Goal: Task Accomplishment & Management: Manage account settings

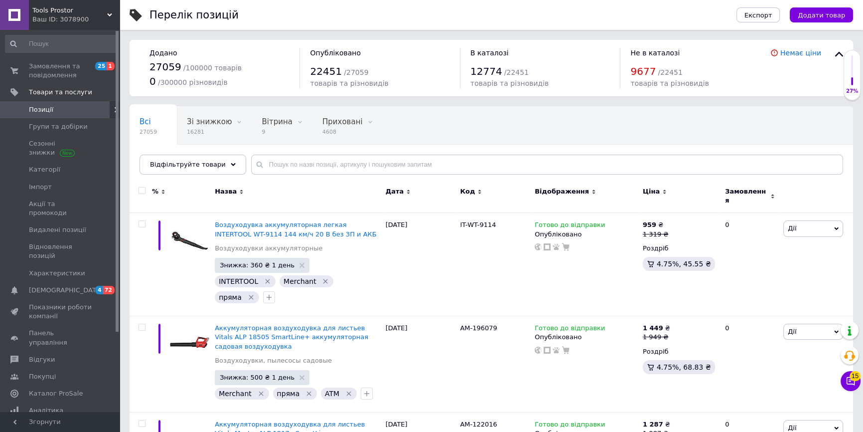
click at [52, 17] on div "Ваш ID: 3078900" at bounding box center [75, 19] width 87 height 9
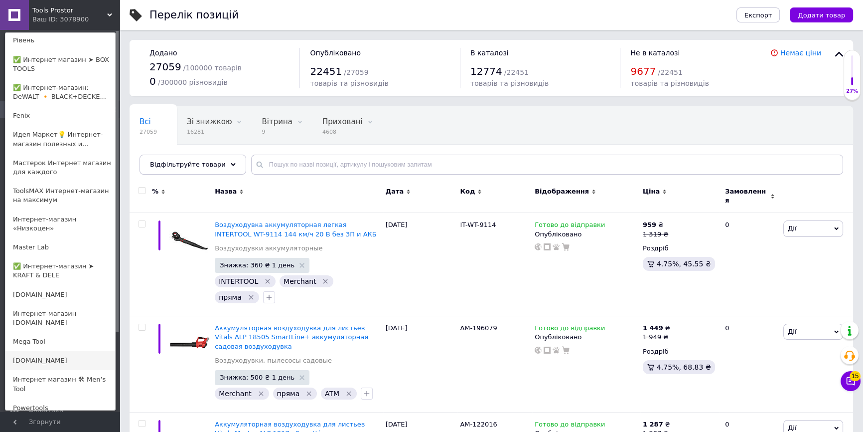
scroll to position [362, 0]
click at [32, 330] on link "Mega Tool" at bounding box center [60, 339] width 110 height 19
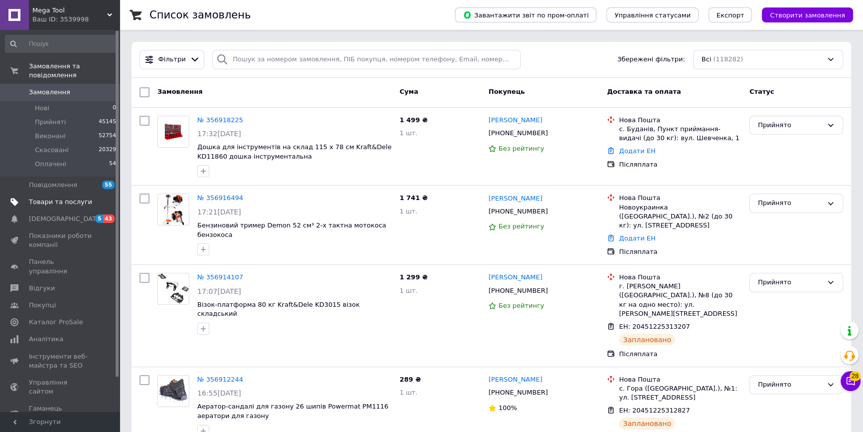
click at [55, 197] on span "Товари та послуги" at bounding box center [60, 201] width 63 height 9
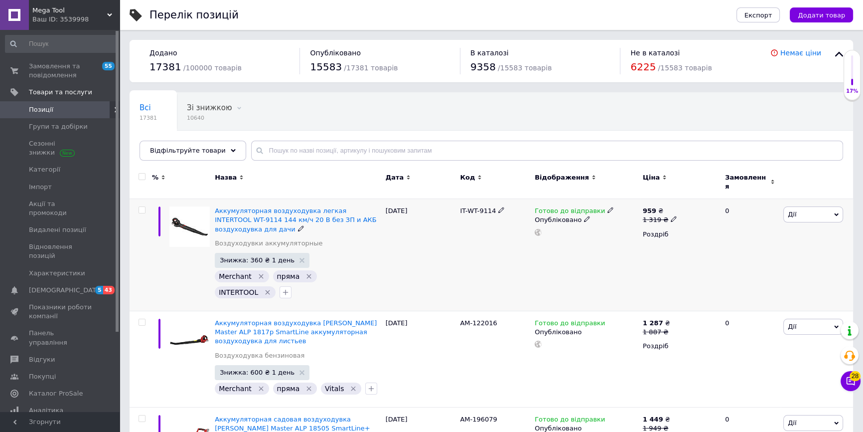
click at [667, 283] on div "959 ₴ 1 319 ₴ Роздріб" at bounding box center [680, 255] width 79 height 112
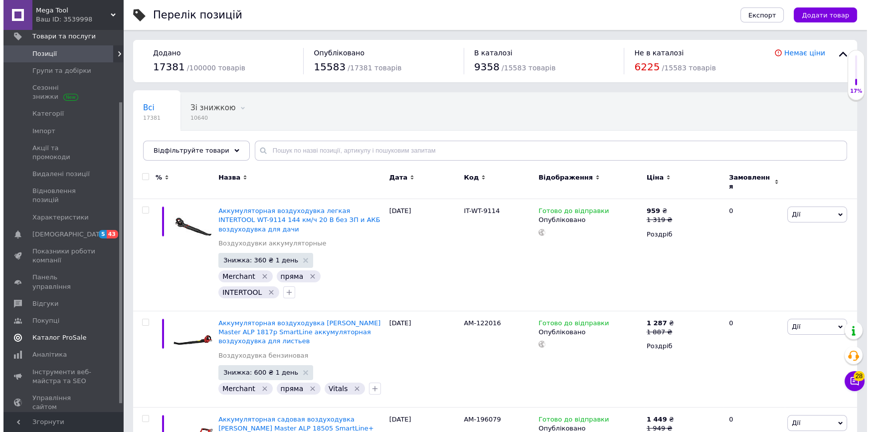
scroll to position [90, 0]
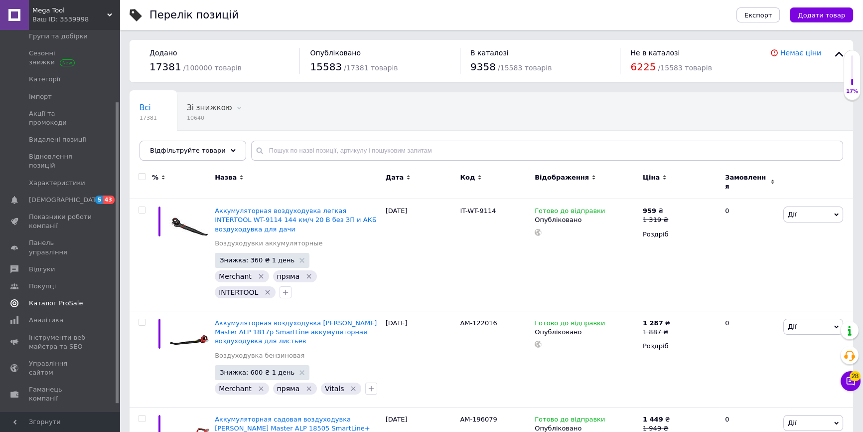
click at [47, 299] on span "Каталог ProSale" at bounding box center [56, 303] width 54 height 9
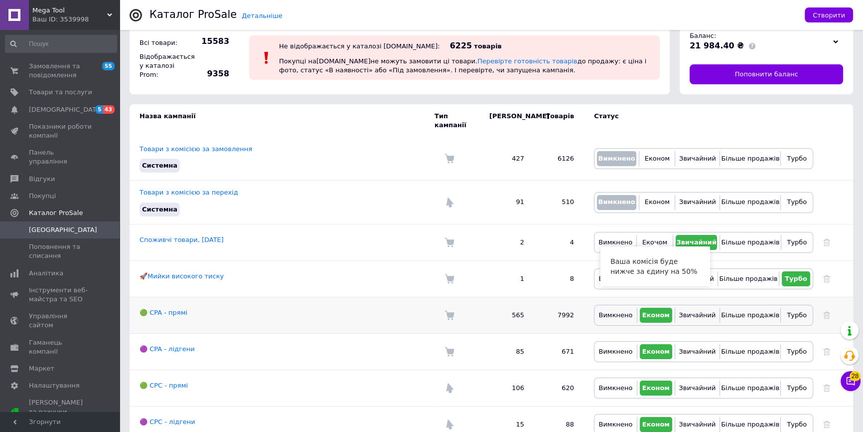
scroll to position [28, 0]
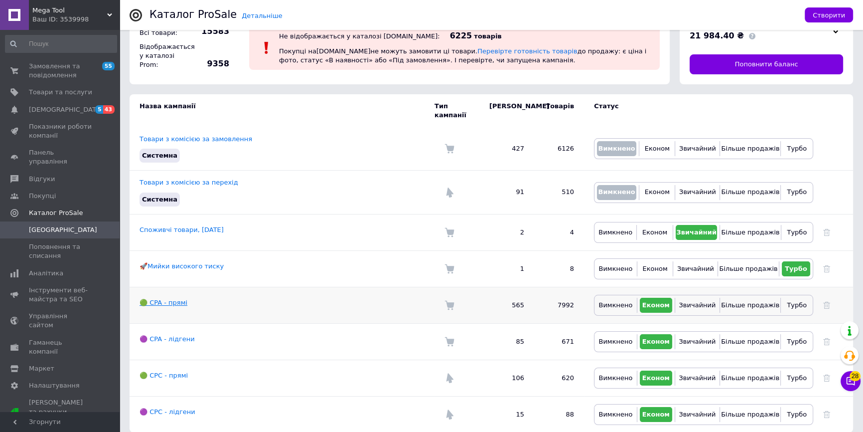
click at [174, 299] on link "🟢 CPA - прямі" at bounding box center [164, 302] width 48 height 7
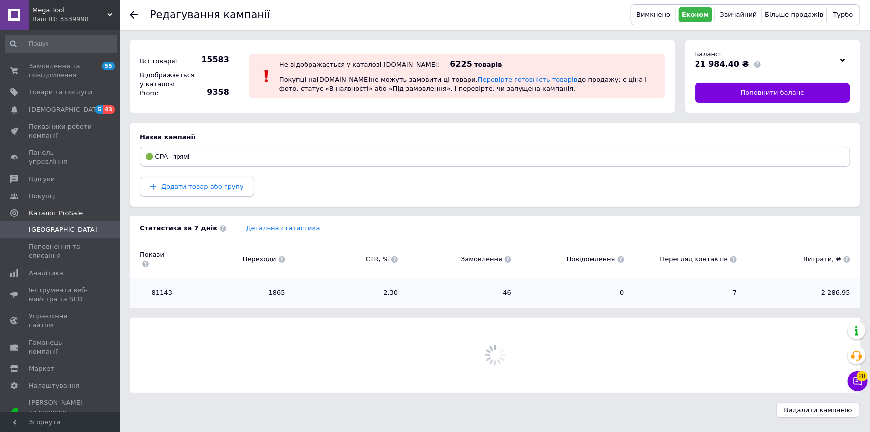
click at [188, 184] on span "Додати товар або групу" at bounding box center [202, 185] width 83 height 7
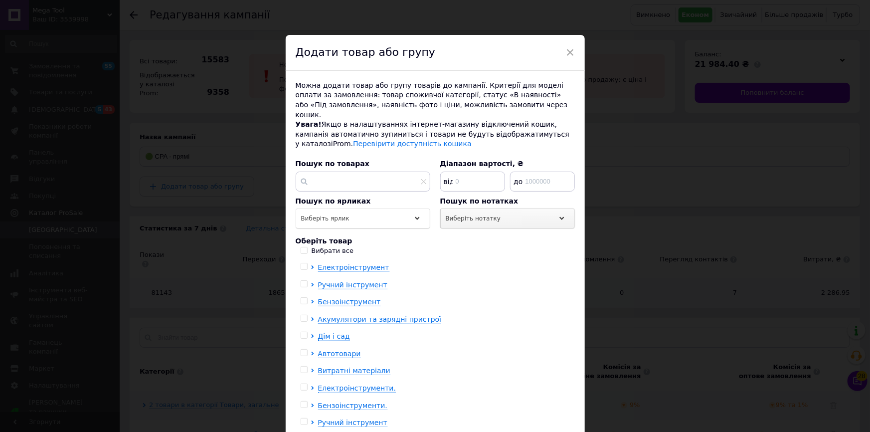
drag, startPoint x: 496, startPoint y: 209, endPoint x: 493, endPoint y: 217, distance: 8.8
click at [494, 209] on div "Виберіть нотатку" at bounding box center [507, 218] width 135 height 20
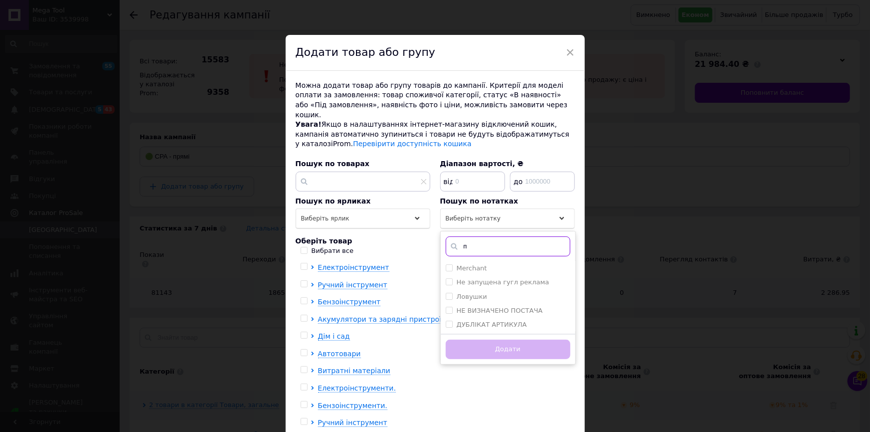
click at [495, 236] on input "п" at bounding box center [508, 246] width 125 height 20
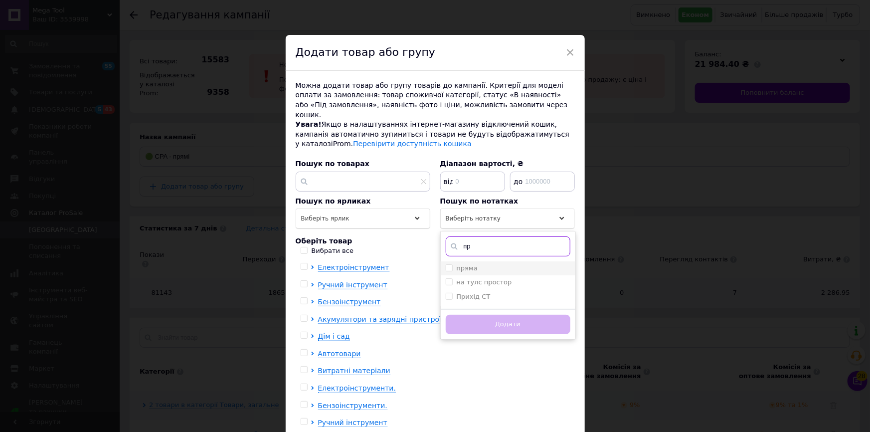
type input "пр"
click at [493, 264] on div "пряма" at bounding box center [508, 268] width 125 height 9
checkbox input "true"
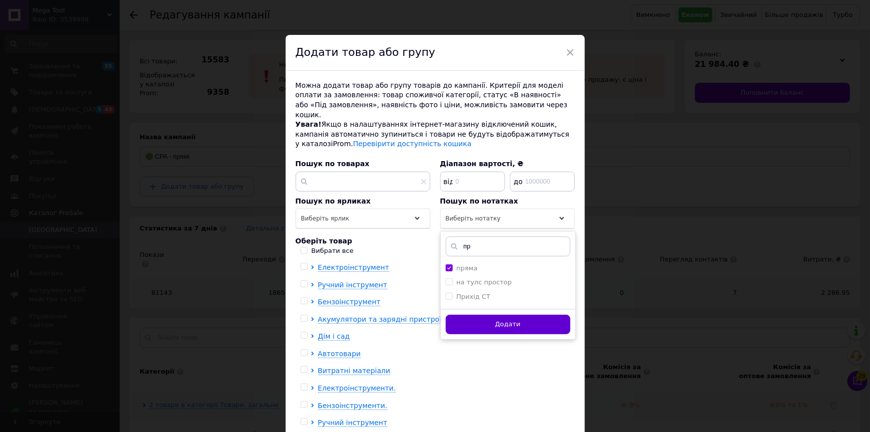
click at [495, 315] on button "Додати" at bounding box center [508, 324] width 125 height 19
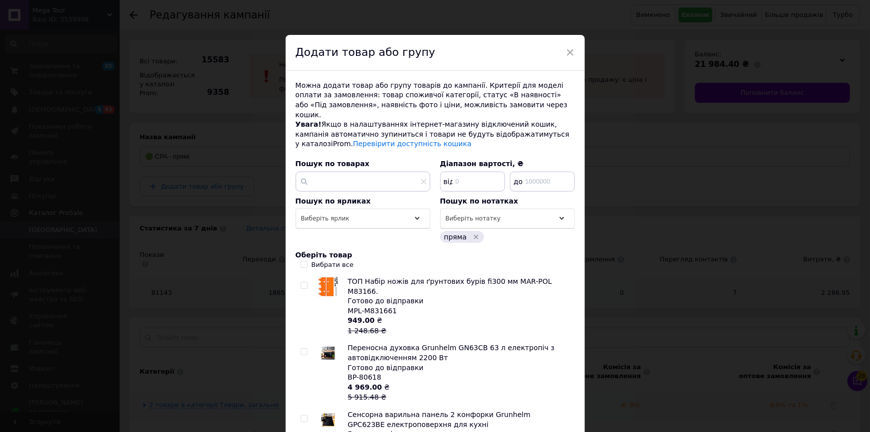
click at [318, 260] on div "Вибрати все" at bounding box center [333, 264] width 42 height 9
click at [307, 261] on input "Вибрати все" at bounding box center [304, 264] width 6 height 6
checkbox input "true"
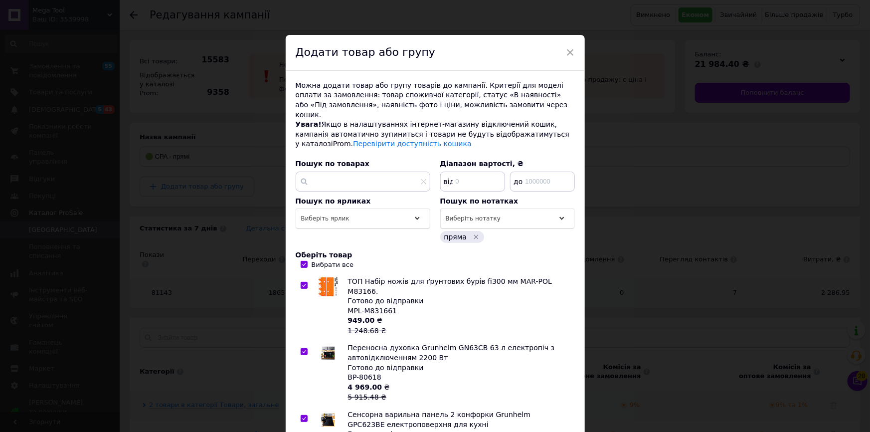
checkbox input "true"
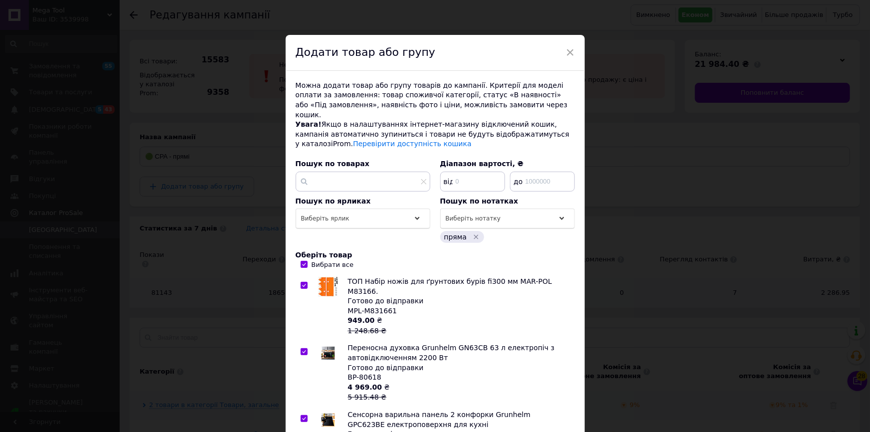
checkbox input "true"
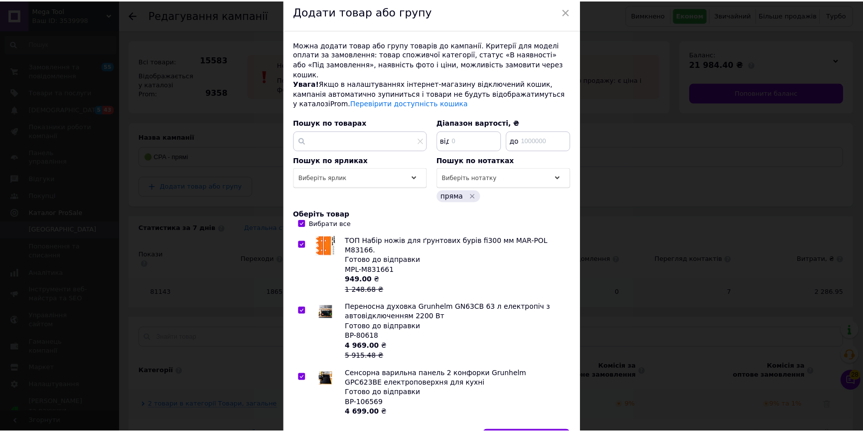
scroll to position [94, 0]
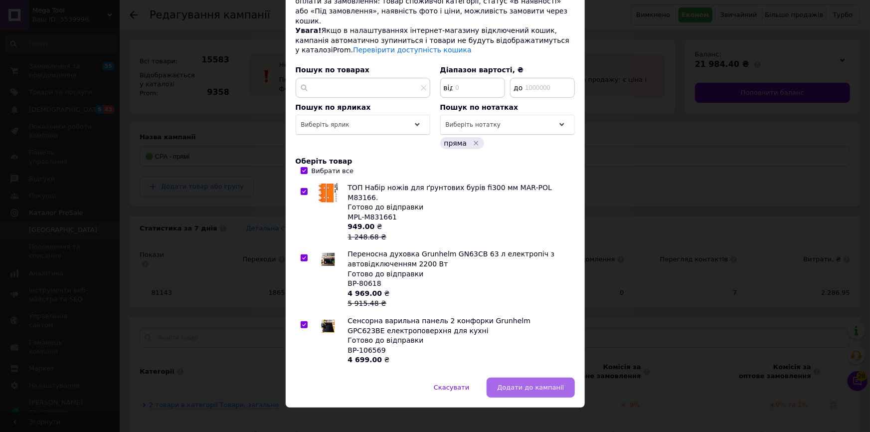
click at [528, 383] on span "Додати до кампанії" at bounding box center [530, 386] width 67 height 7
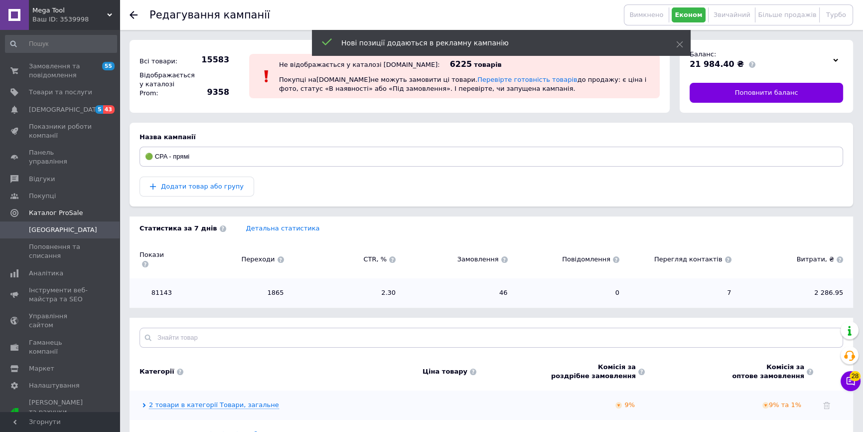
click at [61, 225] on span "Кампанії" at bounding box center [60, 229] width 63 height 9
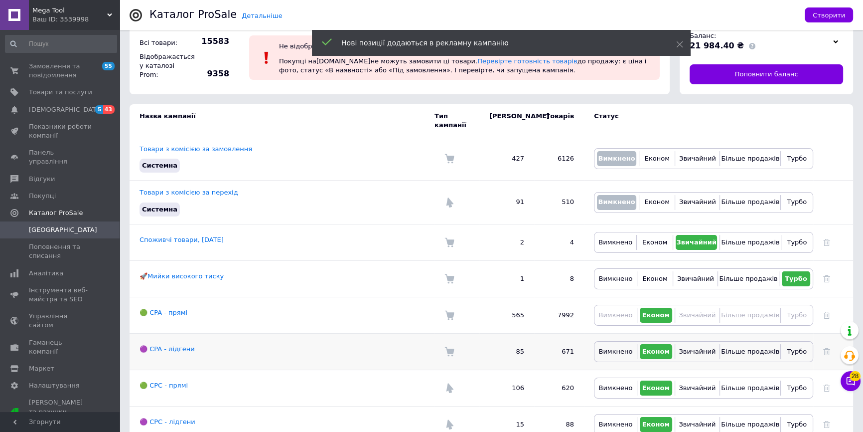
scroll to position [28, 0]
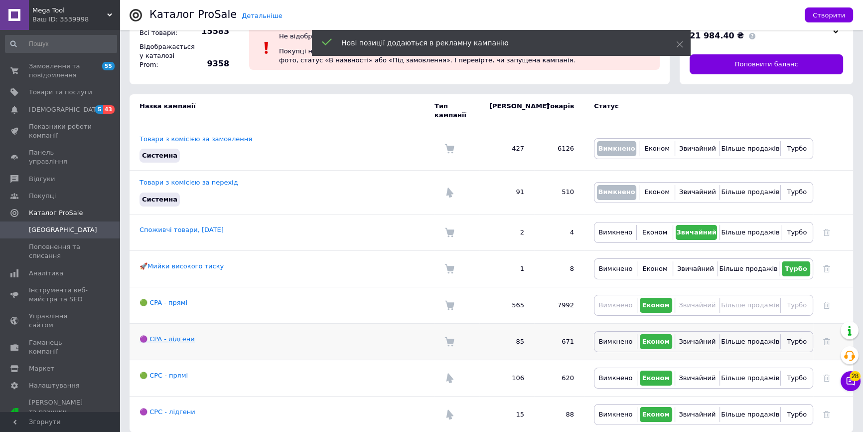
click at [167, 335] on link "🟣 CPA - лідгени" at bounding box center [167, 338] width 55 height 7
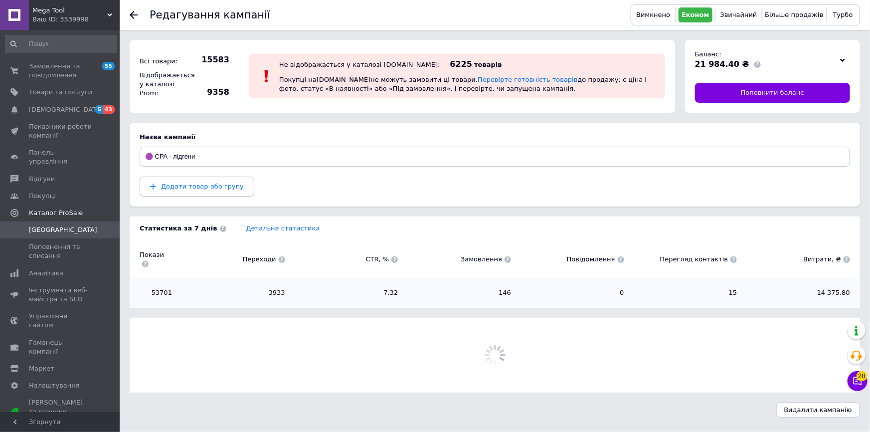
click at [189, 184] on span "Додати товар або групу" at bounding box center [202, 185] width 83 height 7
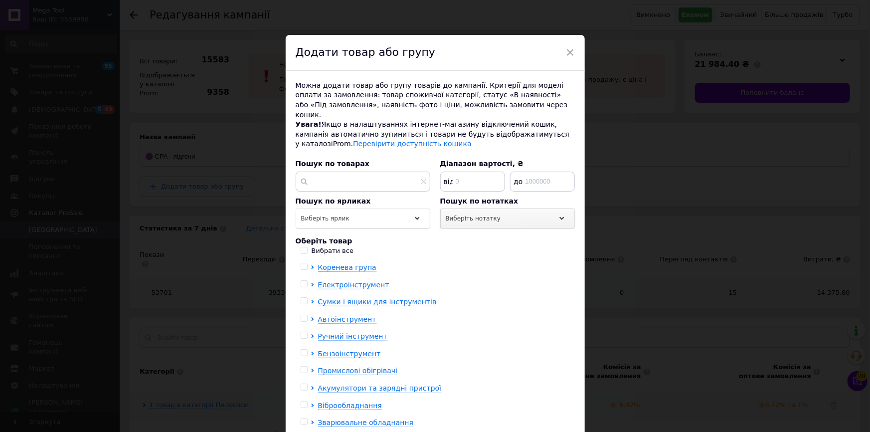
click at [483, 215] on span "Виберіть нотатку" at bounding box center [473, 218] width 55 height 7
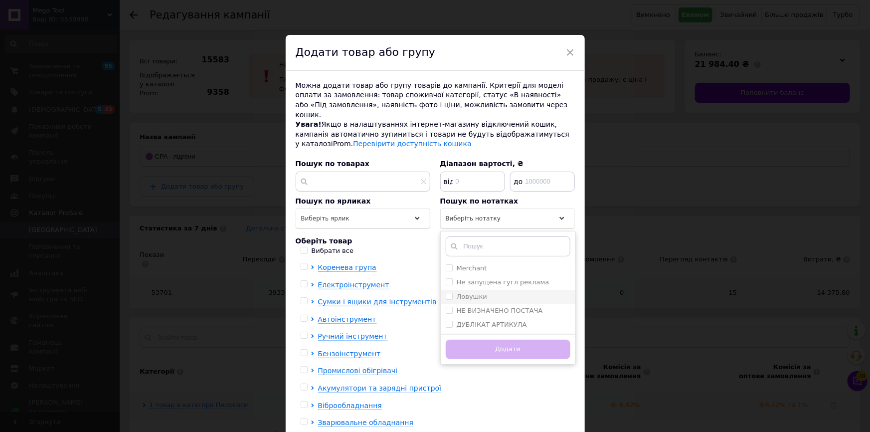
click at [481, 293] on label "Ловушки" at bounding box center [472, 296] width 30 height 7
checkbox input "true"
click at [475, 341] on button "Додати" at bounding box center [508, 349] width 125 height 19
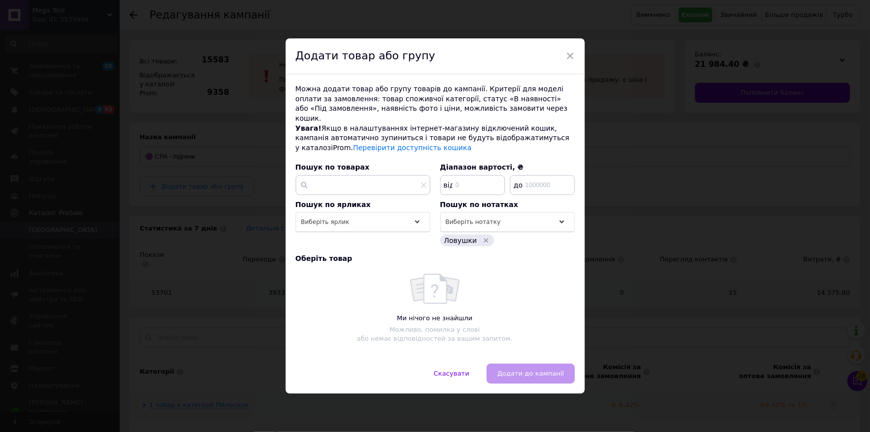
click at [261, 314] on div "× Додати товар або групу Можна додати товар або групу товарів до кампанії. Крит…" at bounding box center [435, 216] width 870 height 432
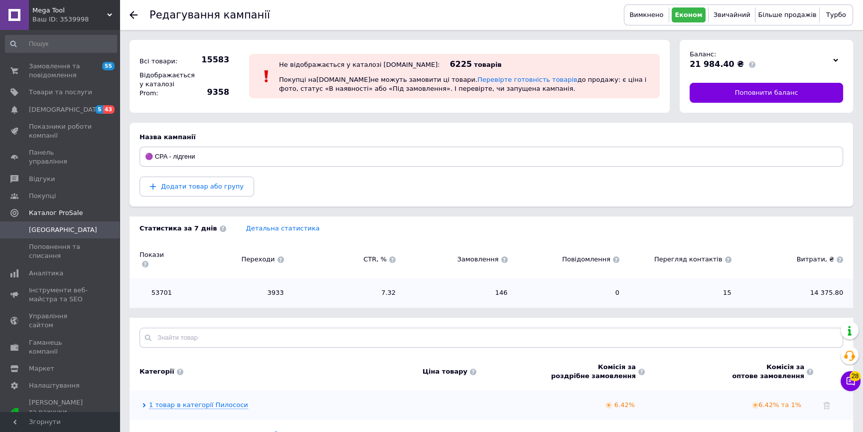
click at [54, 225] on span "Кампанії" at bounding box center [63, 229] width 68 height 9
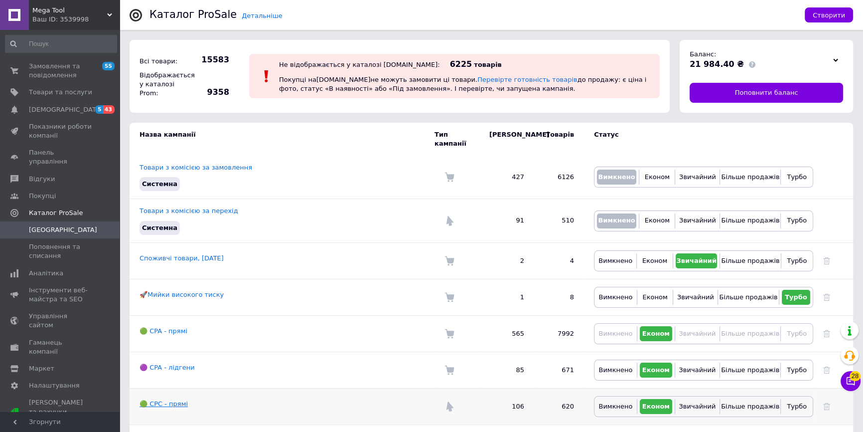
click at [175, 400] on link "🟢 CPC - прямі" at bounding box center [164, 403] width 48 height 7
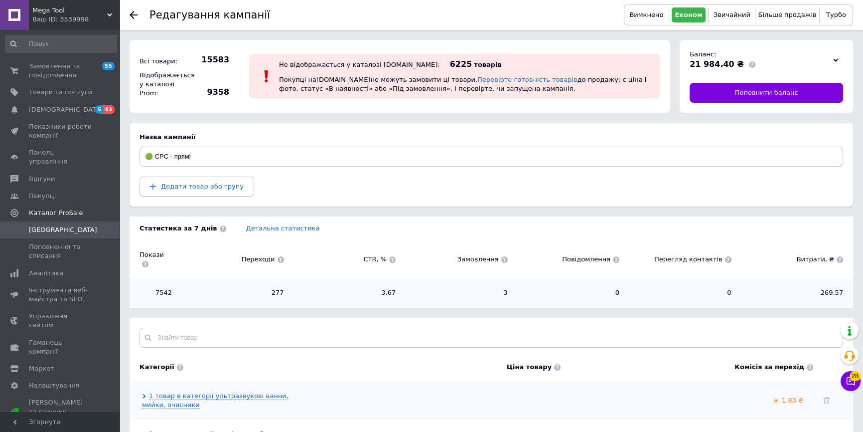
click at [202, 185] on span "Додати товар або групу" at bounding box center [202, 185] width 83 height 7
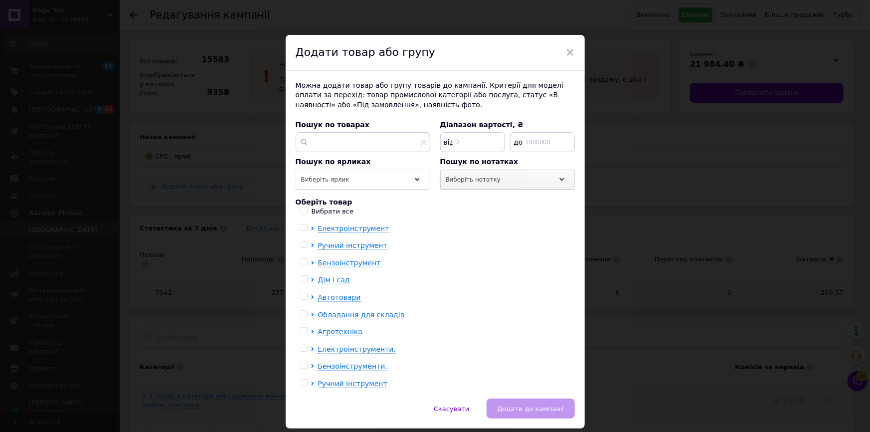
click at [484, 177] on span "Виберіть нотатку" at bounding box center [473, 179] width 55 height 7
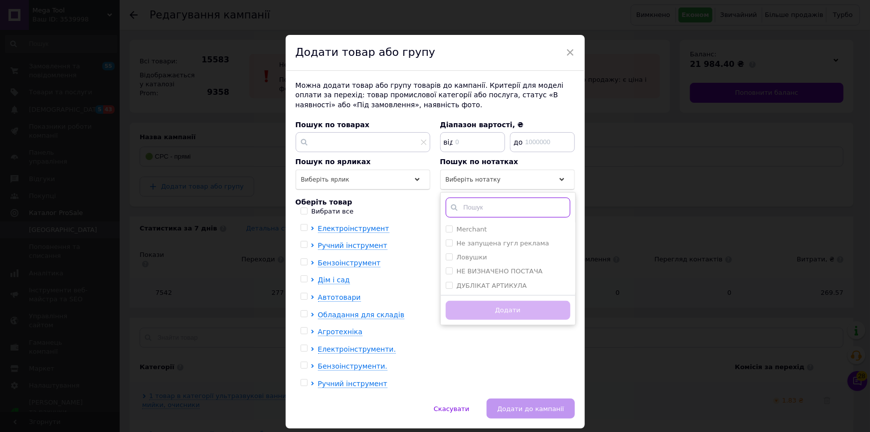
click at [480, 206] on input "text" at bounding box center [508, 207] width 125 height 20
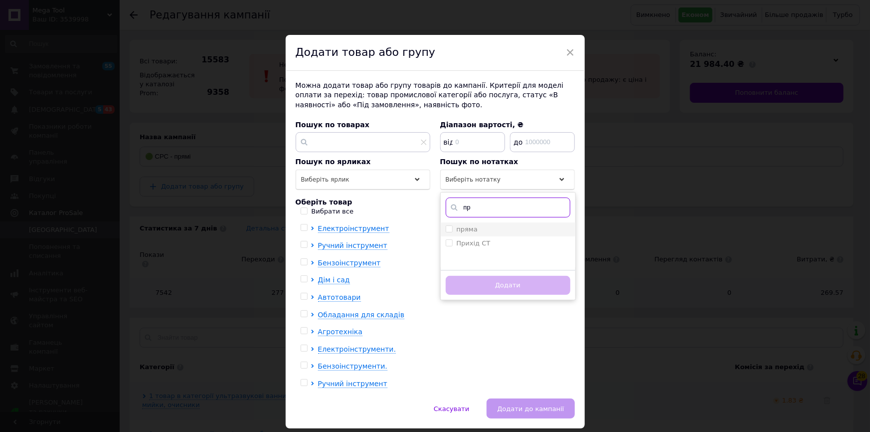
type input "пр"
click at [485, 229] on div "пряма" at bounding box center [508, 229] width 125 height 9
checkbox input "true"
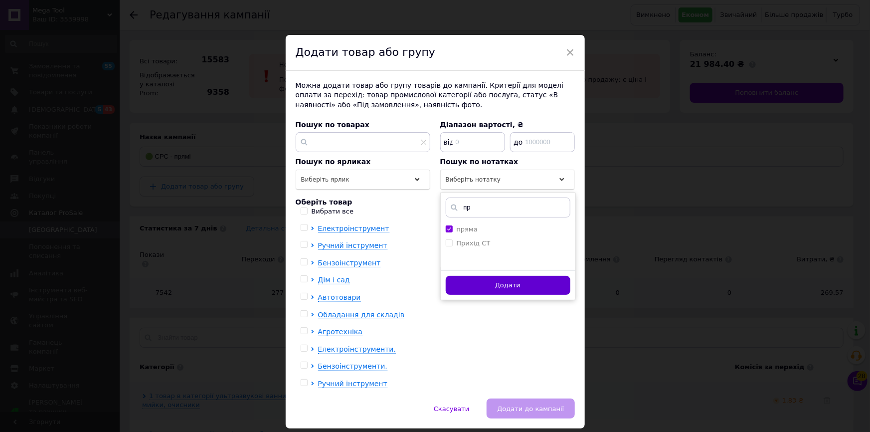
click at [498, 283] on button "Додати" at bounding box center [508, 285] width 125 height 19
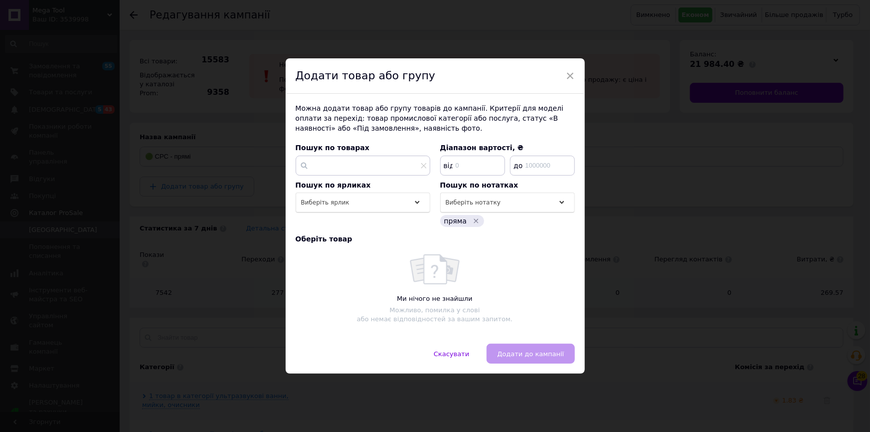
click at [255, 258] on div "× Додати товар або групу Можна додати товар або групу товарів до кампанії. Крит…" at bounding box center [435, 216] width 870 height 432
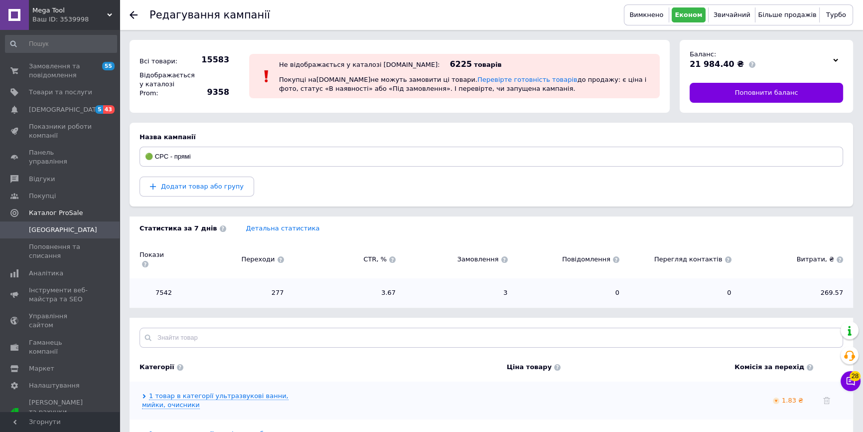
click at [69, 225] on span "Кампанії" at bounding box center [60, 229] width 63 height 9
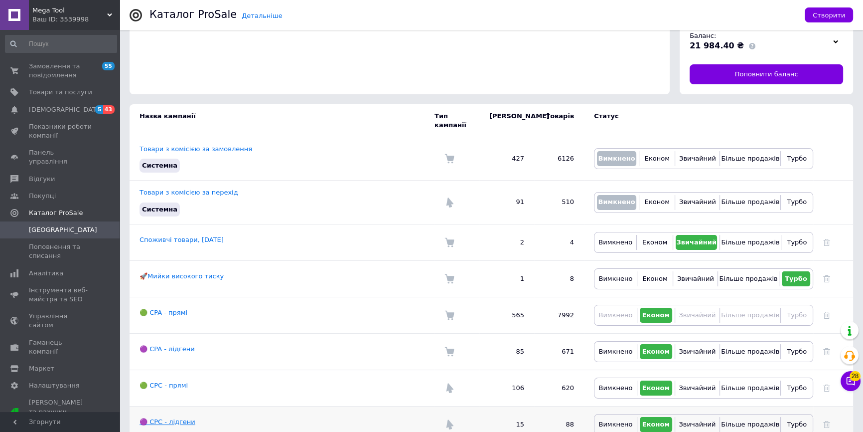
scroll to position [28, 0]
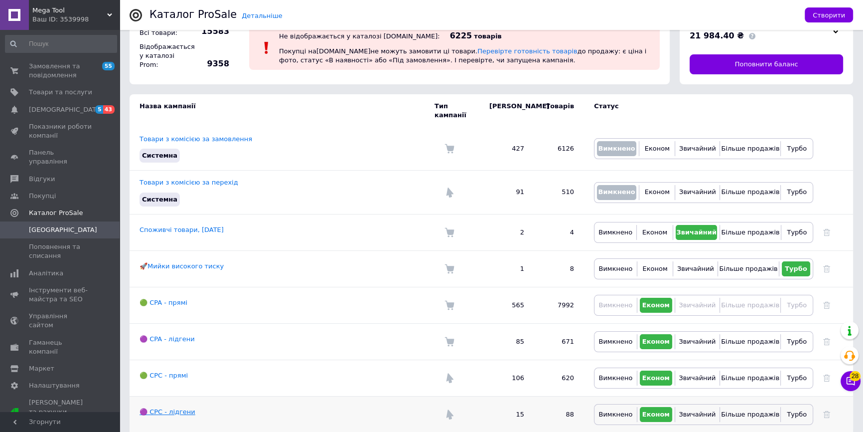
click at [170, 408] on link "🟣 CPC - лідгени" at bounding box center [168, 411] width 56 height 7
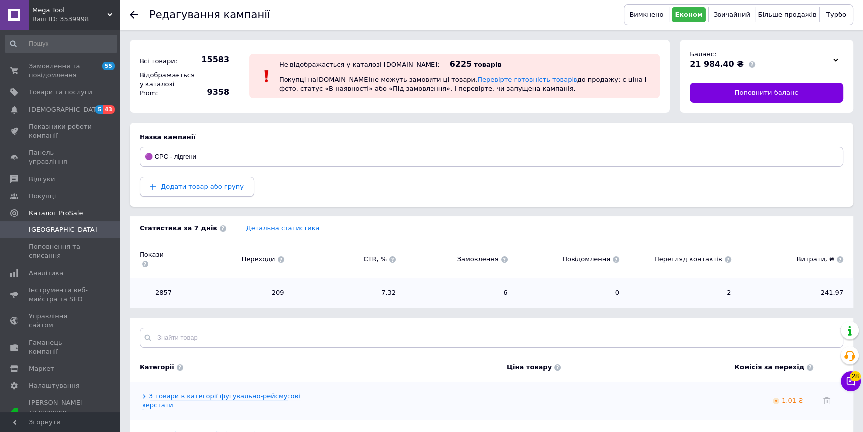
click at [206, 182] on span "Додати товар або групу" at bounding box center [202, 185] width 83 height 7
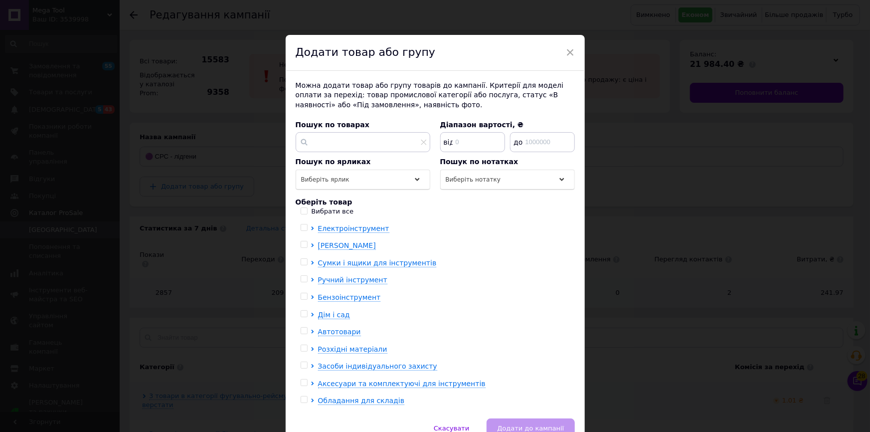
drag, startPoint x: 478, startPoint y: 176, endPoint x: 474, endPoint y: 190, distance: 13.9
click at [477, 178] on span "Виберіть нотатку" at bounding box center [473, 179] width 55 height 7
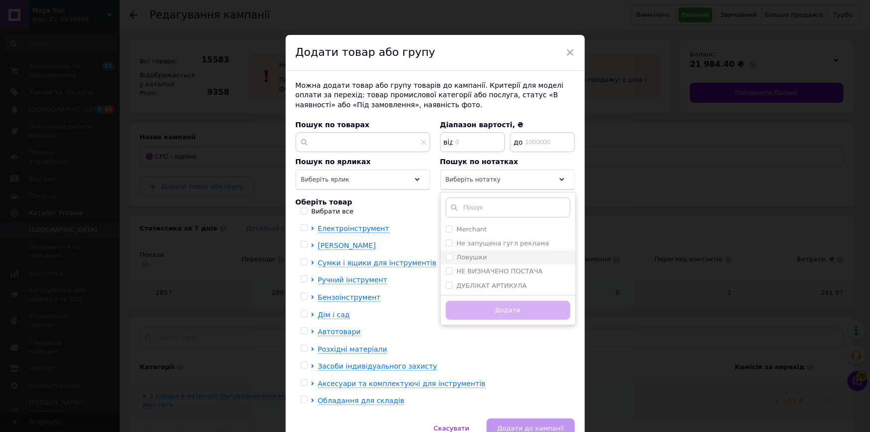
drag, startPoint x: 474, startPoint y: 254, endPoint x: 481, endPoint y: 311, distance: 56.7
click at [474, 255] on label "Ловушки" at bounding box center [472, 256] width 30 height 7
checkbox input "true"
click at [481, 313] on button "Додати" at bounding box center [508, 310] width 125 height 19
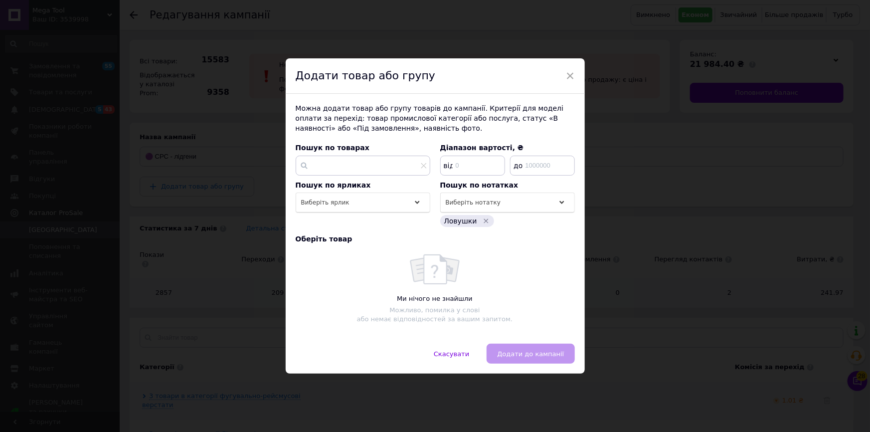
drag, startPoint x: 179, startPoint y: 264, endPoint x: 167, endPoint y: 259, distance: 13.4
click at [177, 263] on div "× Додати товар або групу Можна додати товар або групу товарів до кампанії. Крит…" at bounding box center [435, 216] width 870 height 432
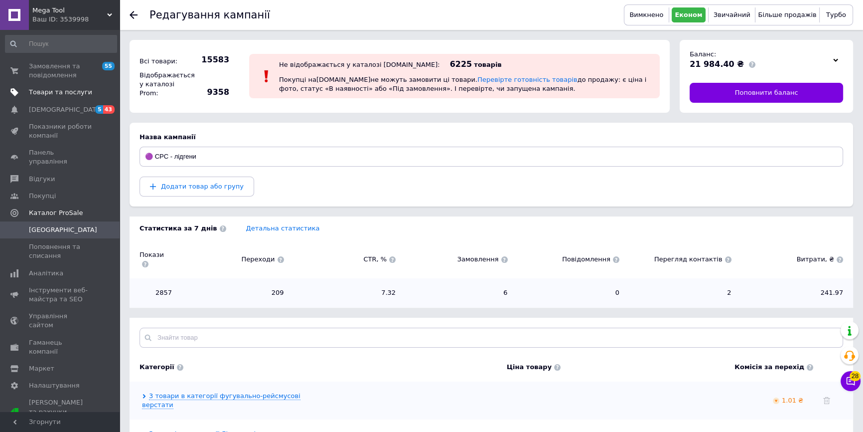
click at [35, 95] on span "Товари та послуги" at bounding box center [60, 92] width 63 height 9
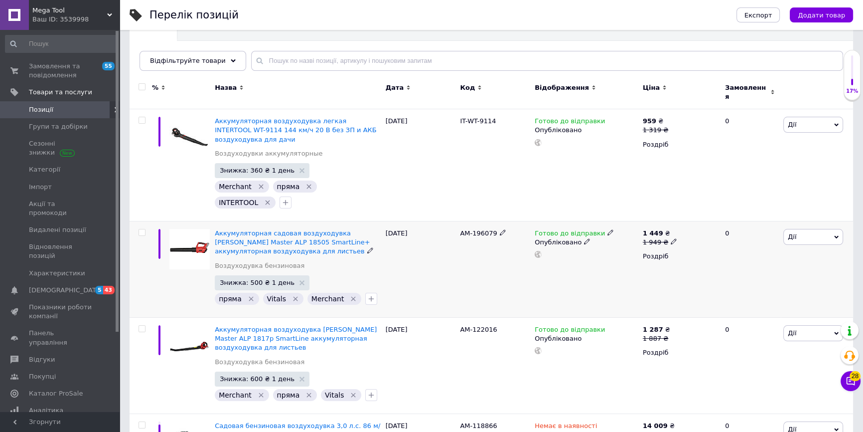
scroll to position [90, 0]
click at [70, 389] on span "Каталог ProSale" at bounding box center [56, 393] width 54 height 9
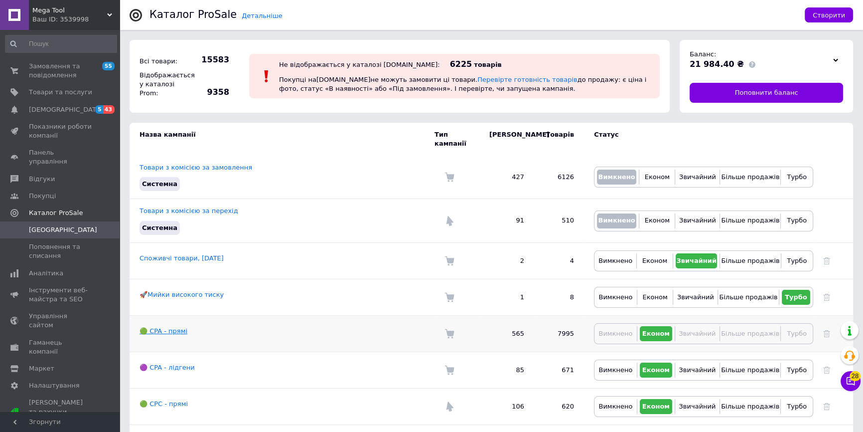
click at [161, 327] on link "🟢 CPA - прямі" at bounding box center [164, 330] width 48 height 7
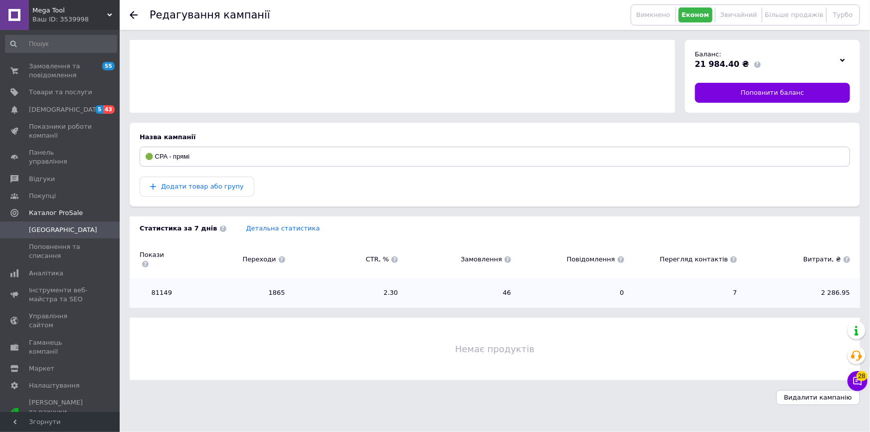
click at [185, 179] on div "Додати товар або групу" at bounding box center [495, 186] width 710 height 20
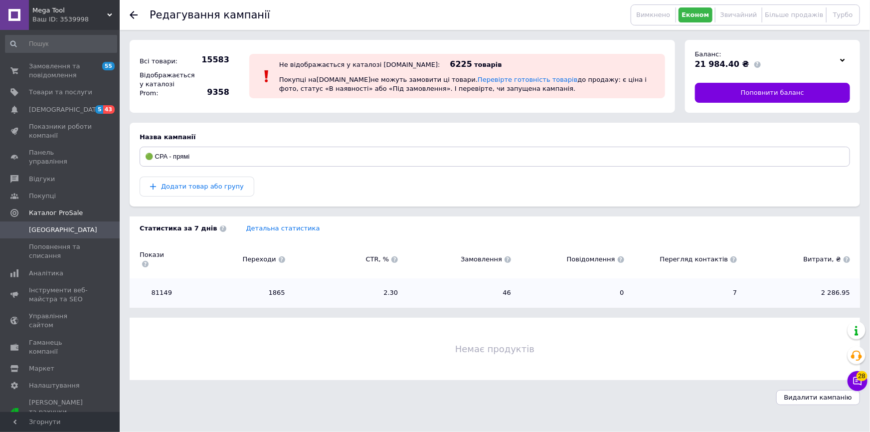
click at [185, 186] on div "Додати товар або групу" at bounding box center [495, 186] width 710 height 20
click at [182, 189] on div "Додати товар або групу" at bounding box center [495, 186] width 710 height 20
click at [164, 187] on div "Додати товар або групу" at bounding box center [495, 186] width 710 height 20
click at [88, 225] on span "[GEOGRAPHIC_DATA]" at bounding box center [60, 229] width 63 height 9
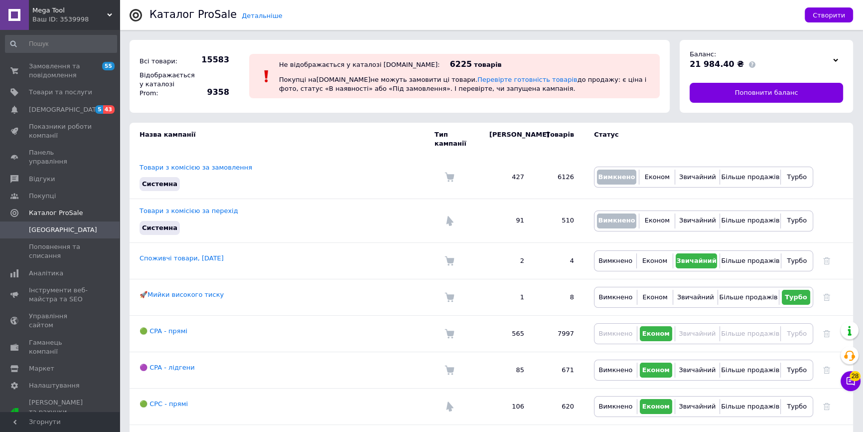
click at [69, 15] on div "Ваш ID: 3539998" at bounding box center [75, 19] width 87 height 9
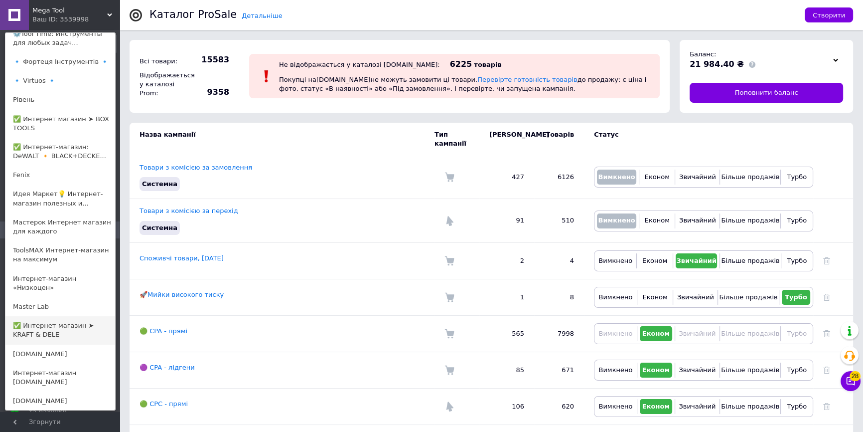
scroll to position [317, 0]
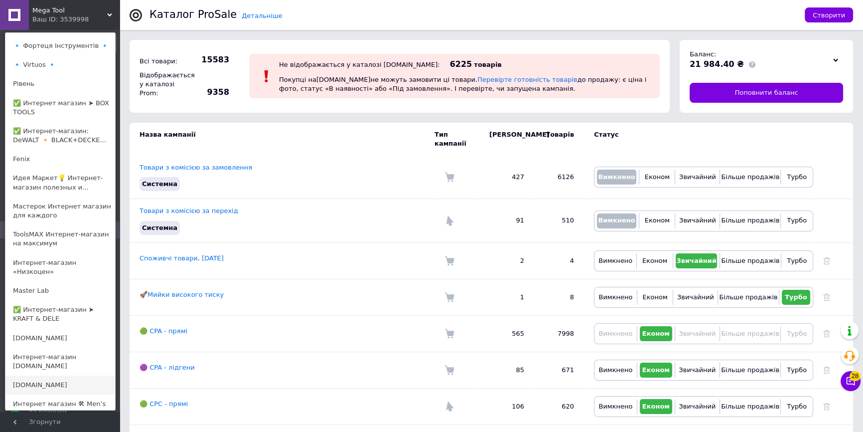
click at [73, 375] on link "[DOMAIN_NAME]" at bounding box center [60, 384] width 110 height 19
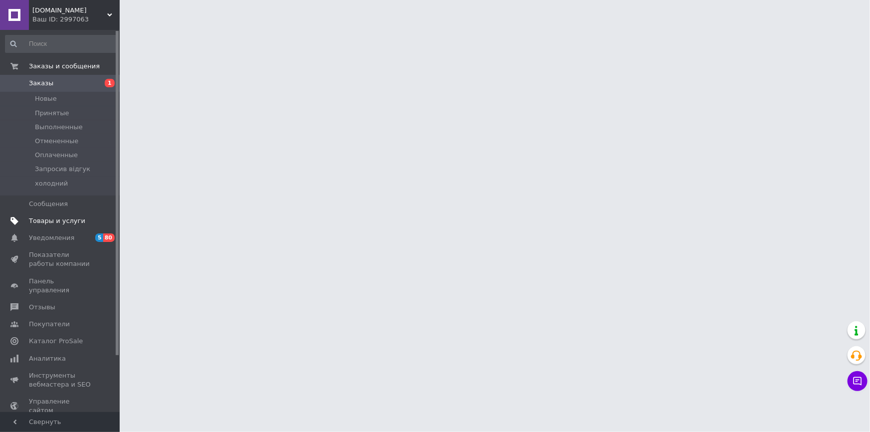
click at [68, 219] on span "Товары и услуги" at bounding box center [57, 220] width 56 height 9
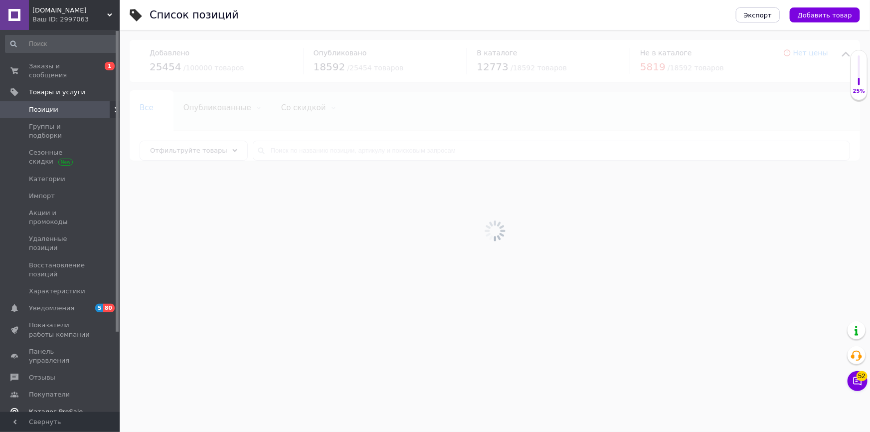
click at [67, 407] on span "Каталог ProSale" at bounding box center [56, 411] width 54 height 9
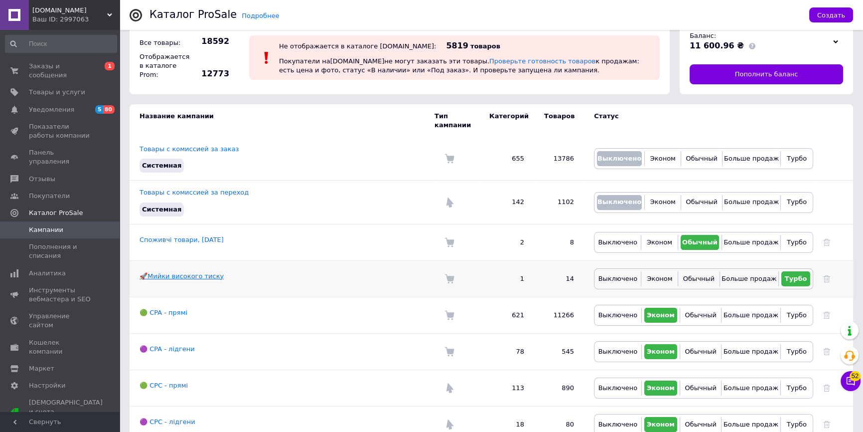
scroll to position [28, 0]
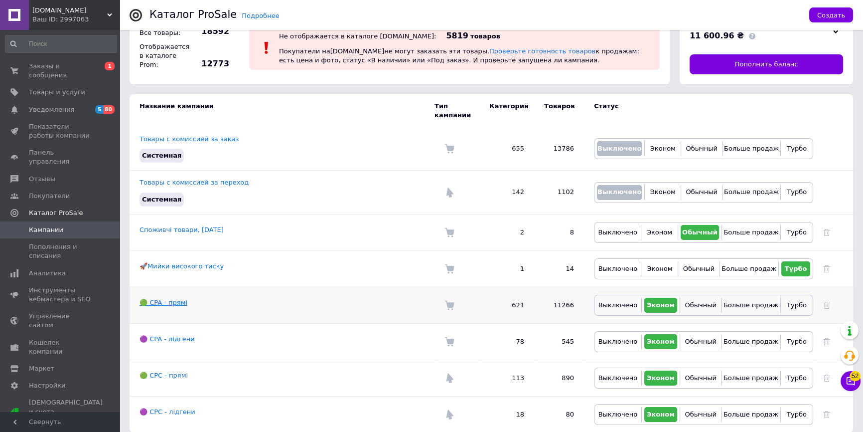
click at [167, 299] on link "🟢 CPA - прямі" at bounding box center [164, 302] width 48 height 7
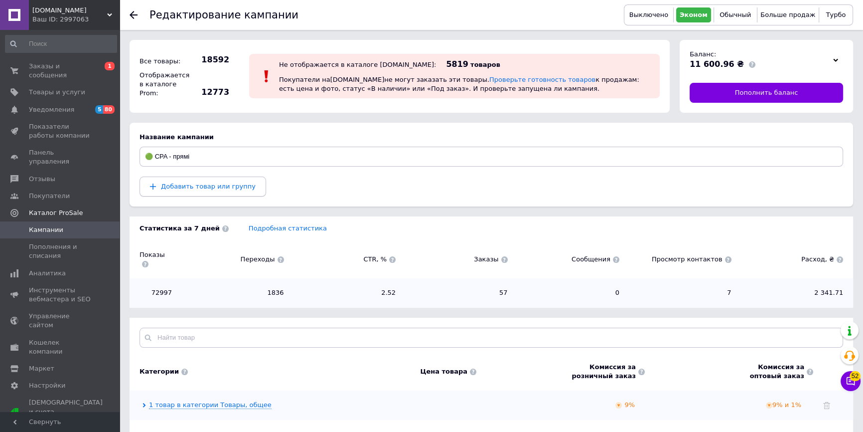
click at [188, 191] on button "Добавить товар или группу" at bounding box center [203, 186] width 127 height 20
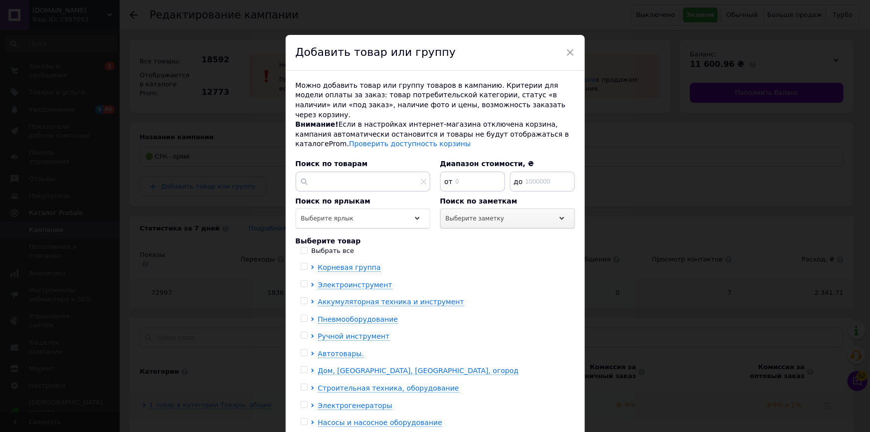
drag, startPoint x: 459, startPoint y: 207, endPoint x: 463, endPoint y: 219, distance: 12.3
click at [459, 215] on span "Выберите заметку" at bounding box center [475, 218] width 59 height 7
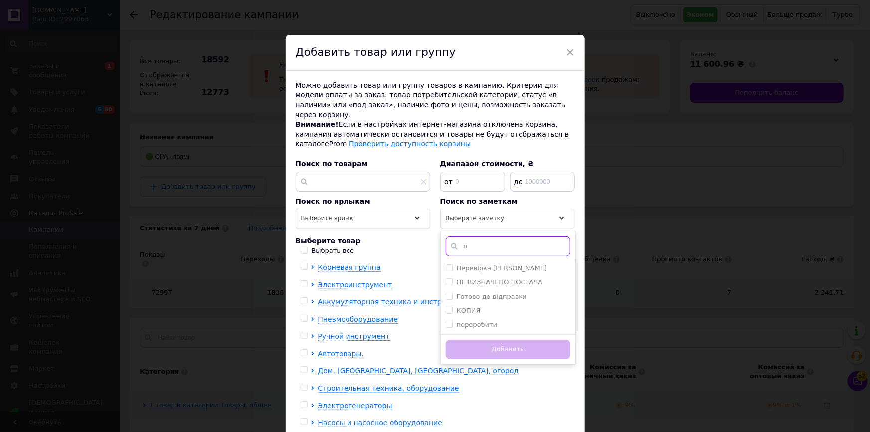
click at [479, 236] on input "п" at bounding box center [508, 246] width 125 height 20
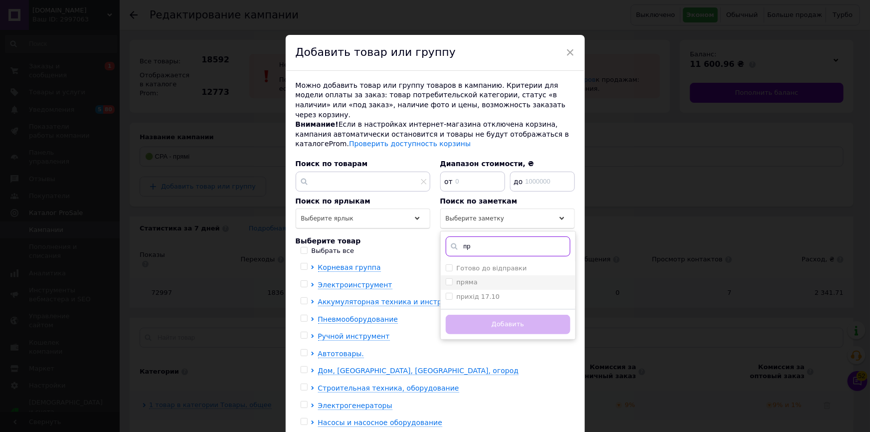
type input "пр"
click at [490, 278] on div "пряма" at bounding box center [508, 282] width 125 height 9
checkbox input "true"
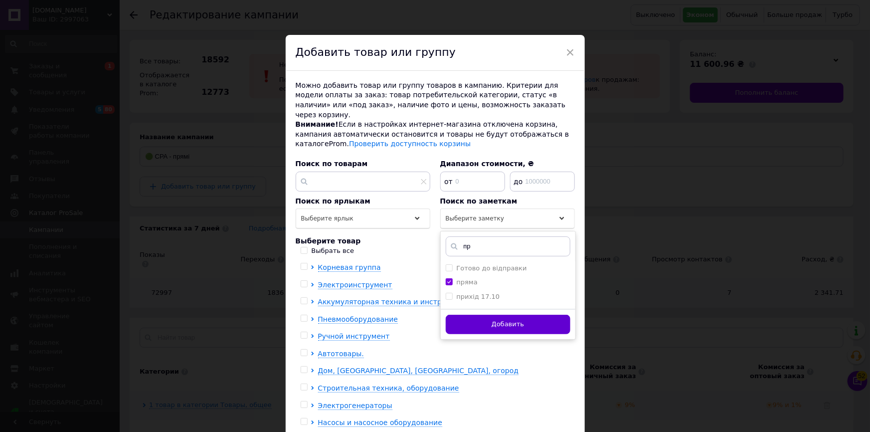
click at [496, 315] on button "Добавить" at bounding box center [508, 324] width 125 height 19
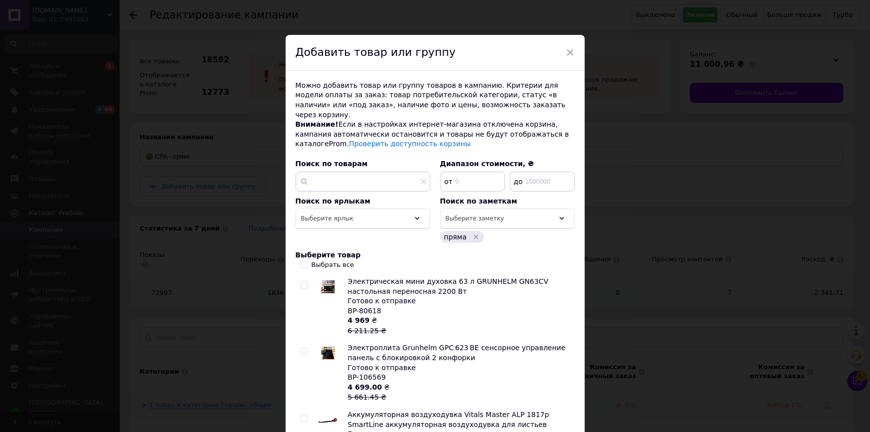
click at [328, 260] on div "Выбрать все" at bounding box center [333, 264] width 43 height 9
click at [307, 261] on input "Выбрать все" at bounding box center [304, 264] width 6 height 6
checkbox input "true"
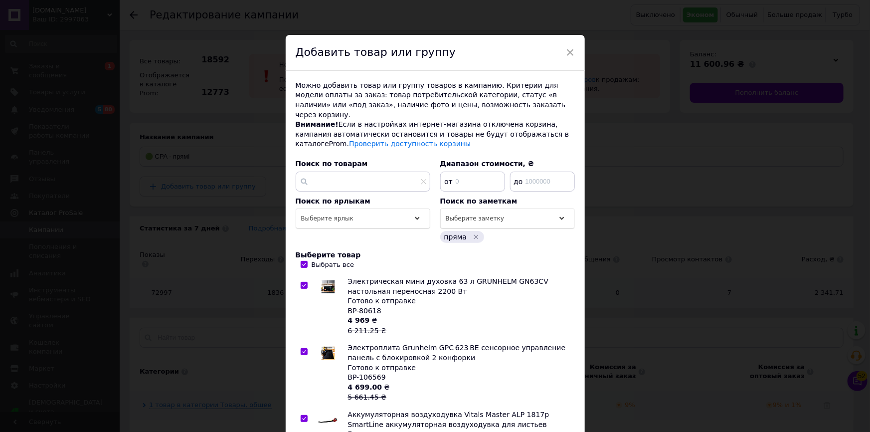
checkbox input "true"
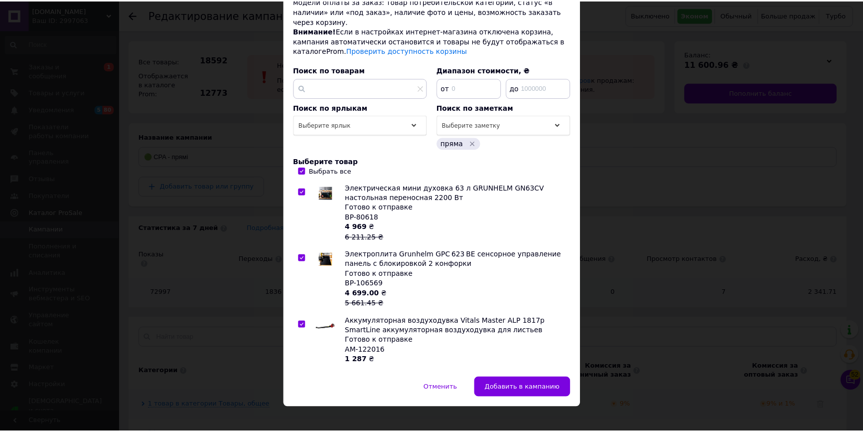
scroll to position [94, 0]
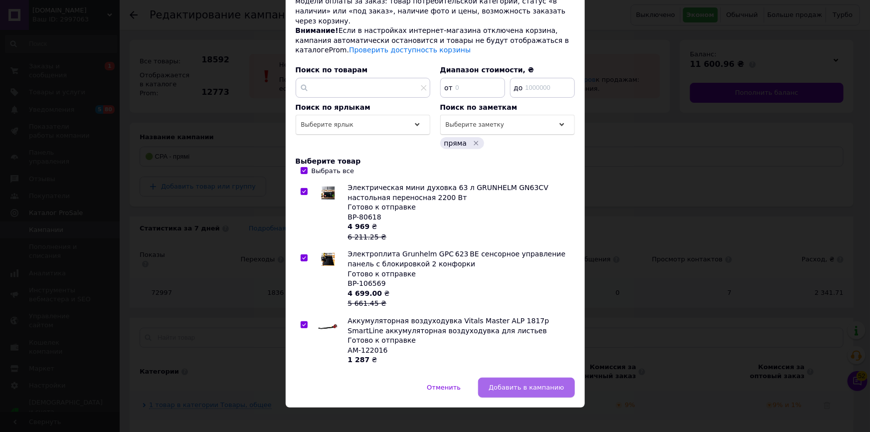
click at [528, 383] on span "Добавить в кампанию" at bounding box center [526, 386] width 75 height 7
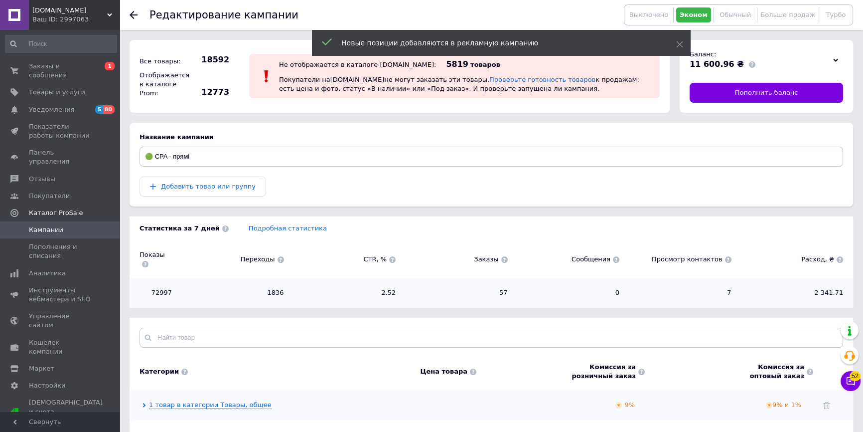
click at [50, 225] on span "Кампании" at bounding box center [46, 229] width 34 height 9
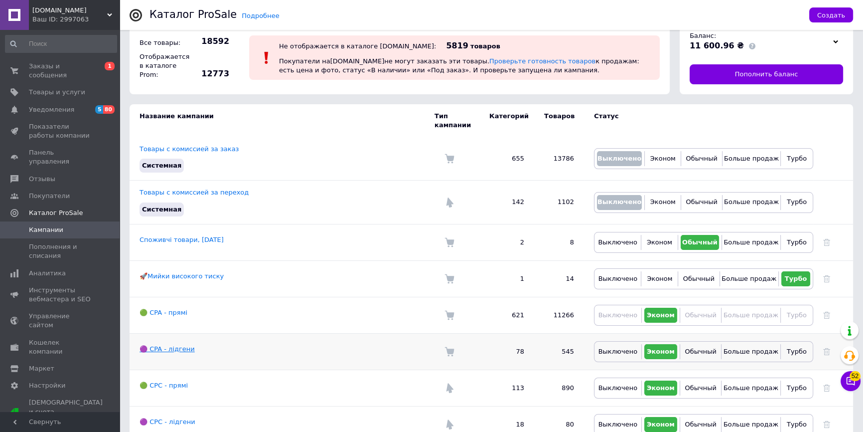
scroll to position [28, 0]
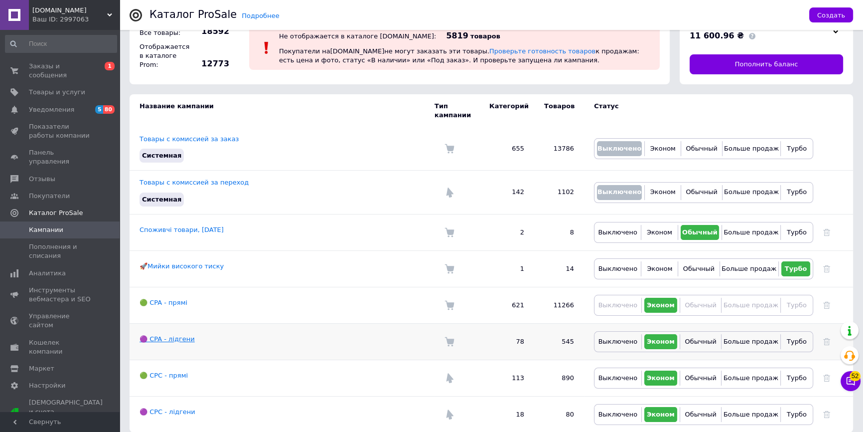
click at [170, 335] on link "🟣 CPA - лідгени" at bounding box center [167, 338] width 55 height 7
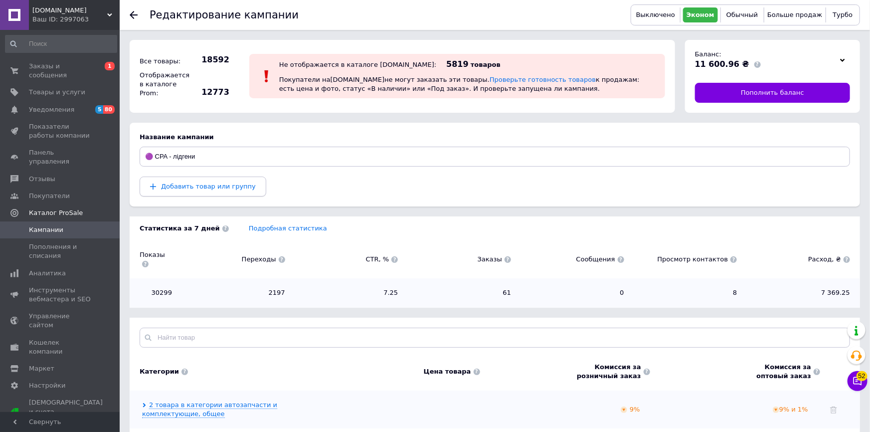
click at [190, 178] on button "Добавить товар или группу" at bounding box center [203, 186] width 127 height 20
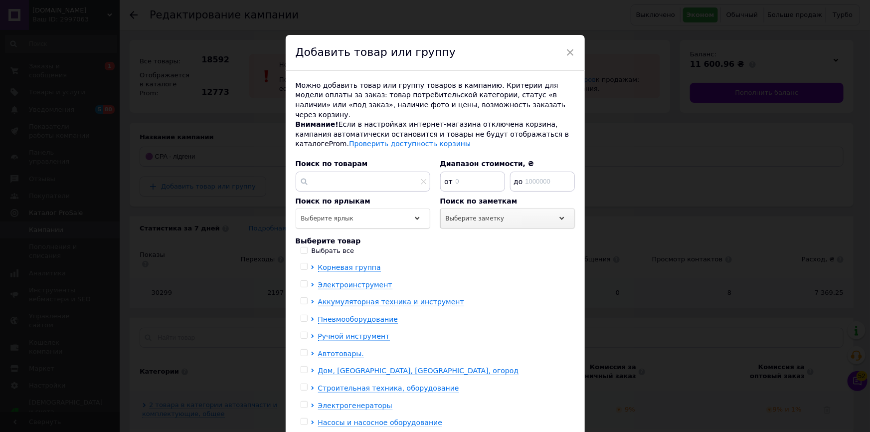
click at [512, 210] on div "Выберите заметку" at bounding box center [507, 218] width 135 height 20
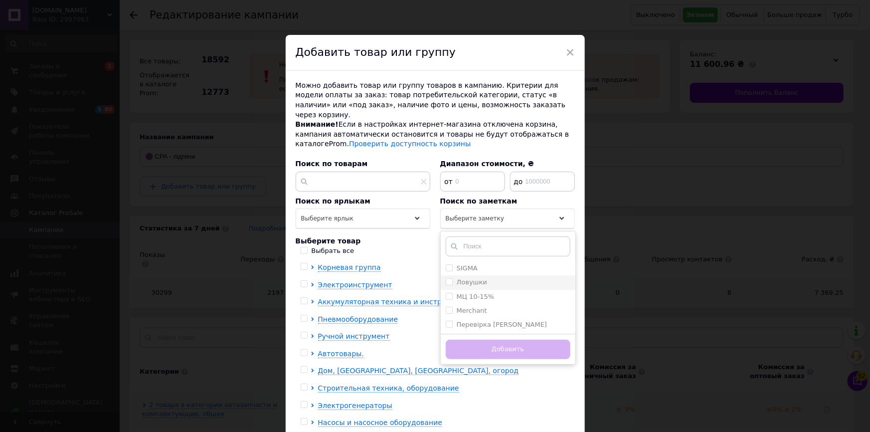
click at [503, 277] on li "Ловушки" at bounding box center [508, 282] width 135 height 14
checkbox input "true"
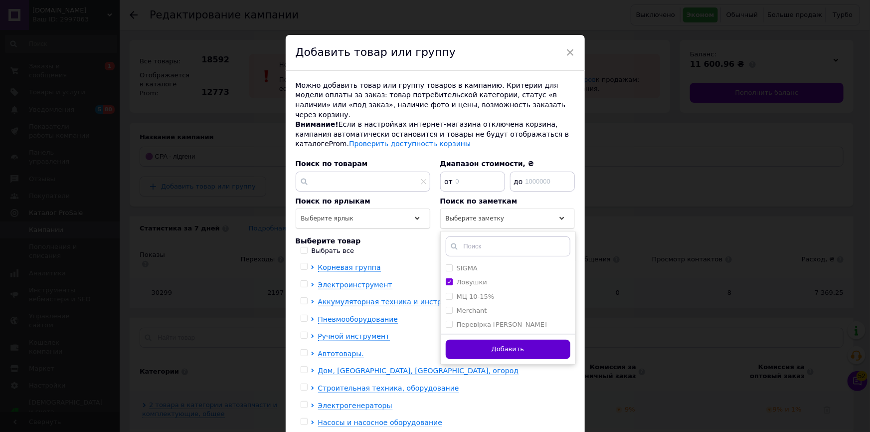
click at [498, 340] on button "Добавить" at bounding box center [508, 349] width 125 height 19
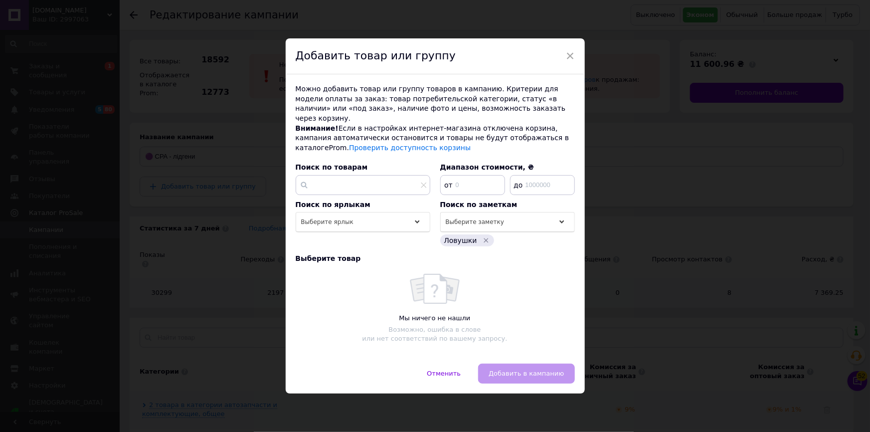
drag, startPoint x: 192, startPoint y: 332, endPoint x: 204, endPoint y: 329, distance: 12.3
click at [194, 330] on div "× Добавить товар или группу Можно добавить товар или группу товаров в кампанию.…" at bounding box center [435, 216] width 870 height 432
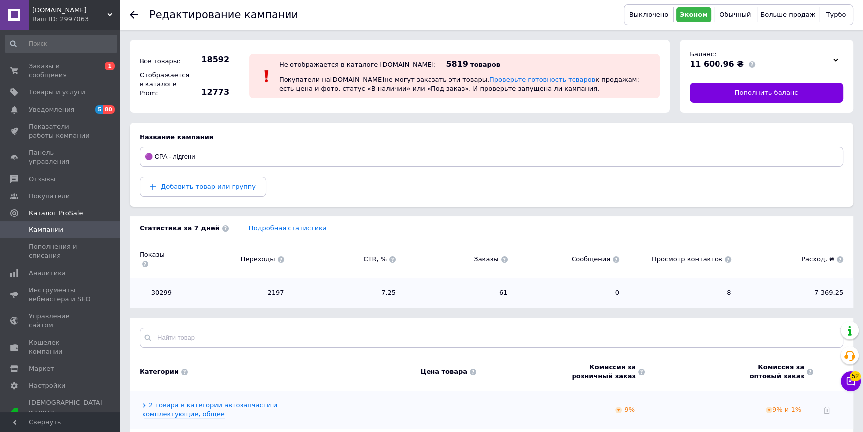
click at [71, 225] on span "Кампании" at bounding box center [60, 229] width 63 height 9
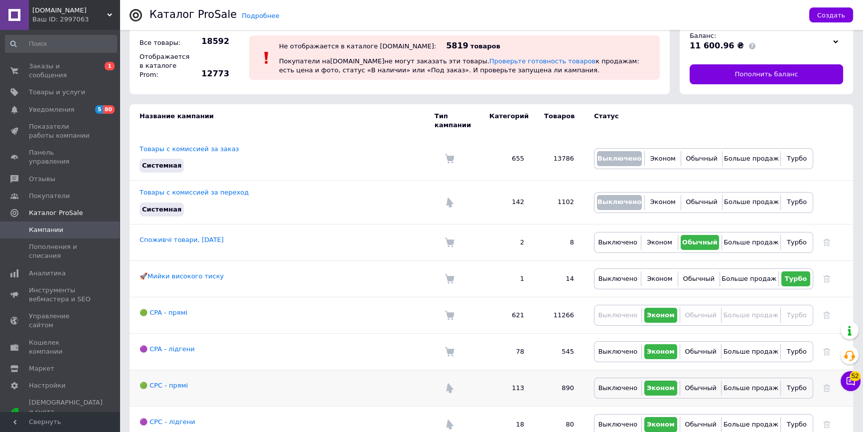
scroll to position [28, 0]
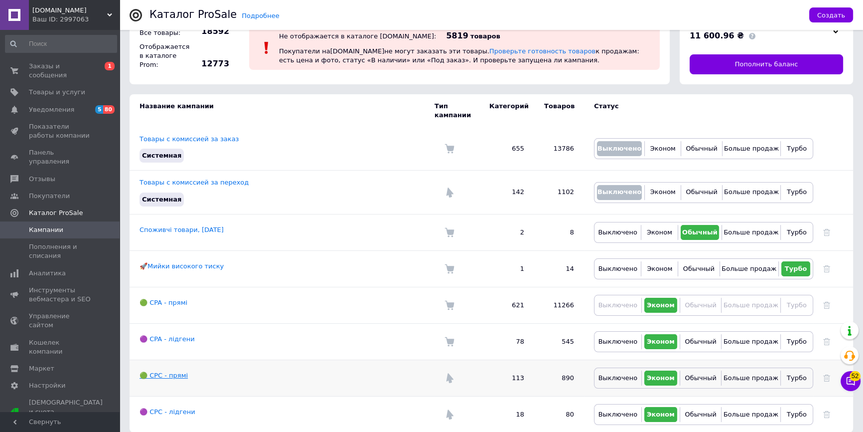
click at [168, 371] on link "🟢 CPC - прямі" at bounding box center [164, 374] width 48 height 7
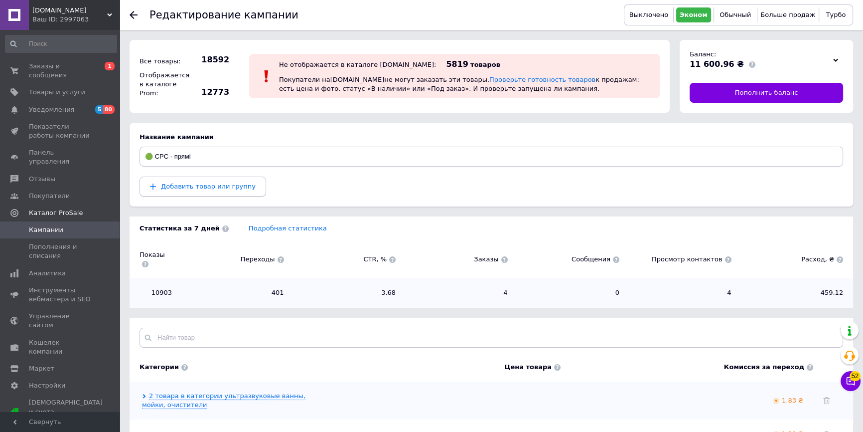
click at [181, 186] on span "Добавить товар или группу" at bounding box center [208, 185] width 95 height 7
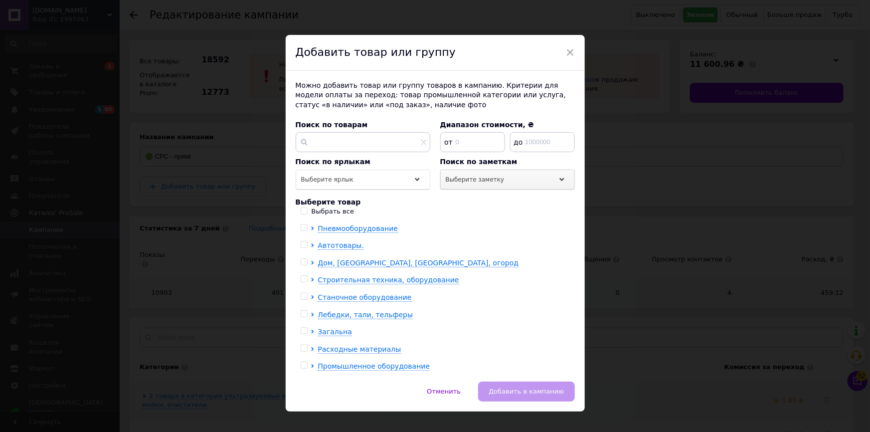
click at [489, 173] on div "Выберите заметку" at bounding box center [507, 180] width 135 height 20
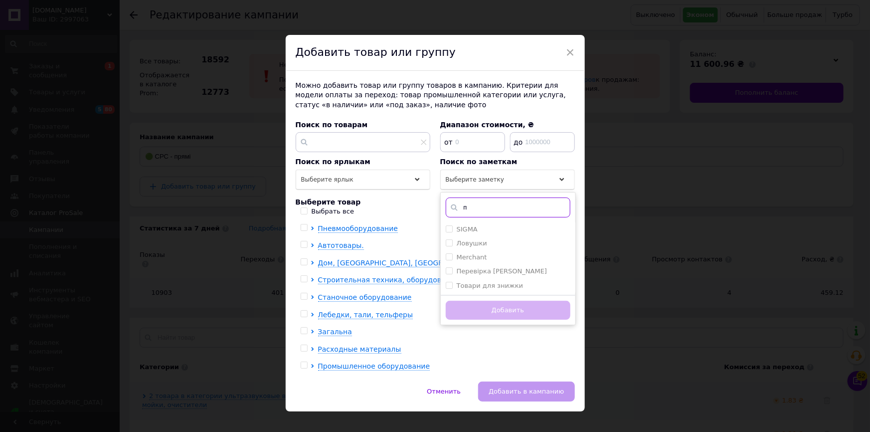
click at [490, 208] on input "п" at bounding box center [508, 207] width 125 height 20
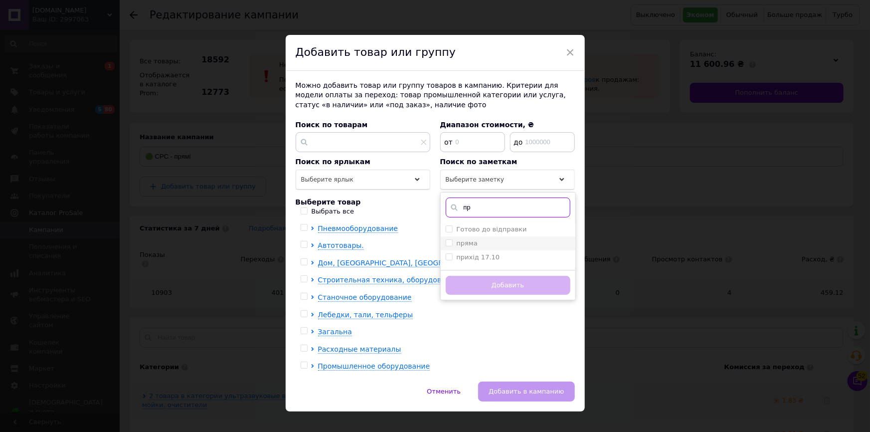
type input "пр"
click at [487, 242] on div "пряма" at bounding box center [508, 243] width 125 height 9
checkbox input "true"
click at [491, 291] on button "Добавить" at bounding box center [508, 285] width 125 height 19
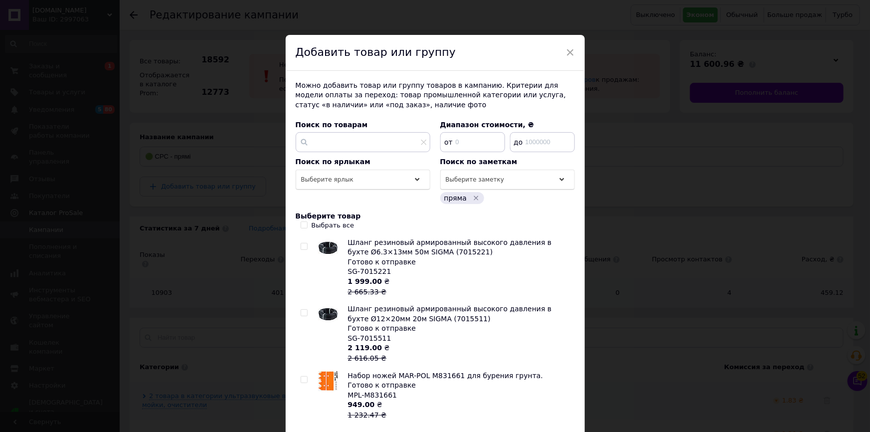
click at [318, 224] on div "Выбрать все" at bounding box center [333, 225] width 43 height 9
click at [307, 224] on input "Выбрать все" at bounding box center [304, 224] width 6 height 6
checkbox input "true"
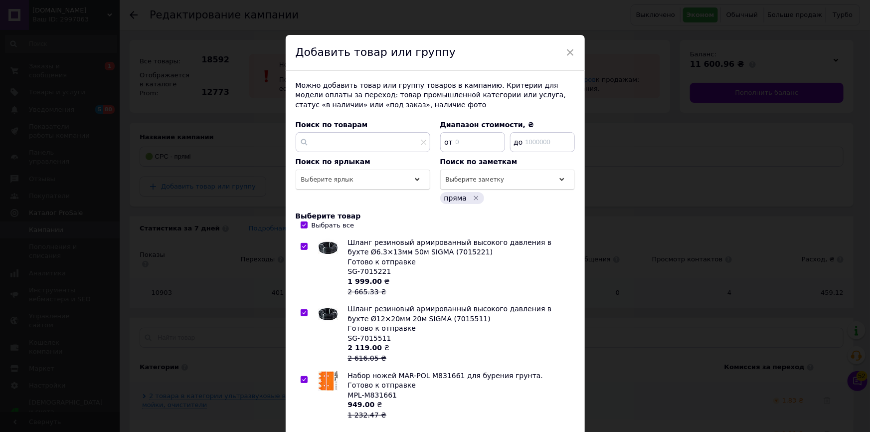
checkbox input "true"
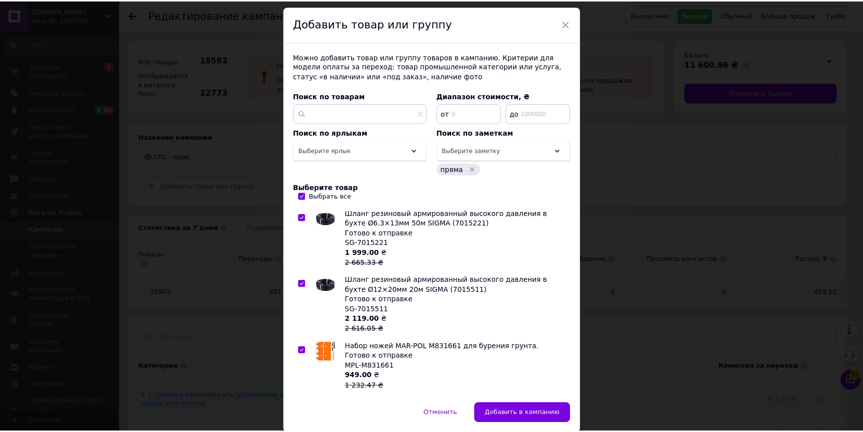
scroll to position [62, 0]
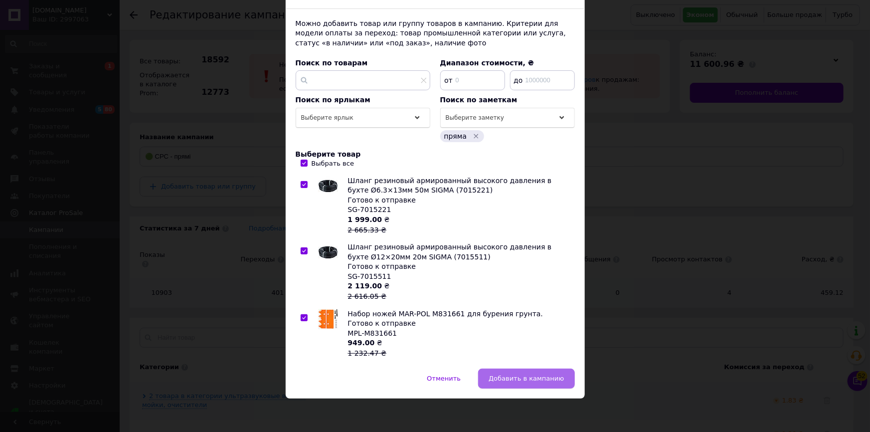
click at [530, 375] on span "Добавить в кампанию" at bounding box center [526, 377] width 75 height 7
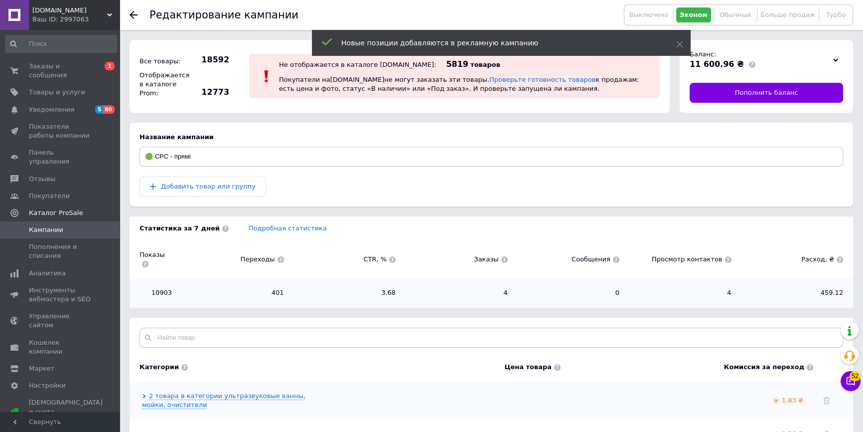
click at [59, 225] on span "Кампании" at bounding box center [60, 229] width 63 height 9
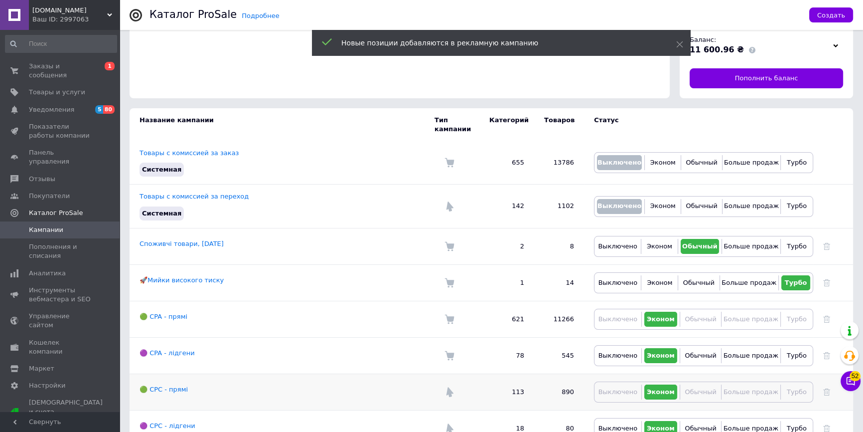
scroll to position [28, 0]
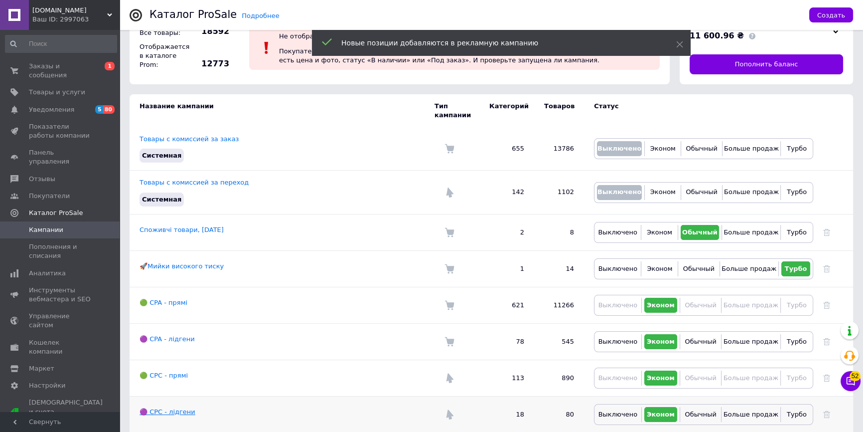
click at [178, 408] on link "🟣 CPC - лідгени" at bounding box center [168, 411] width 56 height 7
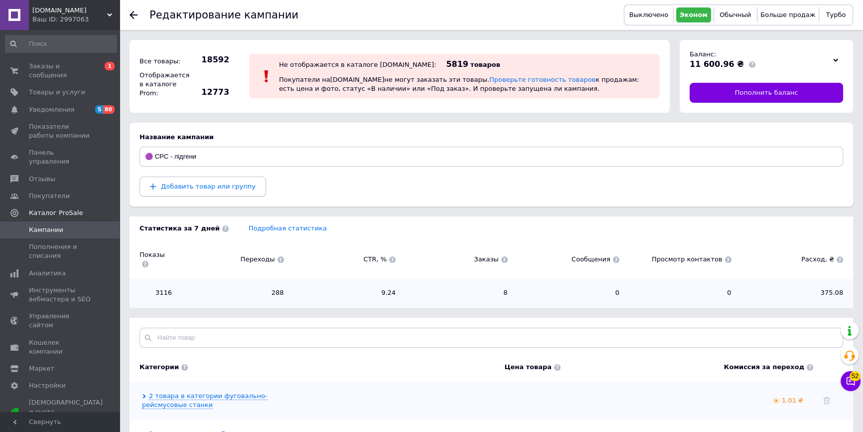
click at [201, 185] on span "Добавить товар или группу" at bounding box center [208, 185] width 95 height 7
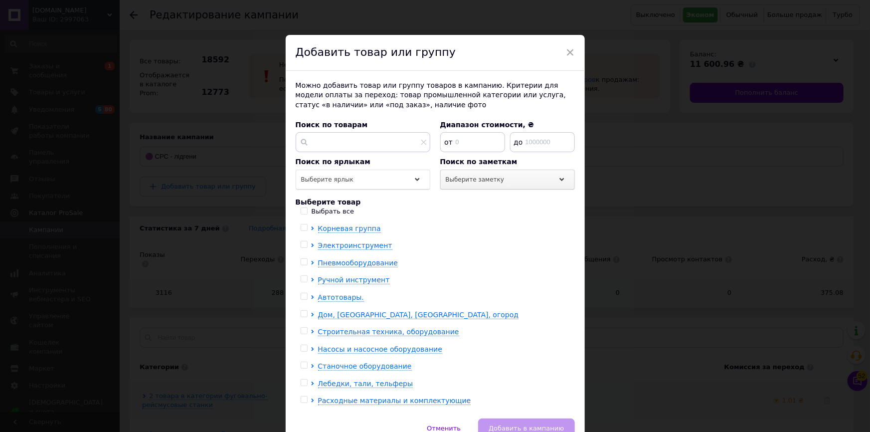
click at [463, 180] on span "Выберите заметку" at bounding box center [475, 179] width 59 height 7
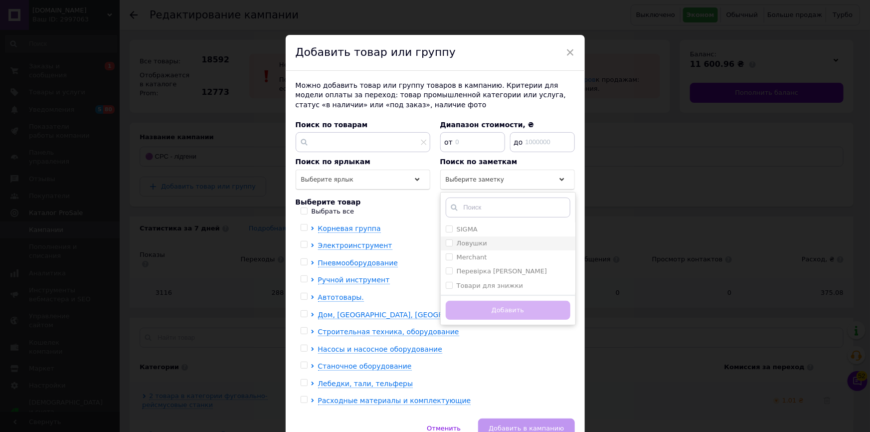
click at [479, 242] on label "Ловушки" at bounding box center [472, 242] width 30 height 7
checkbox input "true"
click at [484, 303] on button "Добавить" at bounding box center [508, 310] width 125 height 19
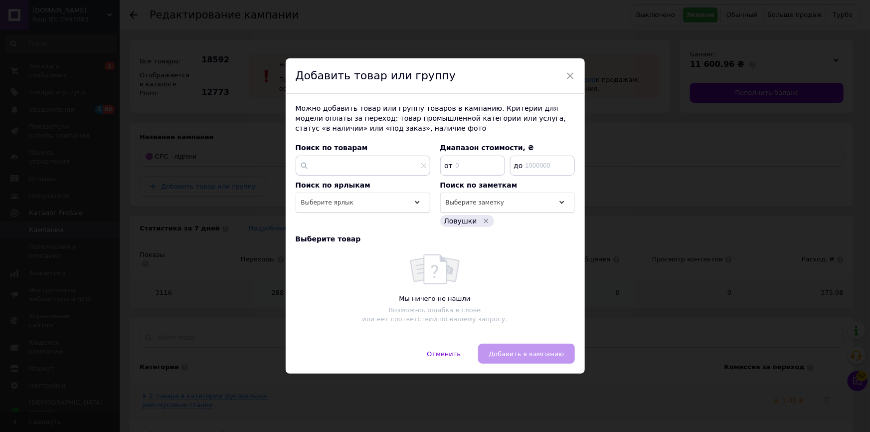
click at [650, 303] on div "× Добавить товар или группу Можно добавить товар или группу товаров в кампанию.…" at bounding box center [435, 216] width 870 height 432
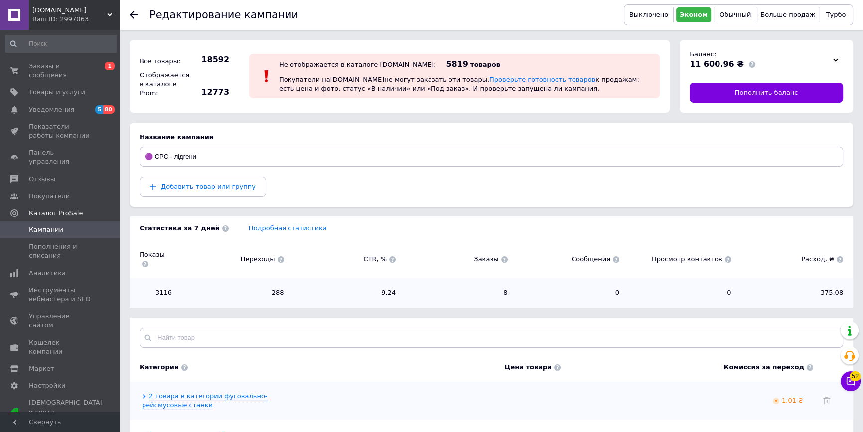
drag, startPoint x: 51, startPoint y: 18, endPoint x: 80, endPoint y: 83, distance: 71.4
click at [55, 25] on div "shock-market.in.ua Ваш ID: 2997063" at bounding box center [74, 15] width 91 height 30
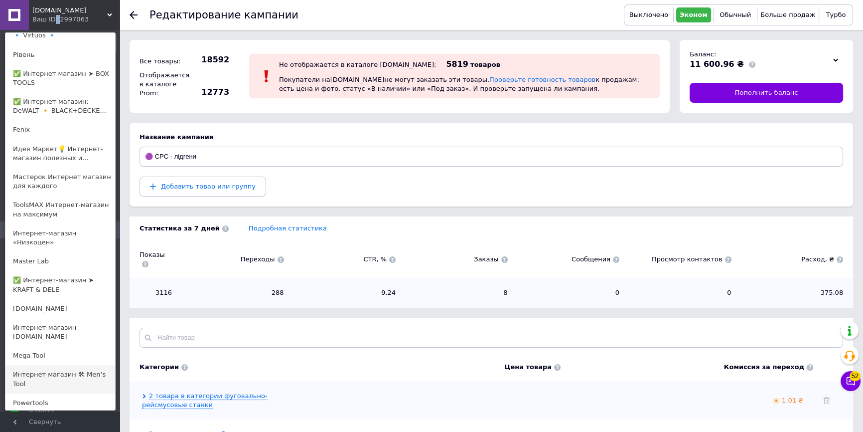
scroll to position [408, 0]
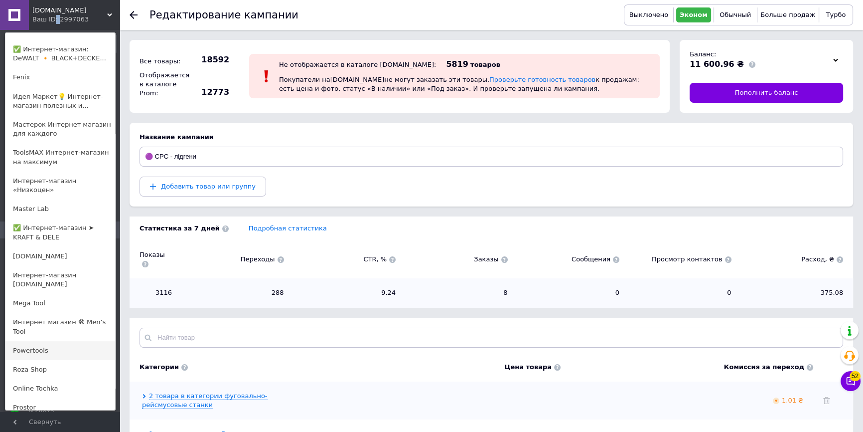
click at [52, 341] on link "Powertools" at bounding box center [60, 350] width 110 height 19
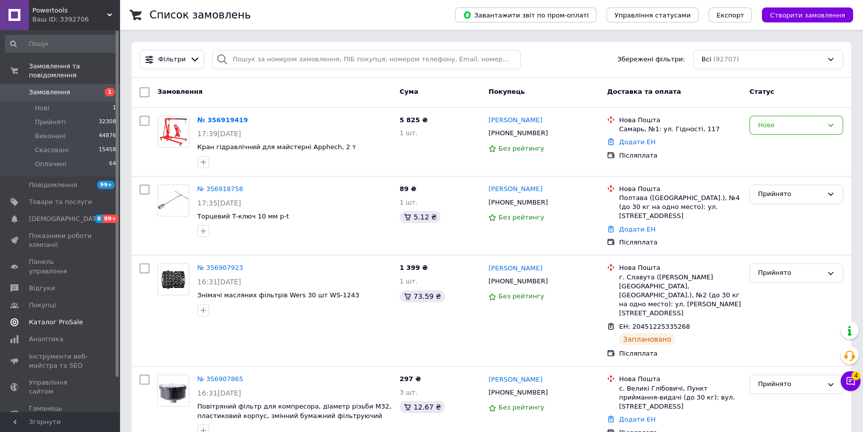
click at [56, 318] on span "Каталог ProSale" at bounding box center [56, 322] width 54 height 9
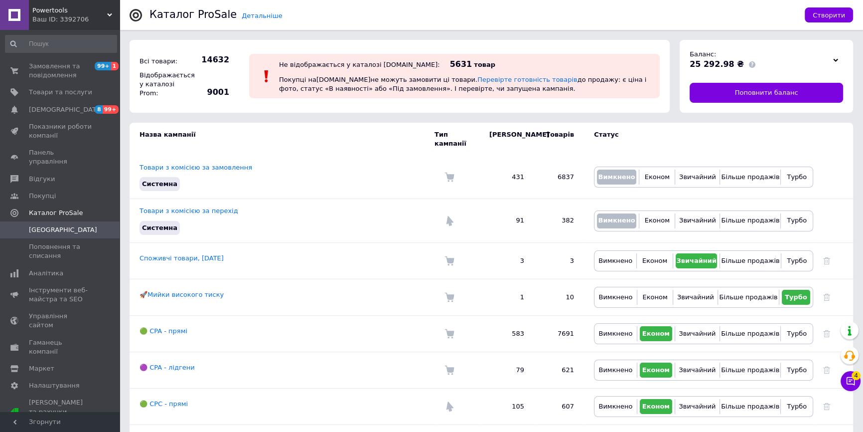
click at [158, 327] on link "🟢 CPA - прямі" at bounding box center [164, 330] width 48 height 7
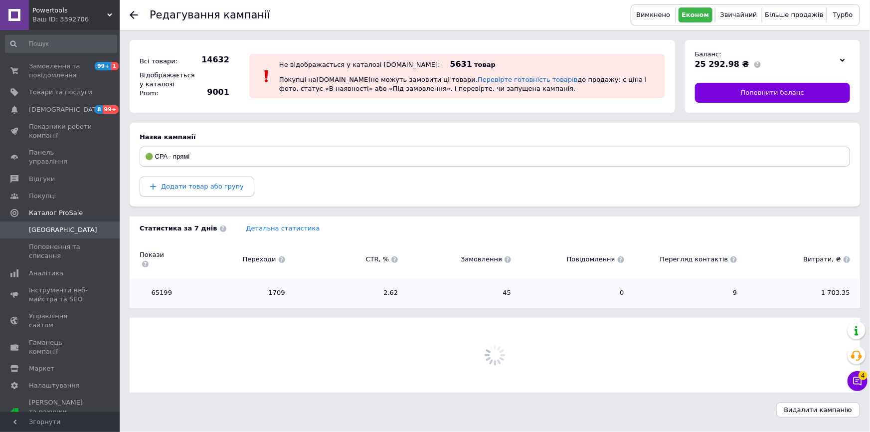
click at [202, 184] on span "Додати товар або групу" at bounding box center [202, 185] width 83 height 7
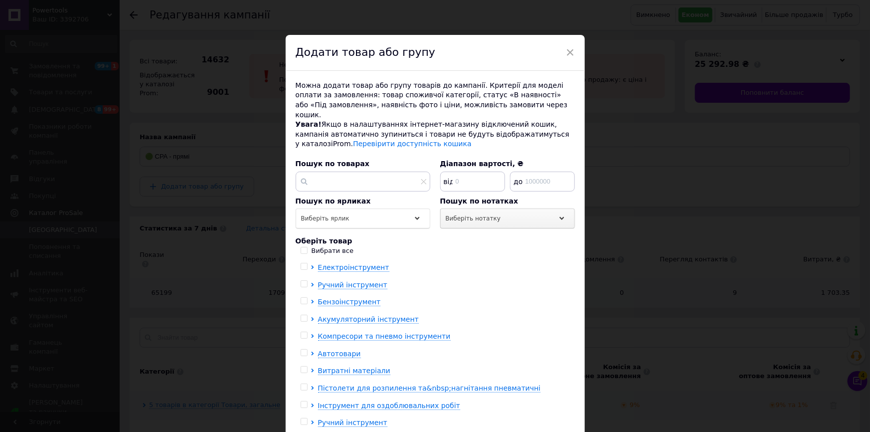
click at [475, 213] on div "Виберіть нотатку" at bounding box center [507, 218] width 135 height 20
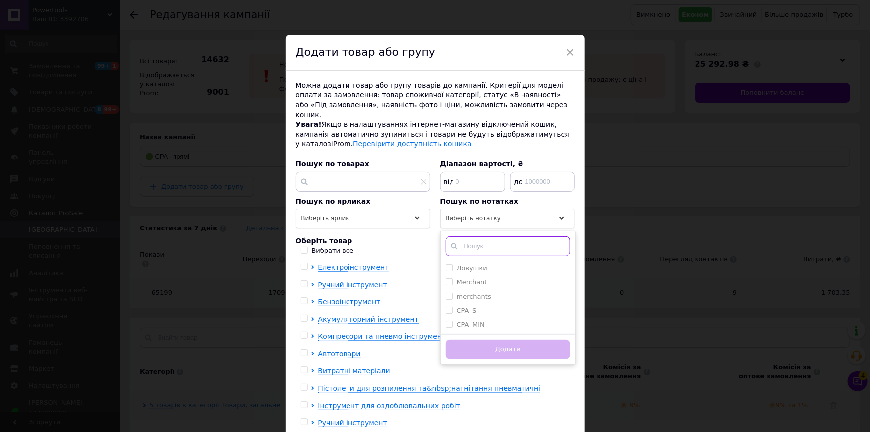
click at [481, 239] on input "text" at bounding box center [508, 246] width 125 height 20
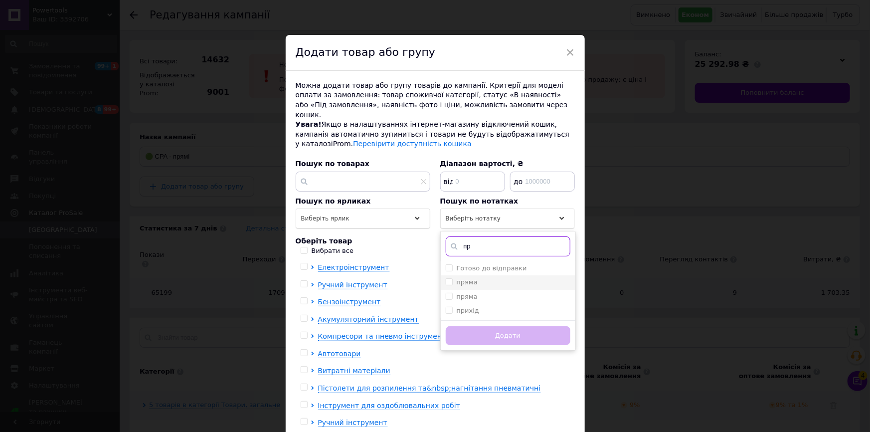
type input "пр"
click at [476, 278] on div "пряма" at bounding box center [508, 282] width 125 height 9
checkbox input "true"
click at [474, 292] on div "пряма" at bounding box center [508, 296] width 125 height 9
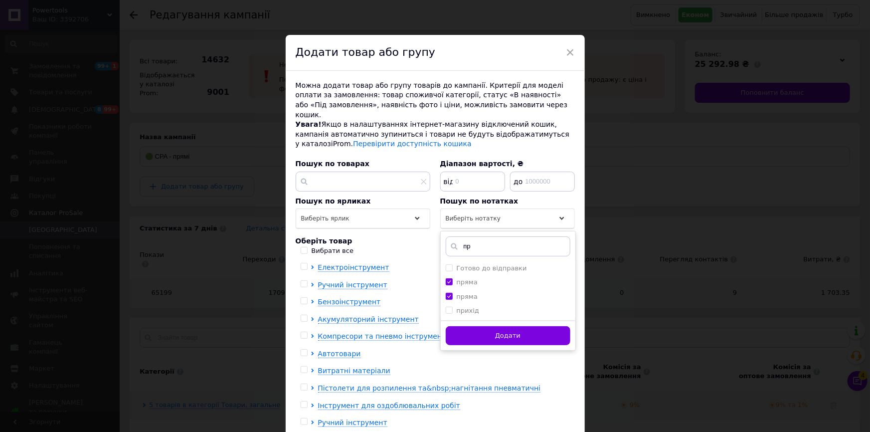
checkbox input "true"
click at [471, 326] on button "Додати" at bounding box center [508, 335] width 125 height 19
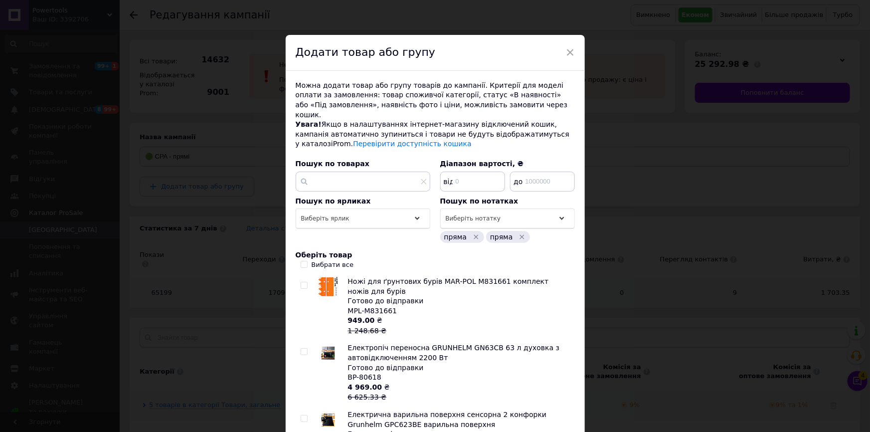
click at [317, 260] on div "Вибрати все" at bounding box center [333, 264] width 42 height 9
click at [307, 261] on input "Вибрати все" at bounding box center [304, 264] width 6 height 6
checkbox input "true"
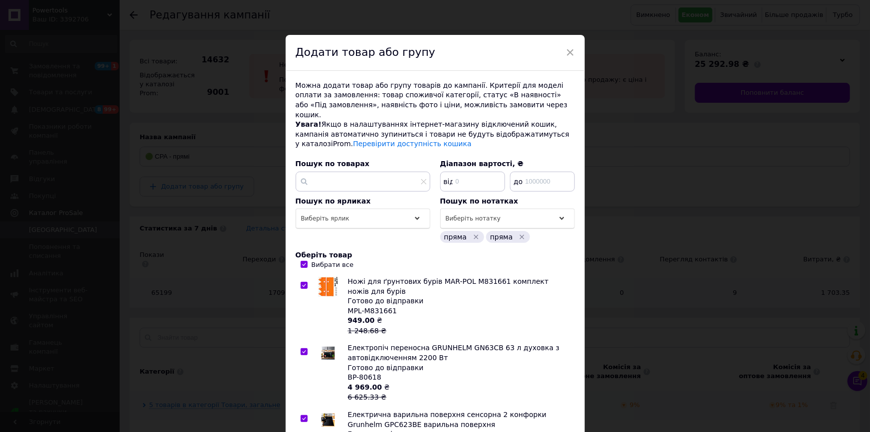
checkbox input "true"
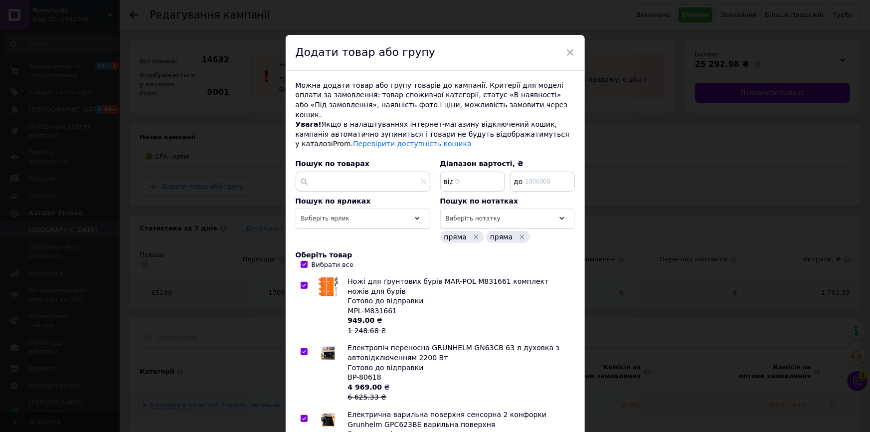
checkbox input "true"
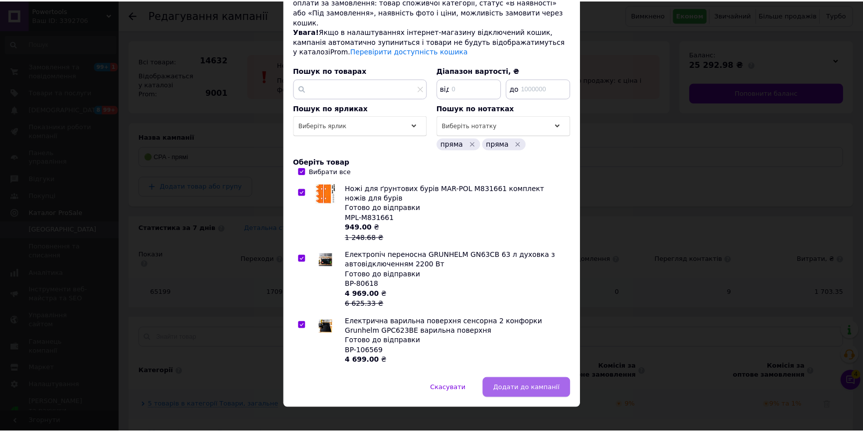
scroll to position [94, 0]
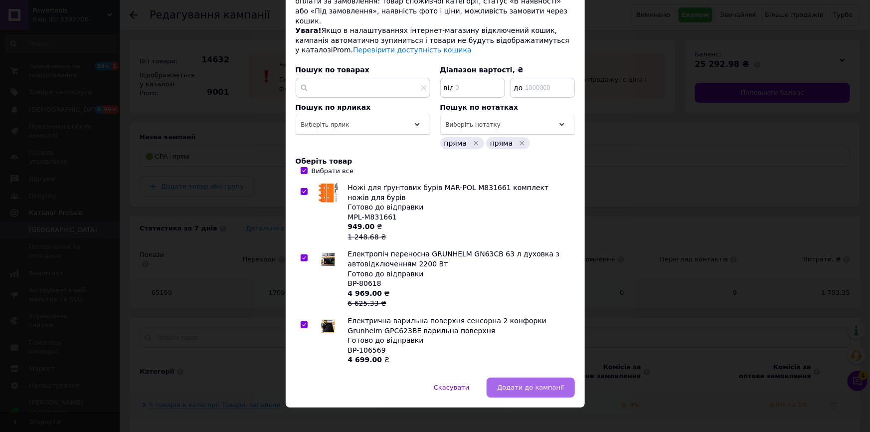
click at [540, 383] on span "Додати до кампанії" at bounding box center [530, 386] width 67 height 7
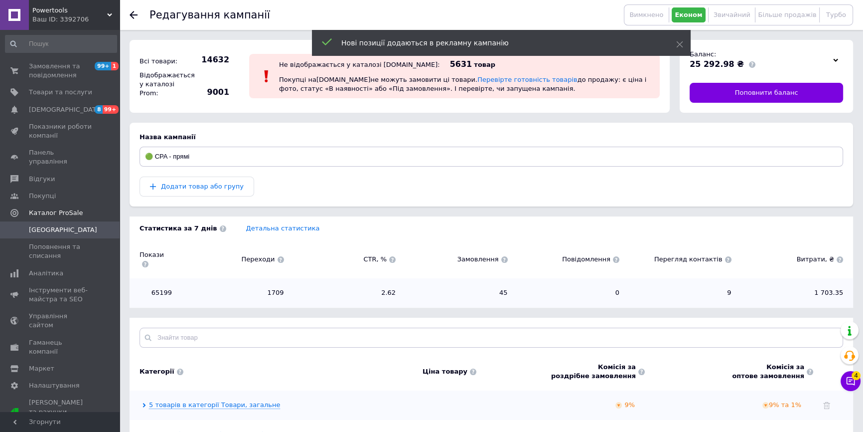
click at [81, 225] on span "Кампанії" at bounding box center [60, 229] width 63 height 9
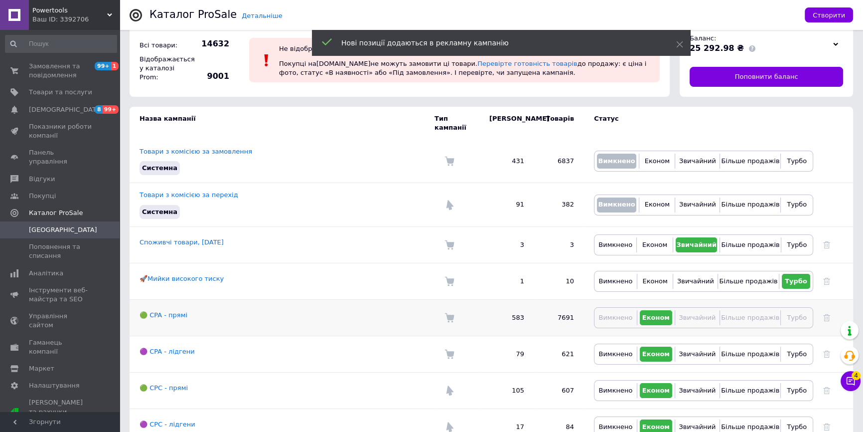
scroll to position [28, 0]
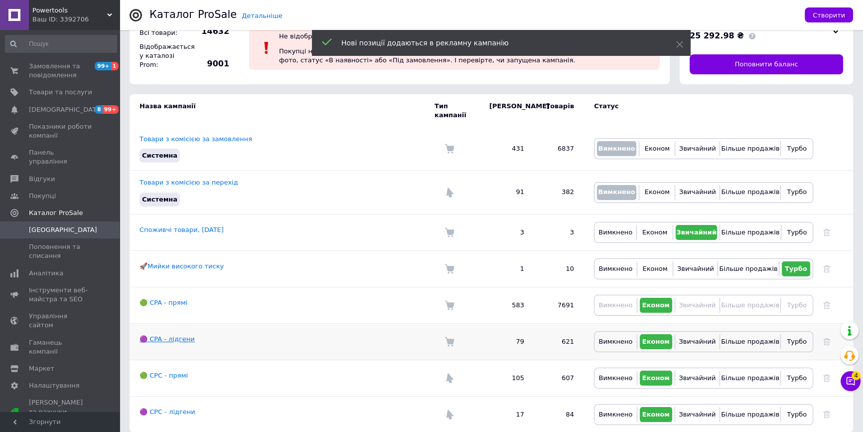
click at [177, 335] on link "🟣 CPA - лідгени" at bounding box center [167, 338] width 55 height 7
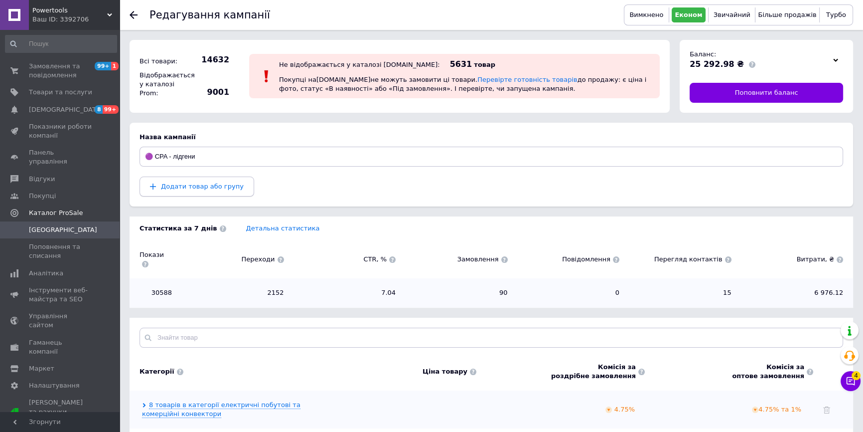
click at [211, 194] on button "Додати товар або групу" at bounding box center [197, 186] width 115 height 20
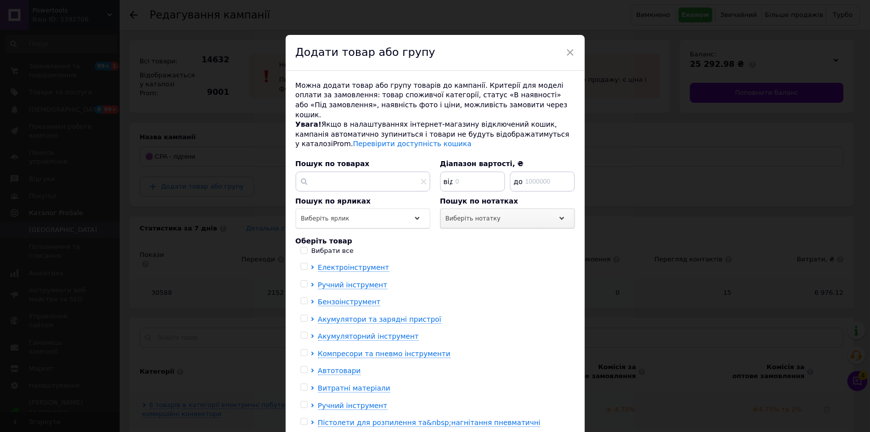
drag, startPoint x: 510, startPoint y: 201, endPoint x: 510, endPoint y: 211, distance: 10.0
click at [511, 208] on div "Виберіть нотатку" at bounding box center [507, 218] width 135 height 20
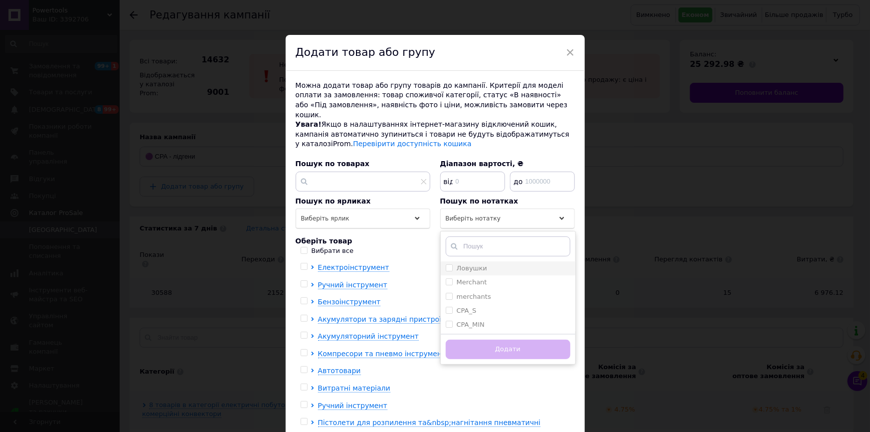
drag, startPoint x: 494, startPoint y: 270, endPoint x: 495, endPoint y: 260, distance: 10.5
click at [495, 261] on ul "Ловушки Merchant merchants CPA_S CPA_MIN CPA_MAX Не запущена в гугл рекламі Тов…" at bounding box center [508, 296] width 135 height 70
click at [495, 264] on div "Ловушки" at bounding box center [508, 268] width 125 height 9
checkbox input "true"
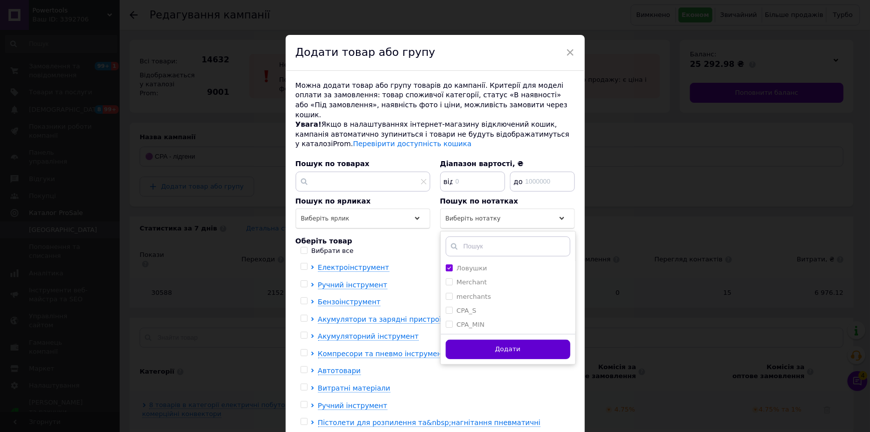
click at [491, 344] on button "Додати" at bounding box center [508, 349] width 125 height 19
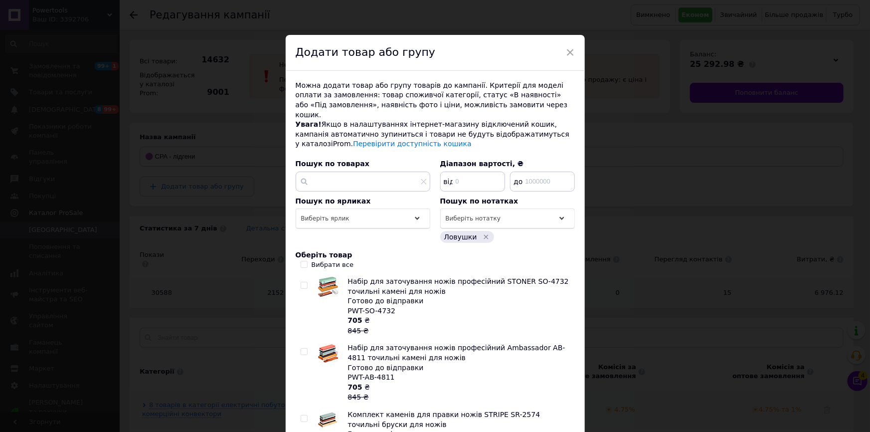
click at [326, 251] on span "Оберіть товар" at bounding box center [324, 255] width 57 height 8
click at [326, 260] on div "Вибрати все" at bounding box center [333, 264] width 42 height 9
click at [307, 261] on input "Вибрати все" at bounding box center [304, 264] width 6 height 6
checkbox input "true"
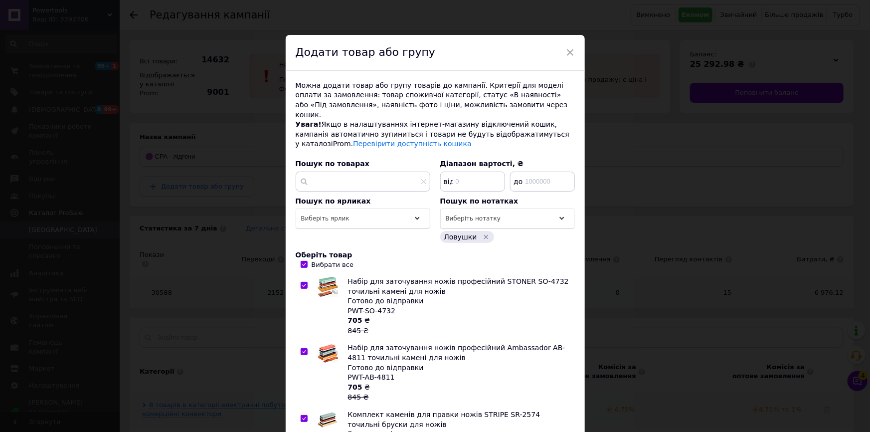
checkbox input "true"
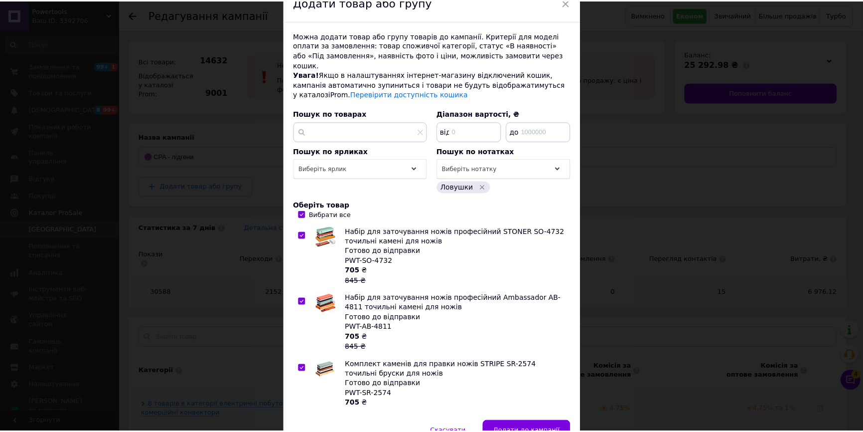
scroll to position [94, 0]
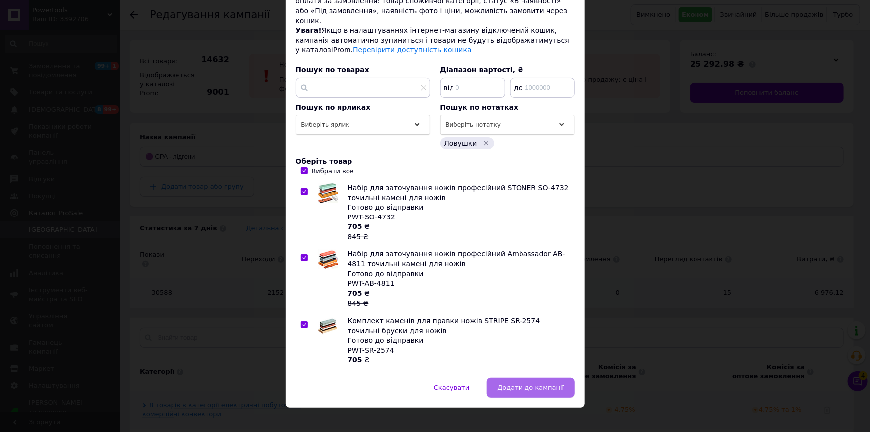
click at [527, 377] on button "Додати до кампанії" at bounding box center [531, 387] width 88 height 20
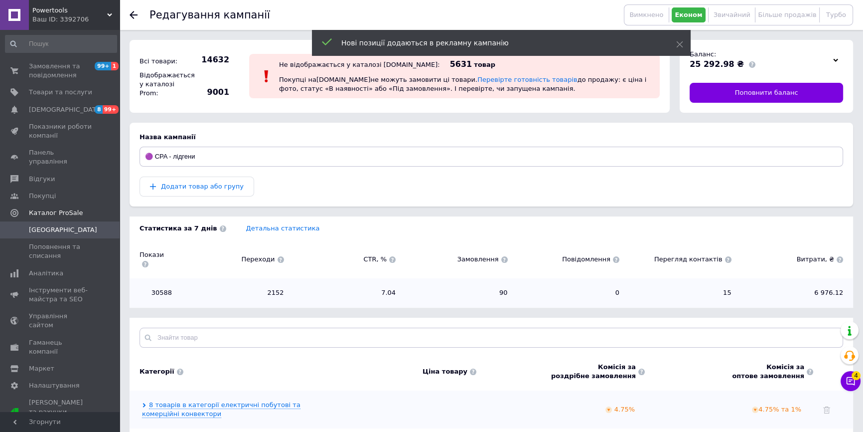
click at [32, 225] on span "[GEOGRAPHIC_DATA]" at bounding box center [63, 229] width 68 height 9
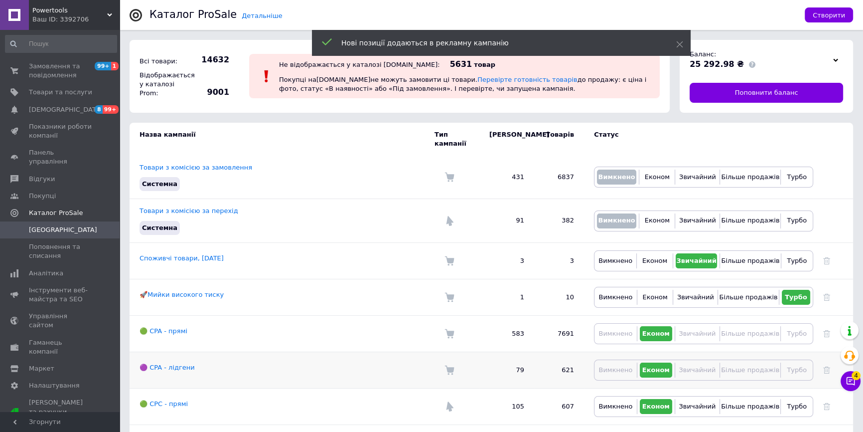
scroll to position [28, 0]
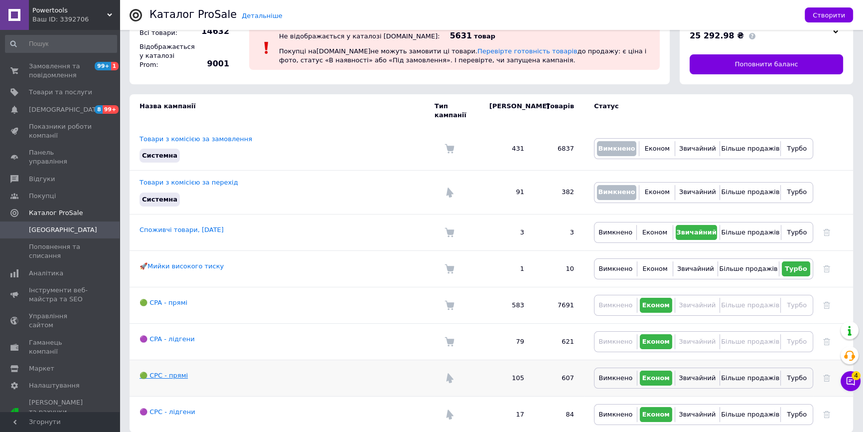
click at [171, 371] on link "🟢 CPC - прямі" at bounding box center [164, 374] width 48 height 7
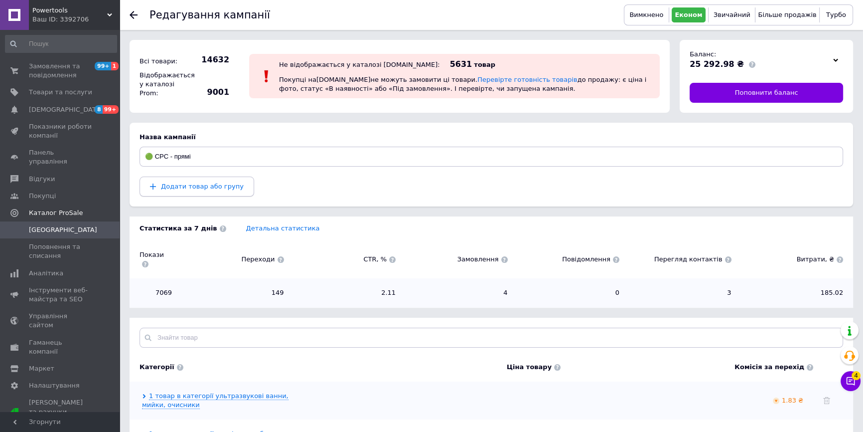
click at [202, 191] on button "Додати товар або групу" at bounding box center [197, 186] width 115 height 20
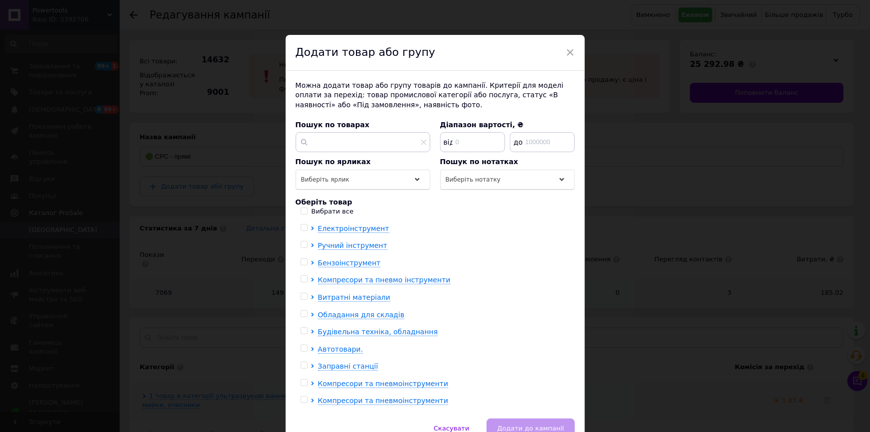
drag, startPoint x: 506, startPoint y: 176, endPoint x: 501, endPoint y: 189, distance: 14.5
click at [506, 177] on div "Виберіть нотатку" at bounding box center [507, 180] width 135 height 20
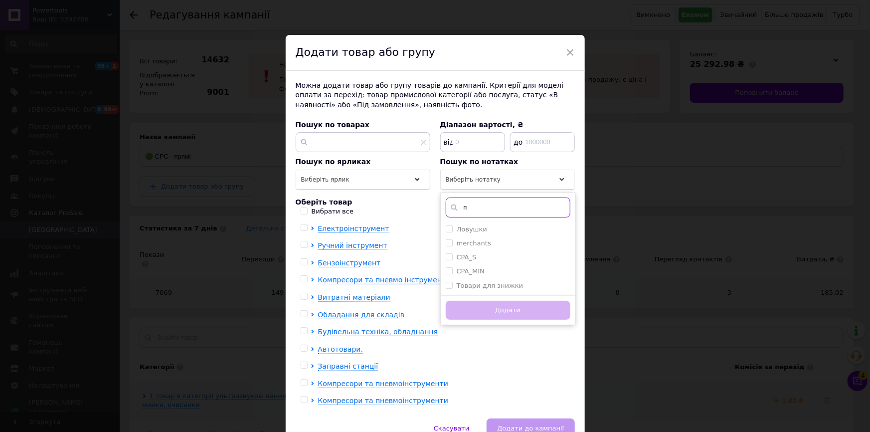
click at [499, 209] on input "п" at bounding box center [508, 207] width 125 height 20
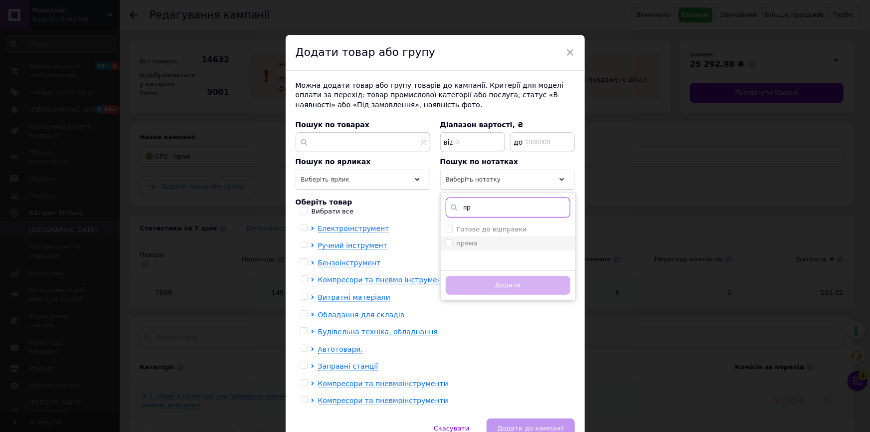
type input "пр"
drag, startPoint x: 493, startPoint y: 240, endPoint x: 492, endPoint y: 265, distance: 24.4
click at [493, 243] on div "пряма" at bounding box center [508, 243] width 125 height 9
checkbox input "true"
click at [493, 288] on button "Додати" at bounding box center [508, 285] width 125 height 19
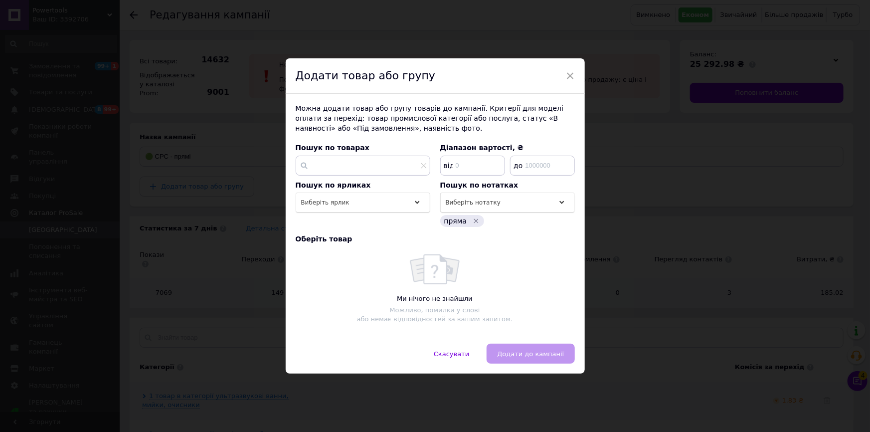
drag, startPoint x: 268, startPoint y: 276, endPoint x: 281, endPoint y: 267, distance: 15.8
click at [269, 275] on div "× Додати товар або групу Можна додати товар або групу товарів до кампанії. Крит…" at bounding box center [435, 216] width 870 height 432
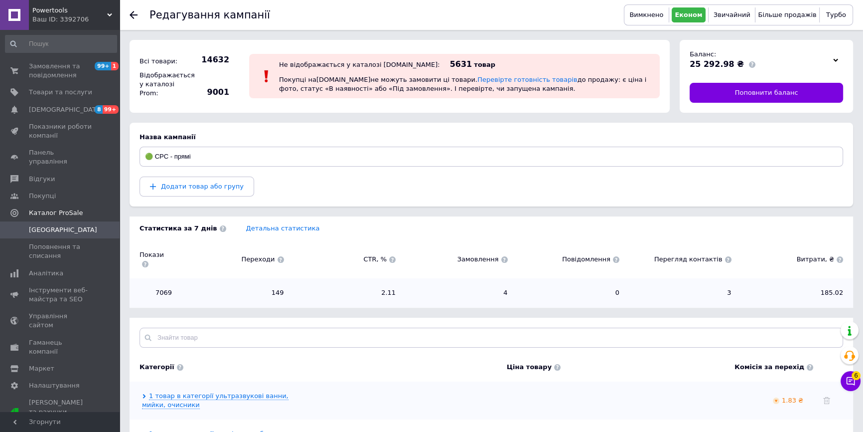
click at [72, 225] on link "[GEOGRAPHIC_DATA]" at bounding box center [61, 229] width 122 height 17
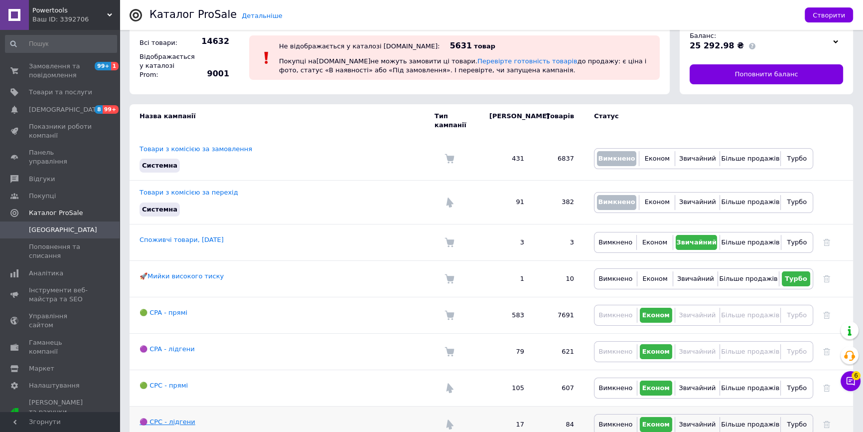
scroll to position [28, 0]
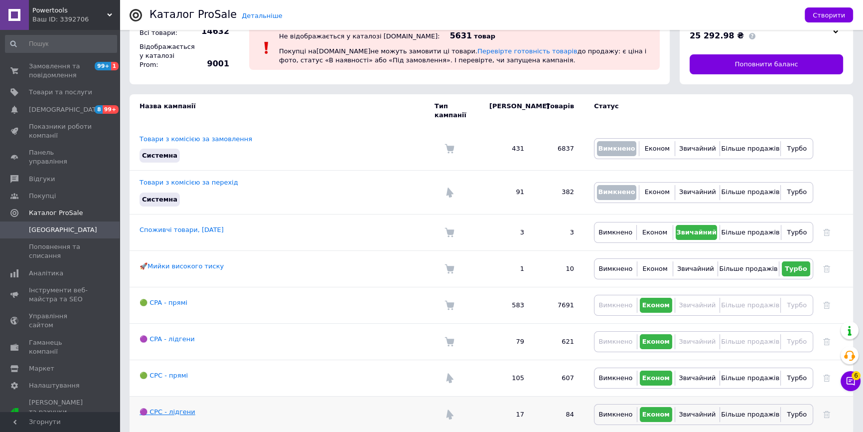
click at [171, 408] on link "🟣 CPC - лідгени" at bounding box center [168, 411] width 56 height 7
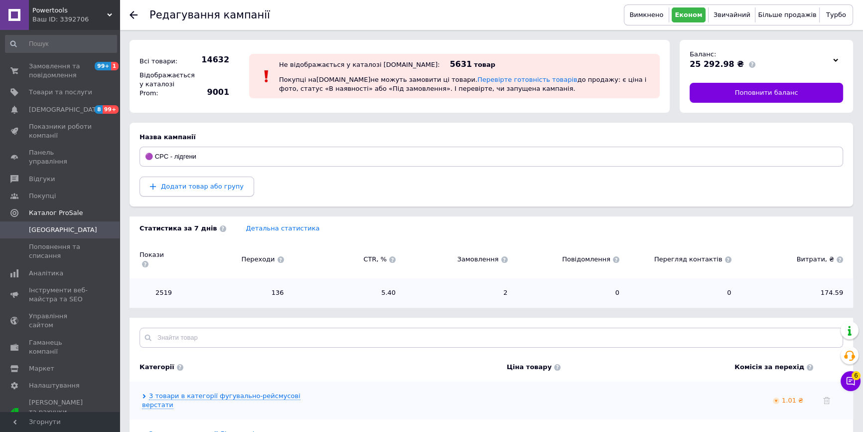
click at [192, 185] on span "Додати товар або групу" at bounding box center [202, 185] width 83 height 7
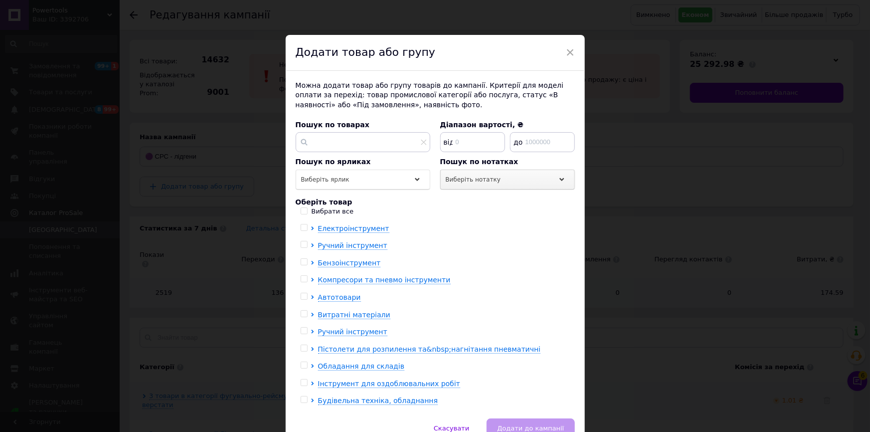
click at [481, 182] on span "Виберіть нотатку" at bounding box center [473, 179] width 55 height 7
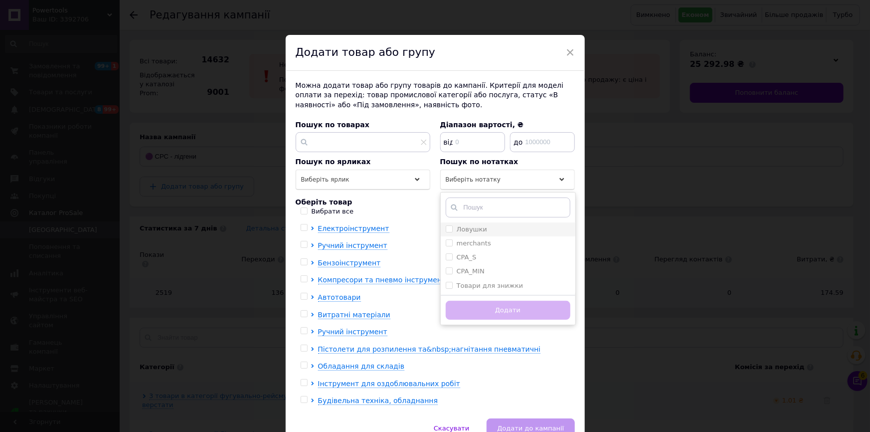
click at [477, 229] on label "Ловушки" at bounding box center [472, 228] width 30 height 7
checkbox input "true"
click at [469, 305] on button "Додати" at bounding box center [508, 310] width 125 height 19
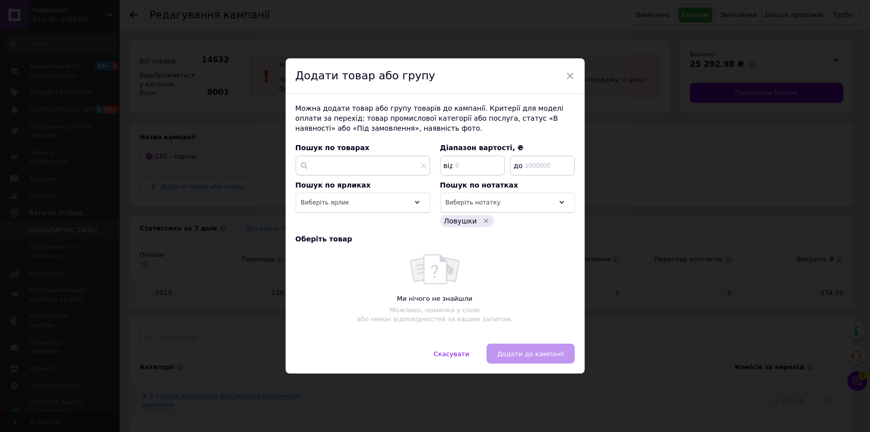
click at [174, 286] on div "× Додати товар або групу Можна додати товар або групу товарів до кампанії. Крит…" at bounding box center [435, 216] width 870 height 432
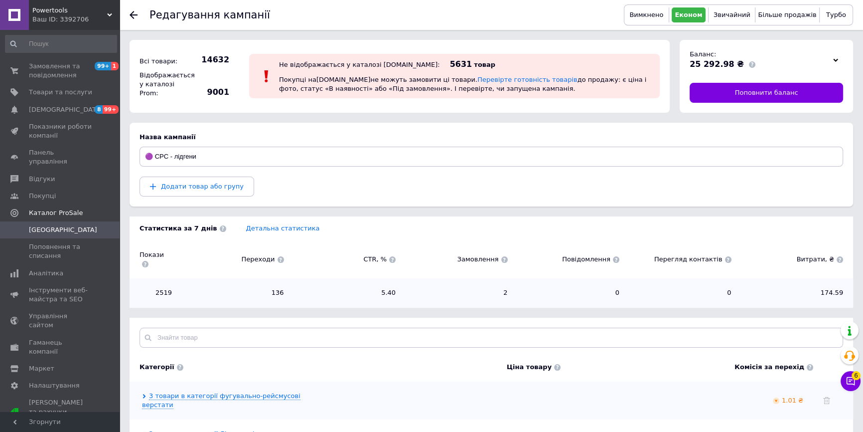
drag, startPoint x: 56, startPoint y: 10, endPoint x: 51, endPoint y: 177, distance: 167.6
click at [56, 10] on span "Powertools" at bounding box center [69, 10] width 75 height 9
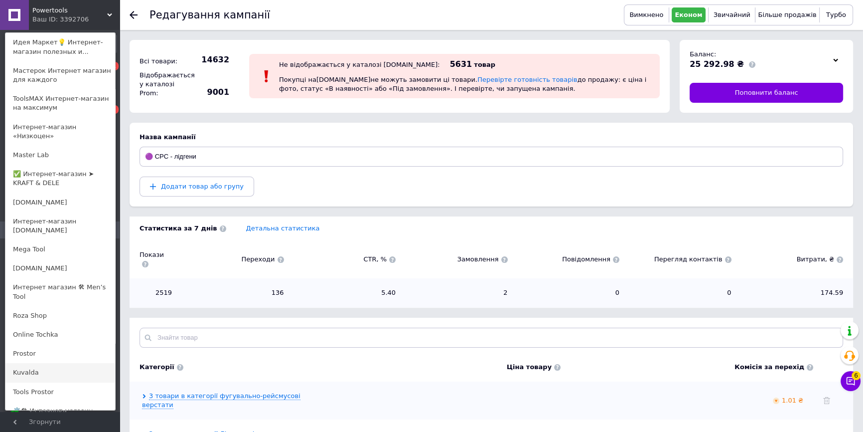
scroll to position [453, 0]
click at [51, 306] on link "Roza Shop" at bounding box center [60, 315] width 110 height 19
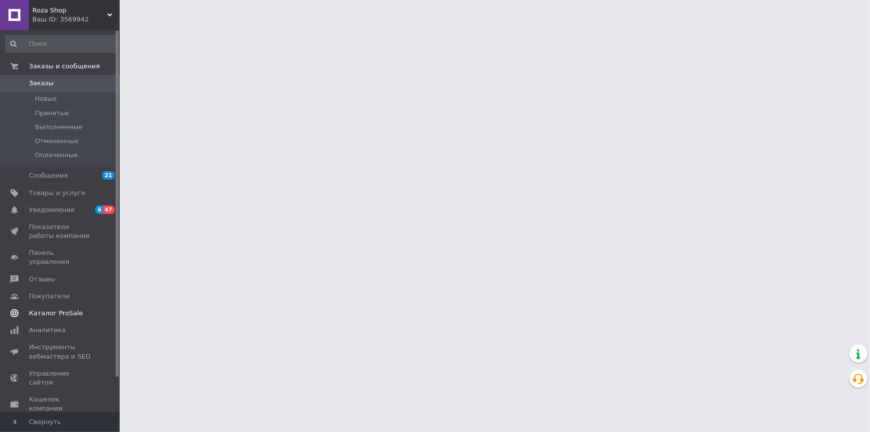
click at [61, 309] on link "Каталог ProSale" at bounding box center [61, 313] width 122 height 17
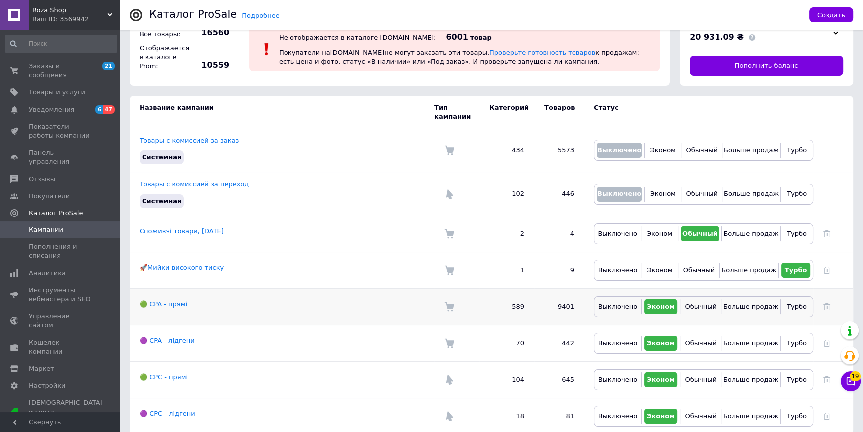
scroll to position [28, 0]
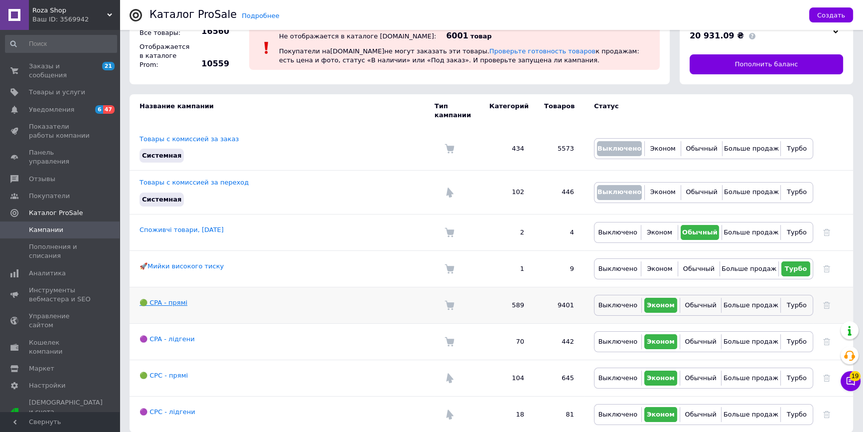
click at [167, 299] on link "🟢 CPA - прямі" at bounding box center [164, 302] width 48 height 7
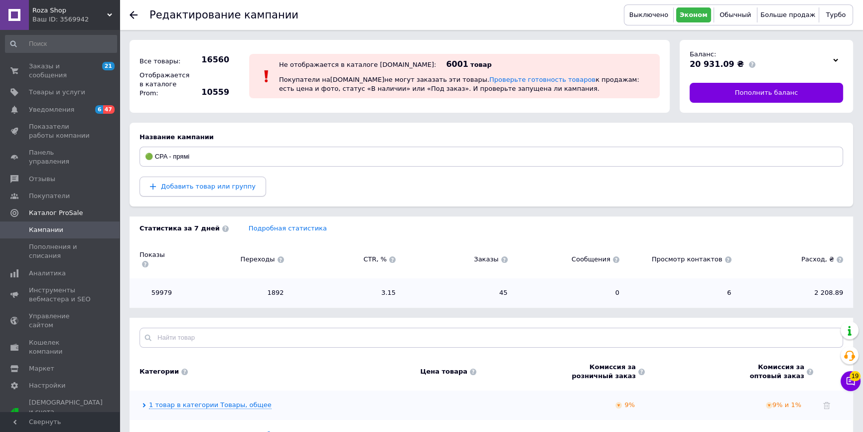
click at [193, 179] on button "Добавить товар или группу" at bounding box center [203, 186] width 127 height 20
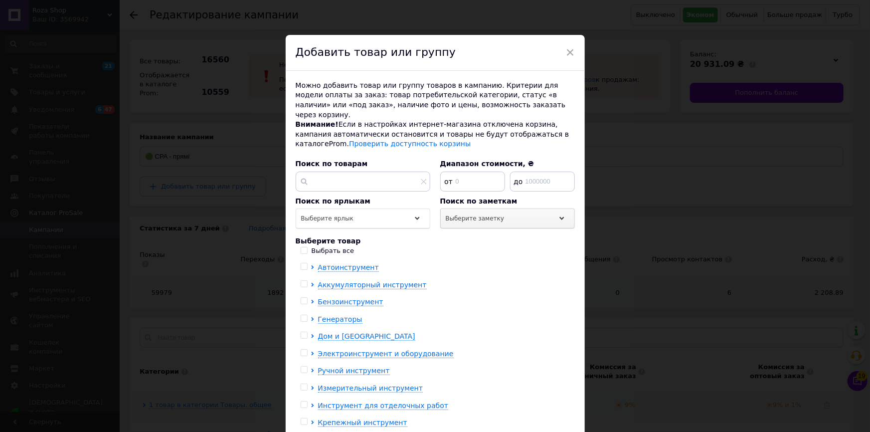
drag, startPoint x: 498, startPoint y: 202, endPoint x: 499, endPoint y: 210, distance: 7.5
click at [498, 208] on div "Выберите заметку" at bounding box center [507, 218] width 135 height 20
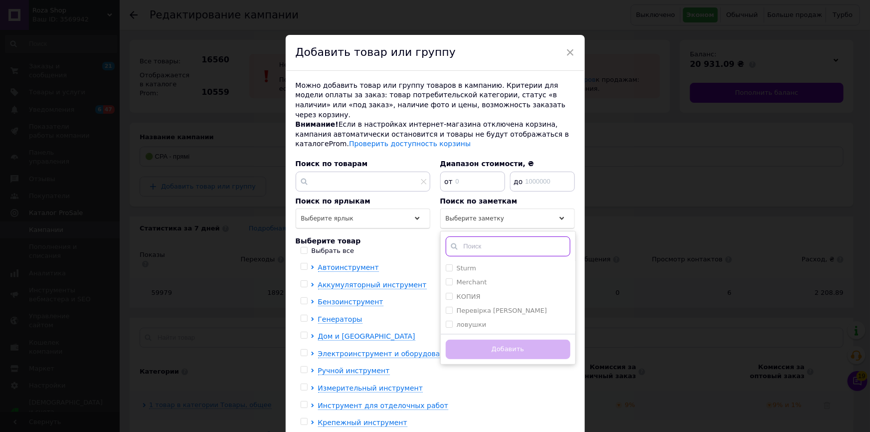
click at [503, 236] on input "text" at bounding box center [508, 246] width 125 height 20
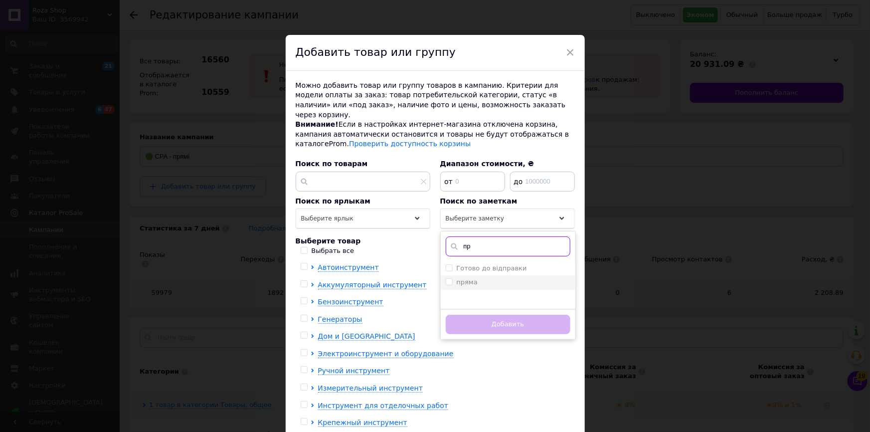
type input "пр"
drag, startPoint x: 480, startPoint y: 273, endPoint x: 481, endPoint y: 293, distance: 20.4
click at [479, 278] on div "пряма" at bounding box center [508, 282] width 125 height 9
checkbox input "true"
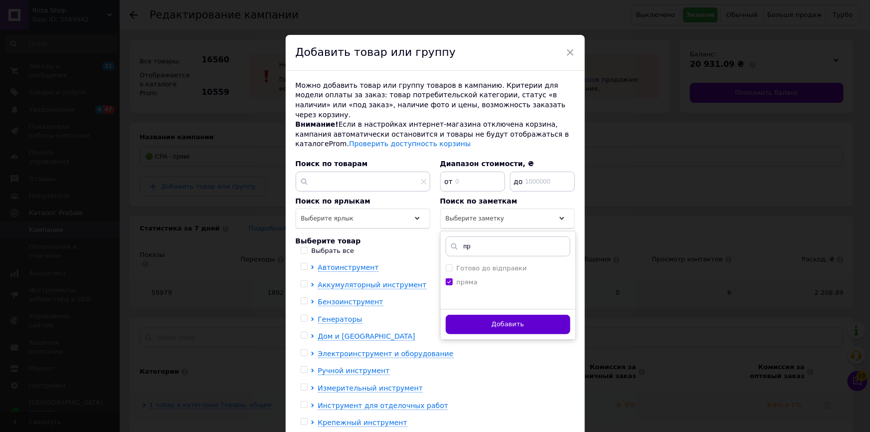
click at [488, 323] on button "Добавить" at bounding box center [508, 324] width 125 height 19
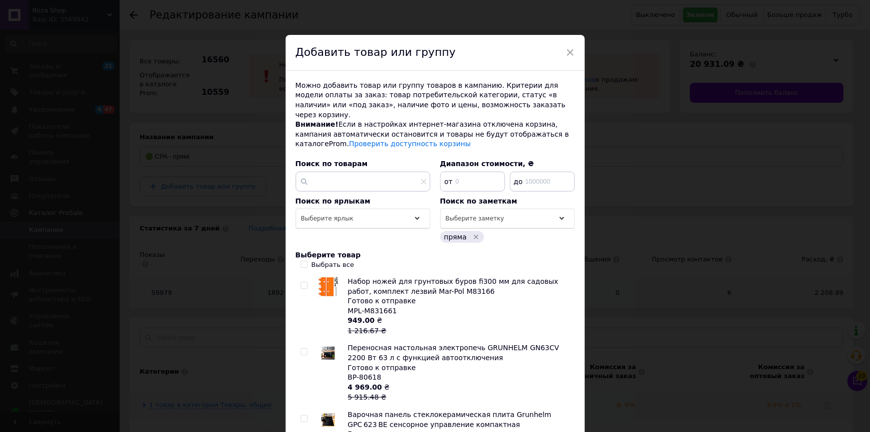
click at [309, 260] on label "Выбрать все" at bounding box center [328, 264] width 54 height 9
click at [307, 261] on input "Выбрать все" at bounding box center [304, 264] width 6 height 6
checkbox input "true"
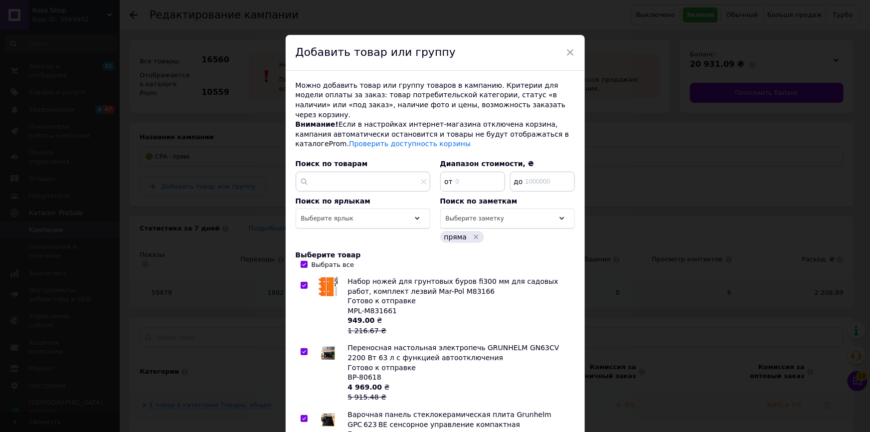
checkbox input "true"
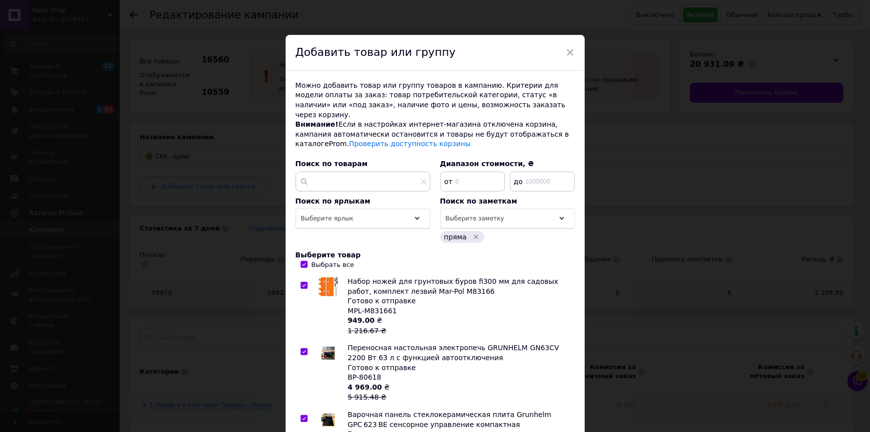
checkbox input "true"
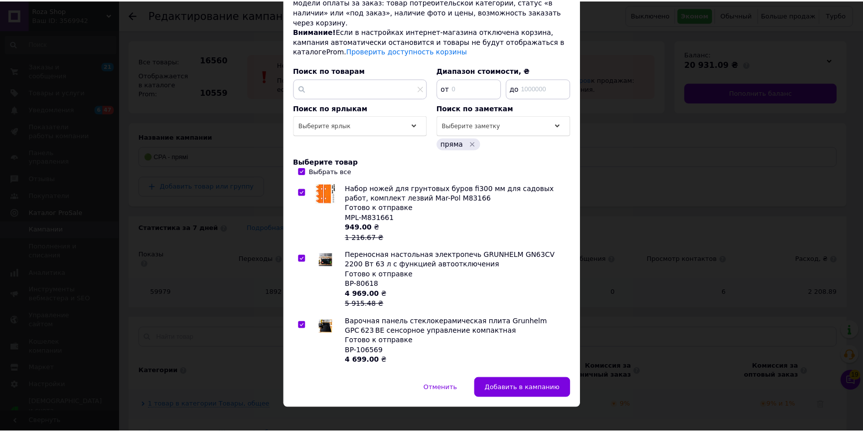
scroll to position [94, 0]
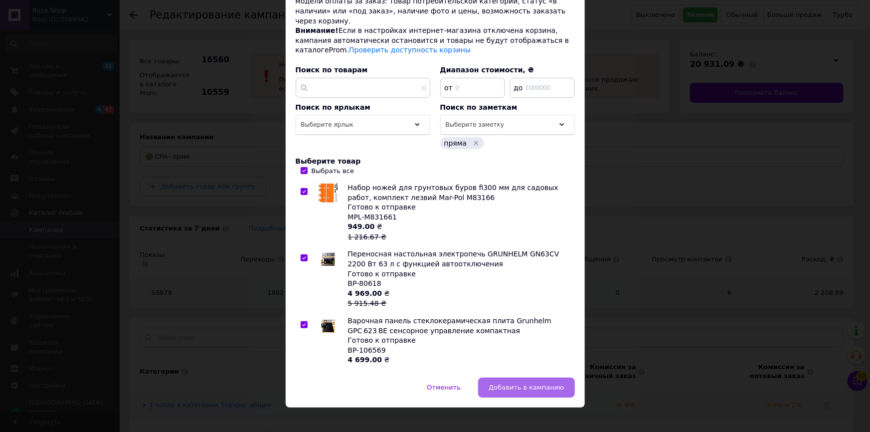
click at [528, 383] on span "Добавить в кампанию" at bounding box center [526, 386] width 75 height 7
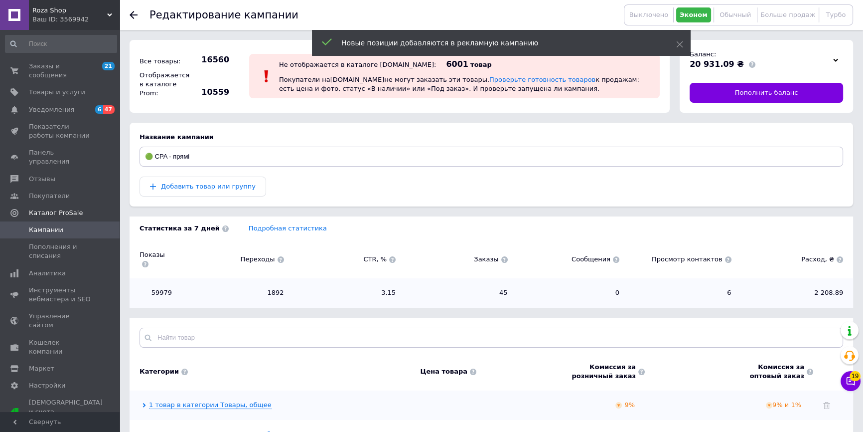
click at [75, 225] on span "Кампании" at bounding box center [60, 229] width 63 height 9
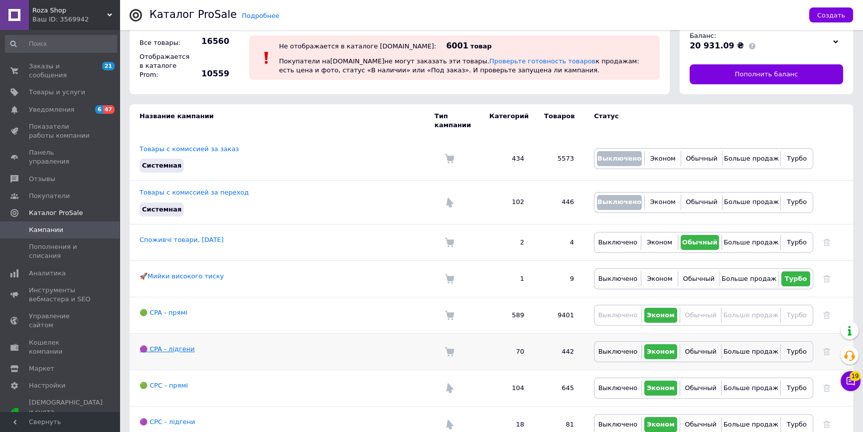
scroll to position [28, 0]
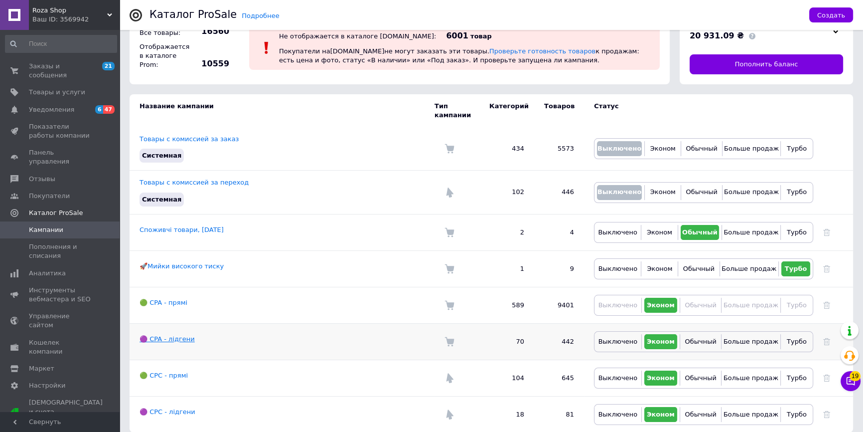
click at [176, 335] on link "🟣 CPA - лідгени" at bounding box center [167, 338] width 55 height 7
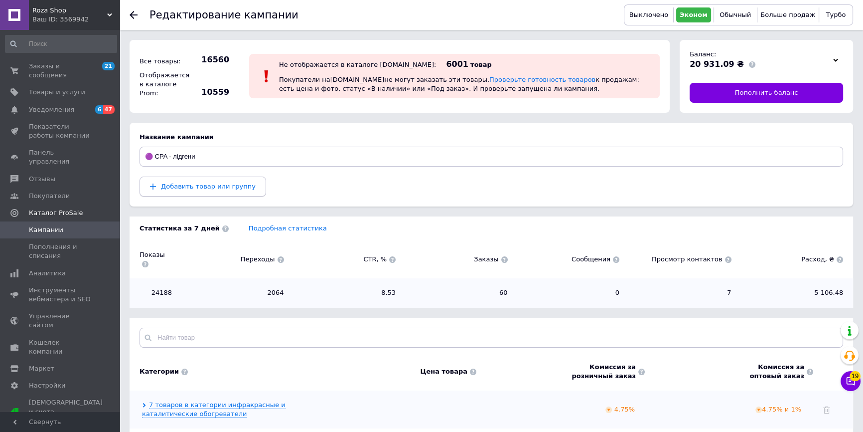
click at [224, 189] on span "Добавить товар или группу" at bounding box center [208, 185] width 95 height 7
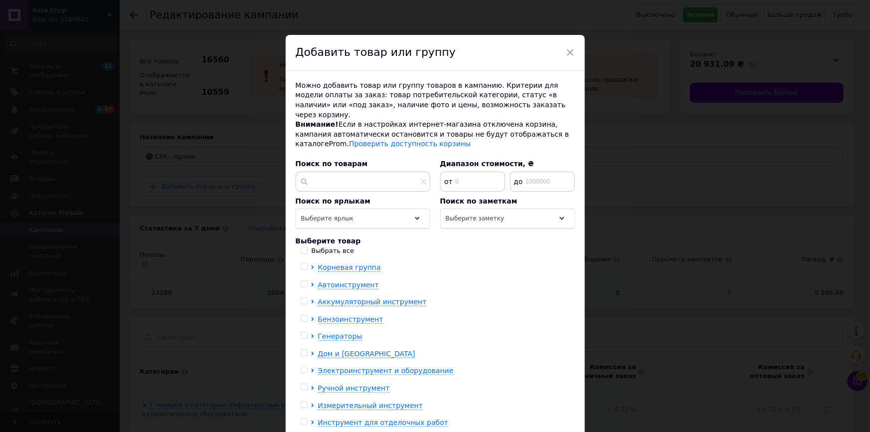
drag, startPoint x: 479, startPoint y: 209, endPoint x: 478, endPoint y: 218, distance: 9.0
click at [478, 215] on span "Выберите заметку" at bounding box center [475, 218] width 59 height 7
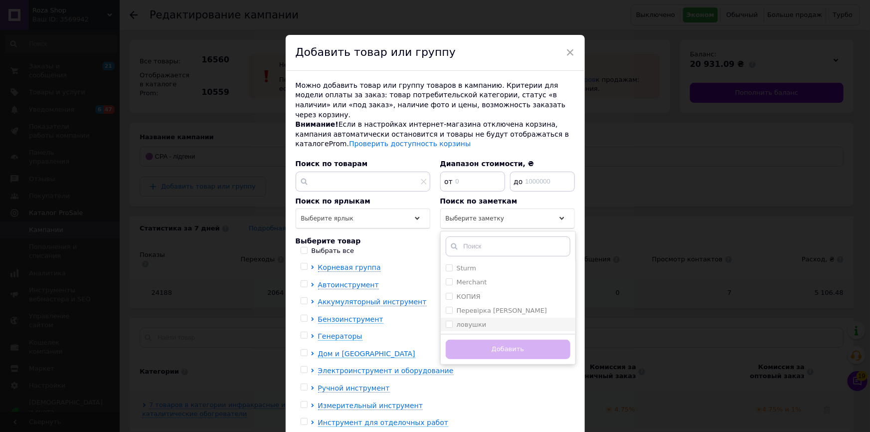
drag, startPoint x: 482, startPoint y: 275, endPoint x: 479, endPoint y: 308, distance: 32.5
click at [479, 308] on ul "Sturm Merchant КОПИЯ Перевірка Мерчант ловушки Товари для знижок BUDPOSTACH ATM…" at bounding box center [508, 296] width 135 height 70
click at [474, 321] on label "ловушки" at bounding box center [472, 324] width 30 height 7
checkbox input "true"
drag, startPoint x: 468, startPoint y: 339, endPoint x: 453, endPoint y: 342, distance: 15.3
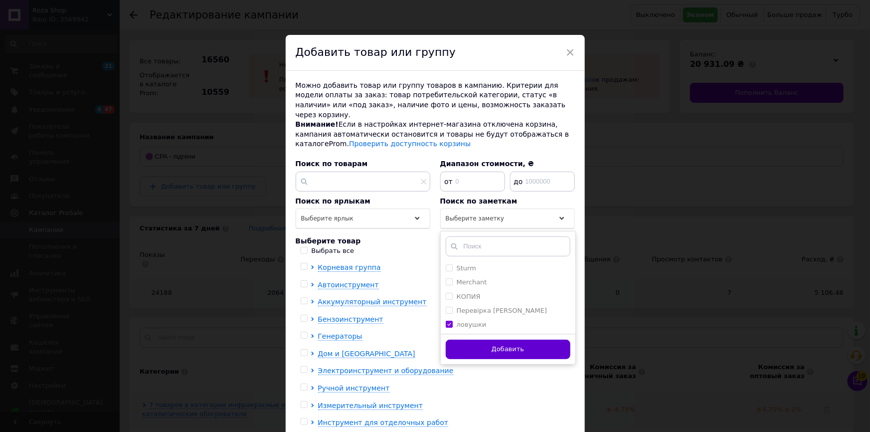
click at [467, 340] on button "Добавить" at bounding box center [508, 349] width 125 height 19
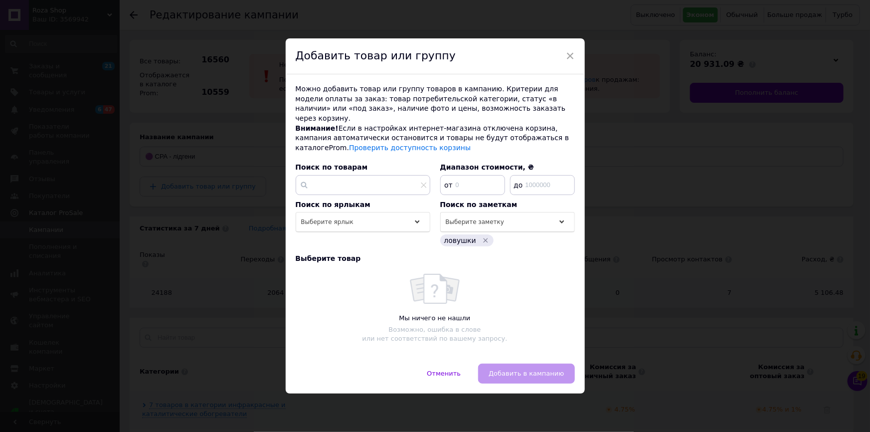
click at [235, 264] on div "× Добавить товар или группу Можно добавить товар или группу товаров в кампанию.…" at bounding box center [435, 216] width 870 height 432
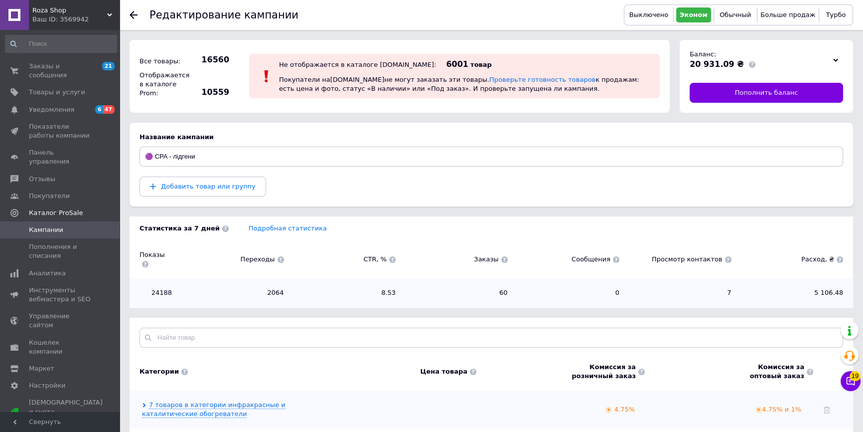
click at [32, 225] on span "Кампании" at bounding box center [46, 229] width 34 height 9
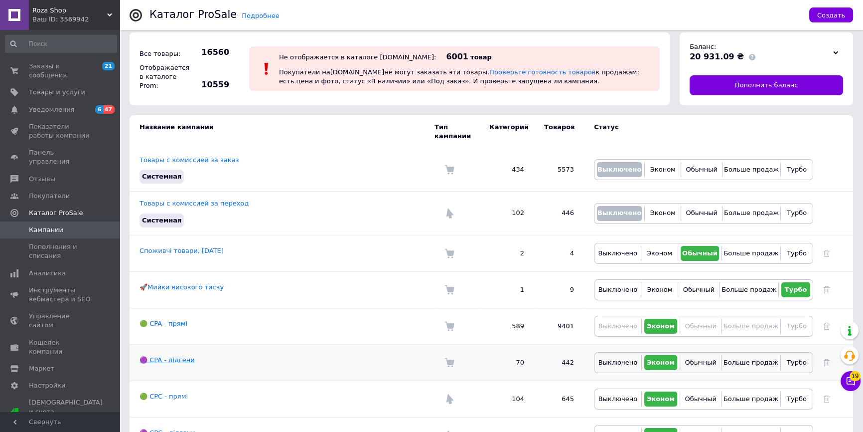
scroll to position [28, 0]
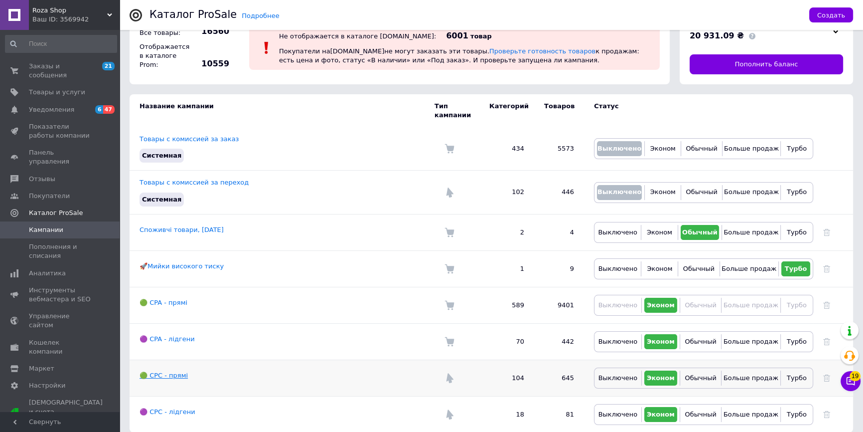
click at [170, 371] on link "🟢 CPC - прямі" at bounding box center [164, 374] width 48 height 7
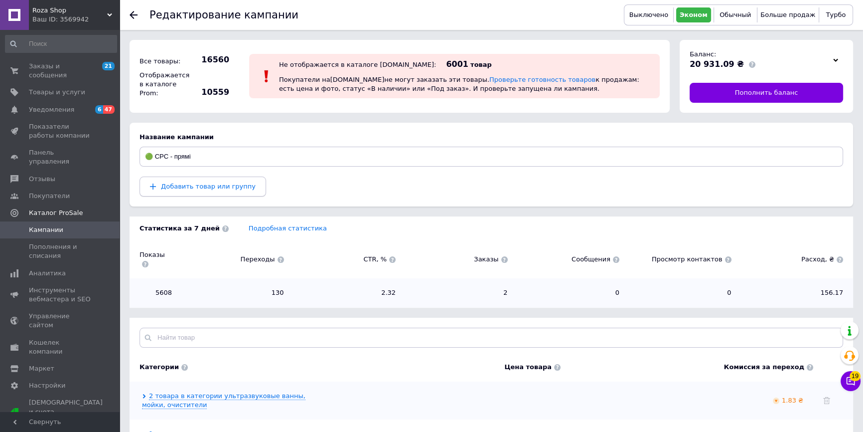
click at [205, 188] on span "Добавить товар или группу" at bounding box center [208, 185] width 95 height 7
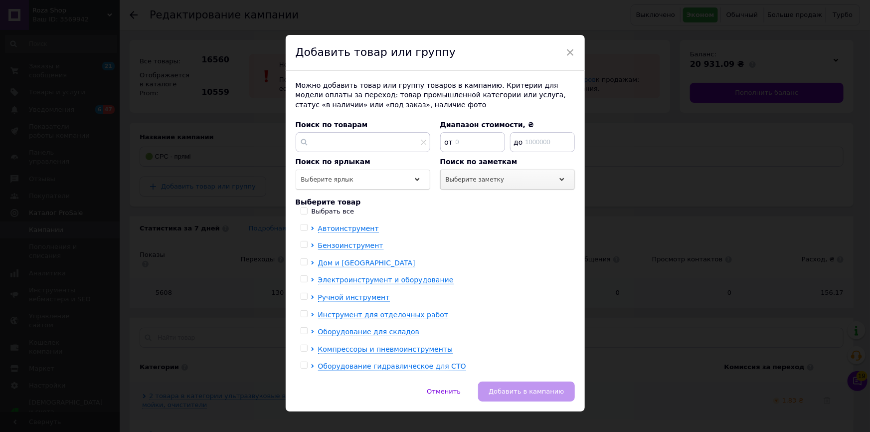
click at [482, 180] on span "Выберите заметку" at bounding box center [475, 179] width 59 height 7
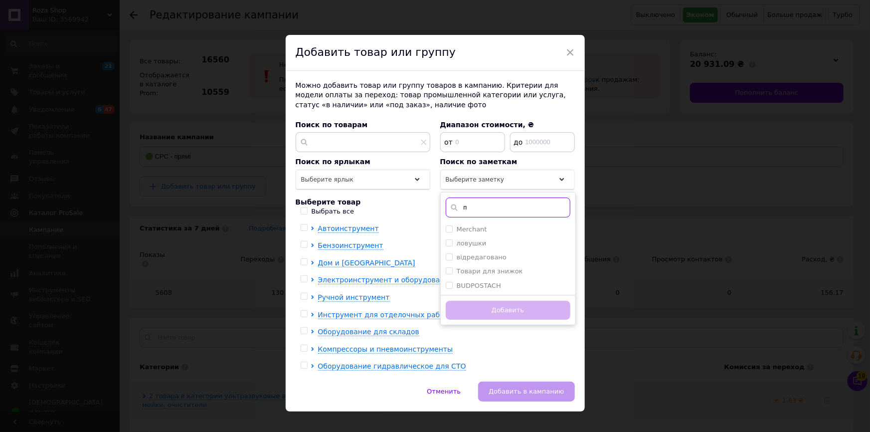
click at [485, 205] on input "п" at bounding box center [508, 207] width 125 height 20
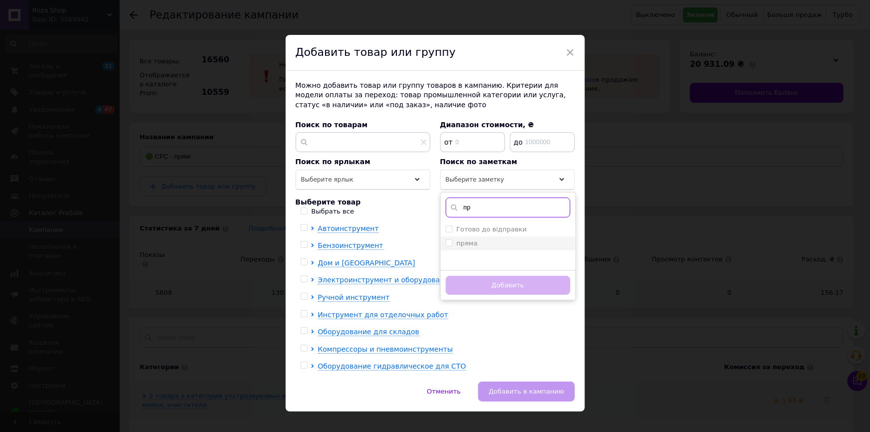
type input "пр"
click at [483, 245] on div "пряма" at bounding box center [508, 243] width 125 height 9
checkbox input "true"
click at [489, 287] on button "Добавить" at bounding box center [508, 285] width 125 height 19
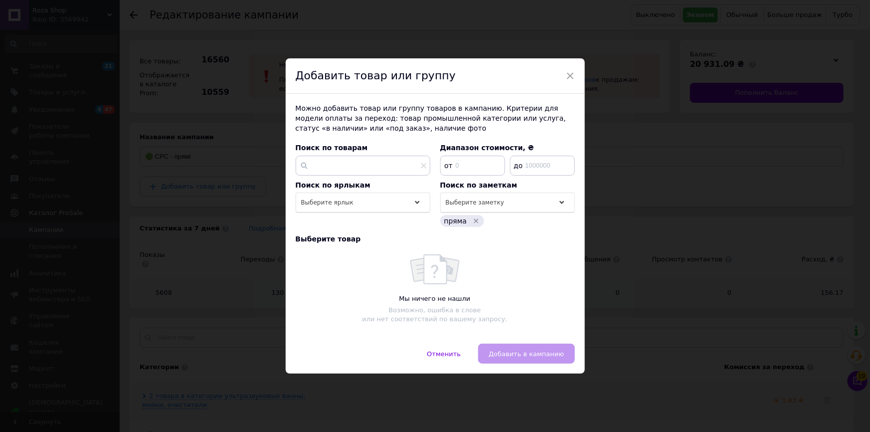
click at [245, 252] on div "× Добавить товар или группу Можно добавить товар или группу товаров в кампанию.…" at bounding box center [435, 216] width 870 height 432
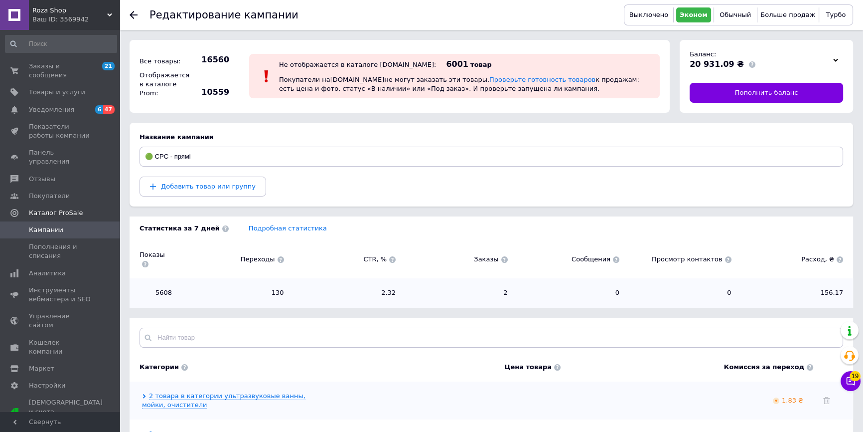
click at [69, 225] on span "Кампании" at bounding box center [60, 229] width 63 height 9
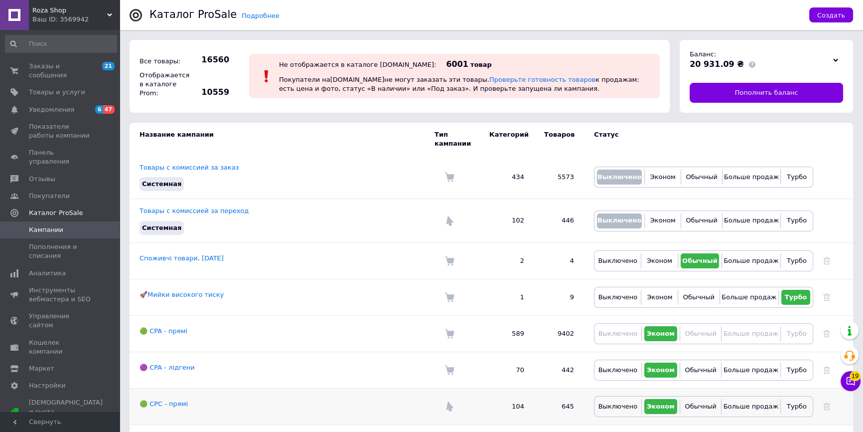
scroll to position [28, 0]
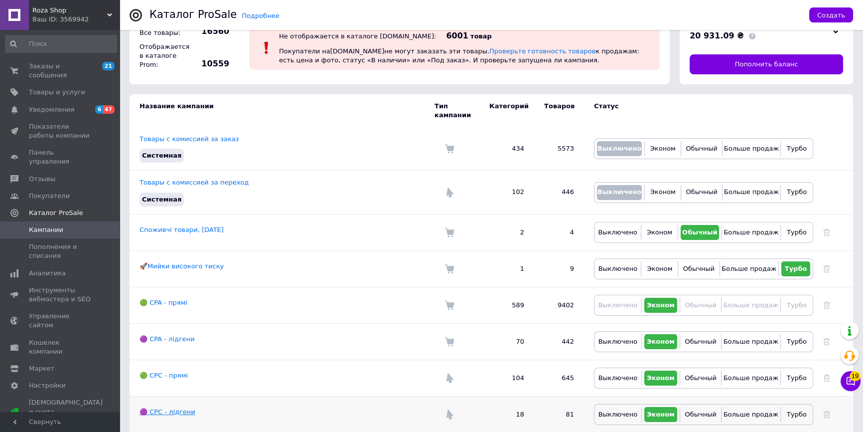
click at [177, 408] on link "🟣 CPC - лідгени" at bounding box center [168, 411] width 56 height 7
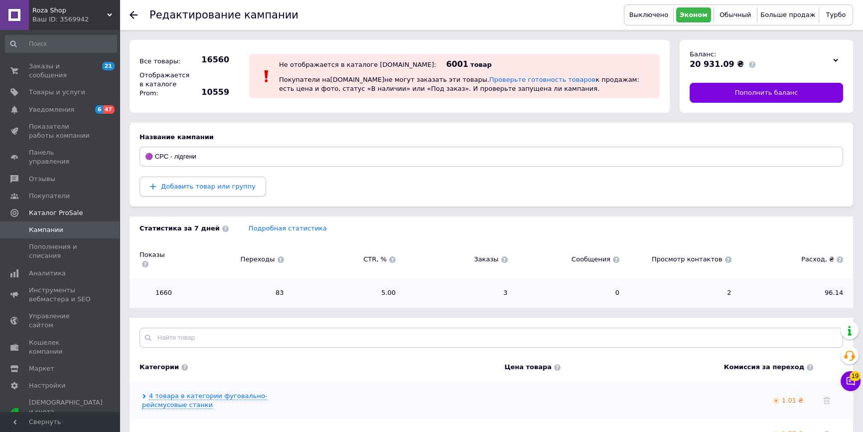
click at [214, 188] on span "Добавить товар или группу" at bounding box center [208, 185] width 95 height 7
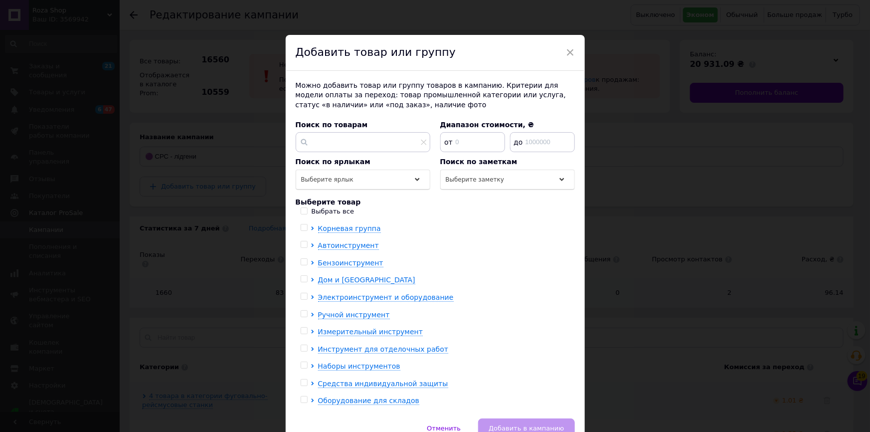
drag, startPoint x: 507, startPoint y: 180, endPoint x: 504, endPoint y: 190, distance: 10.4
click at [506, 183] on div "Выберите заметку" at bounding box center [507, 180] width 135 height 20
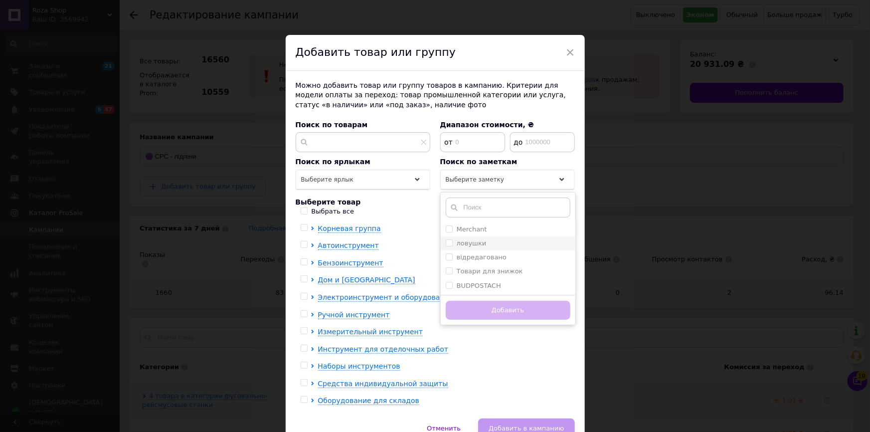
click at [494, 242] on div "ловушки" at bounding box center [508, 243] width 125 height 9
checkbox input "true"
click at [493, 314] on button "Добавить" at bounding box center [508, 310] width 125 height 19
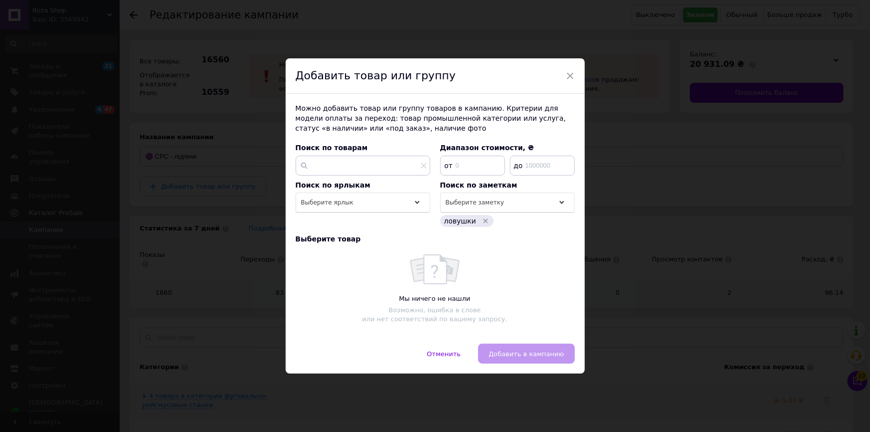
click at [201, 323] on div "× Добавить товар или группу Можно добавить товар или группу товаров в кампанию.…" at bounding box center [435, 216] width 870 height 432
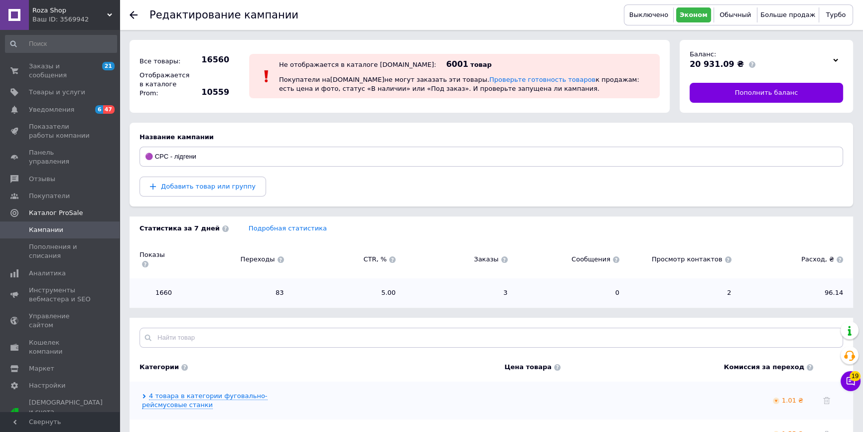
click at [54, 9] on span "Roza Shop" at bounding box center [69, 10] width 75 height 9
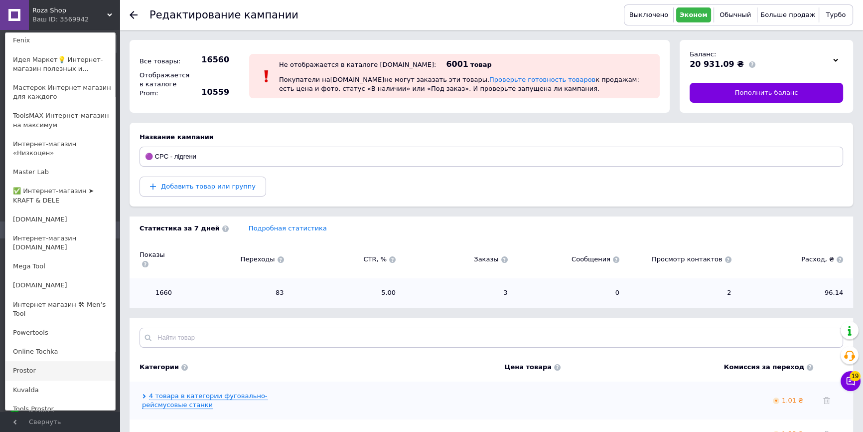
scroll to position [453, 0]
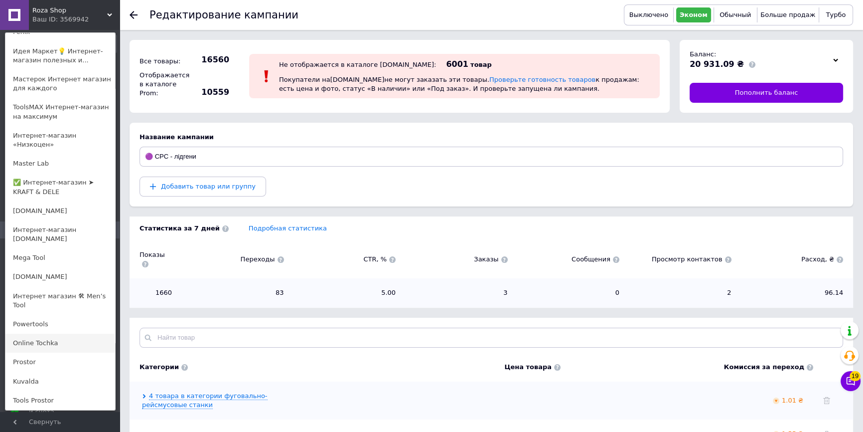
click at [59, 334] on link "Online Tochka" at bounding box center [60, 343] width 110 height 19
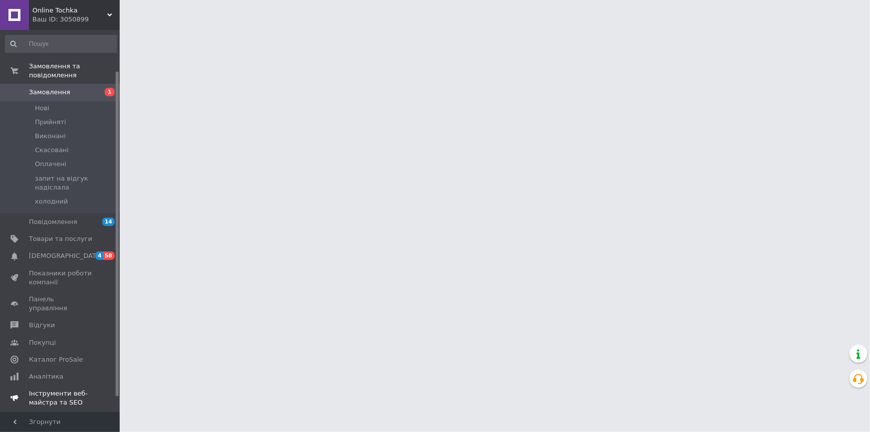
scroll to position [66, 0]
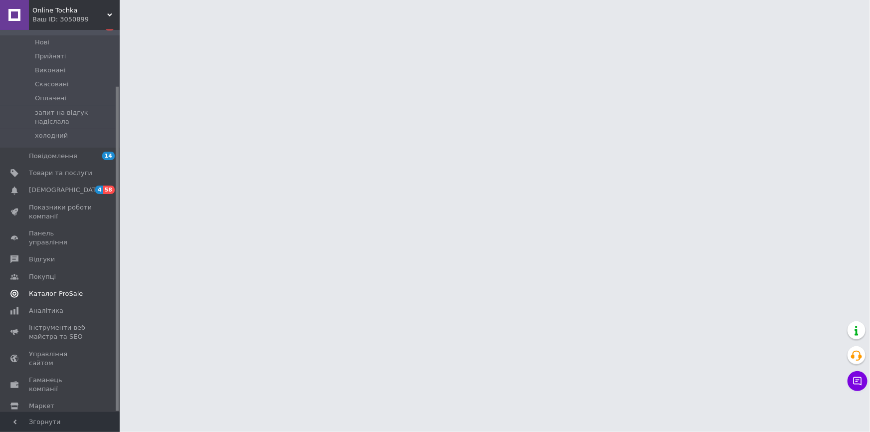
click at [65, 289] on span "Каталог ProSale" at bounding box center [56, 293] width 54 height 9
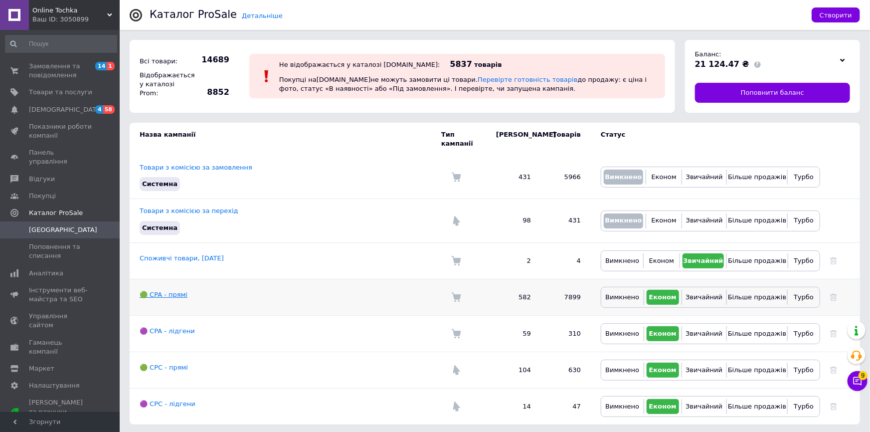
click at [176, 291] on link "🟢 CPA - прямі" at bounding box center [164, 294] width 48 height 7
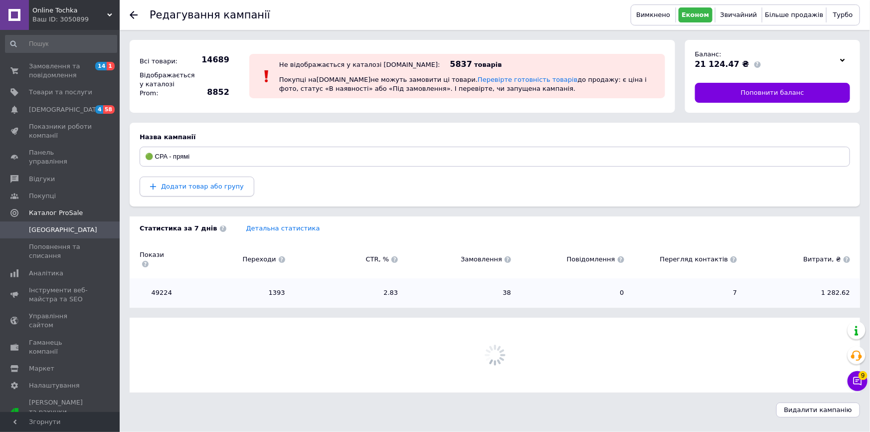
click at [180, 186] on span "Додати товар або групу" at bounding box center [202, 185] width 83 height 7
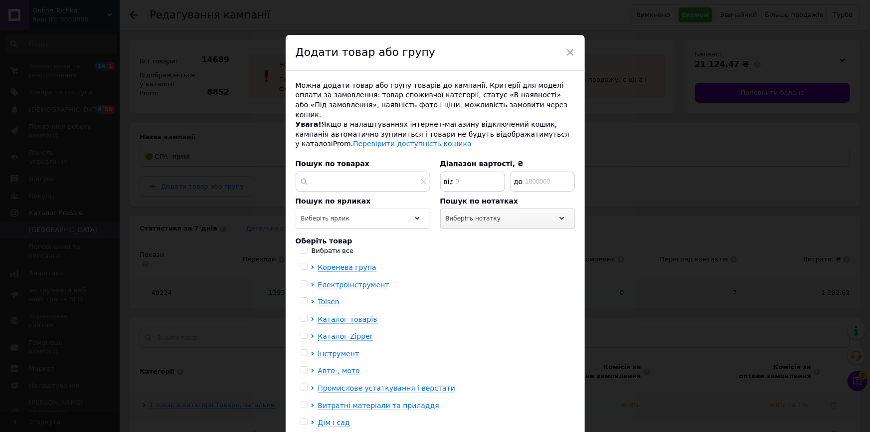
click at [487, 208] on div "Виберіть нотатку" at bounding box center [507, 218] width 135 height 20
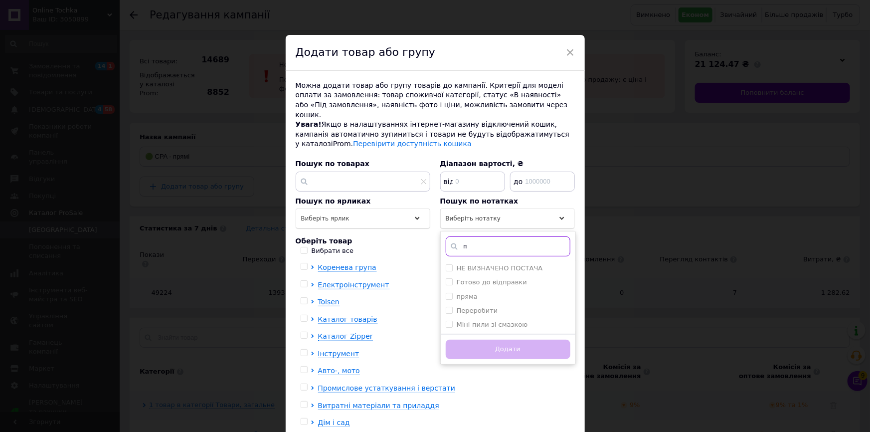
click at [492, 236] on input "п" at bounding box center [508, 246] width 125 height 20
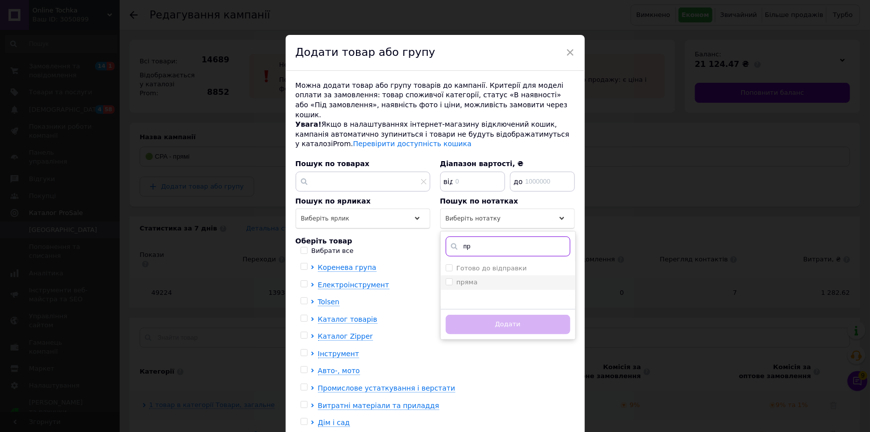
type input "пр"
click at [477, 275] on li "пряма" at bounding box center [508, 282] width 135 height 14
checkbox input "true"
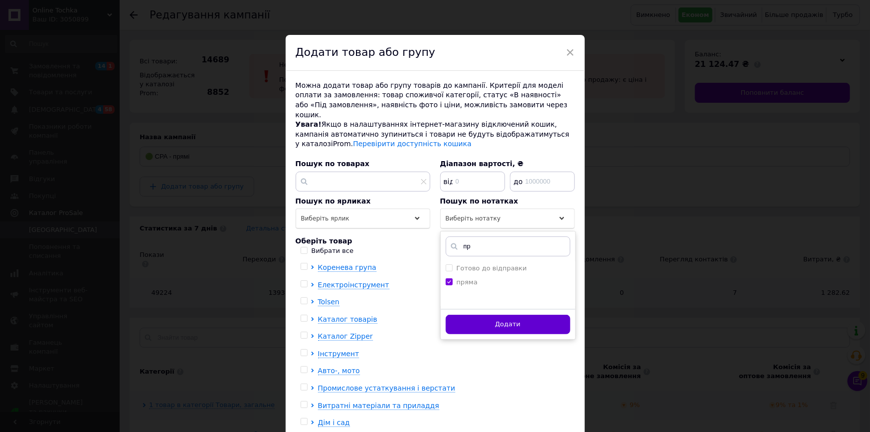
click at [489, 321] on button "Додати" at bounding box center [508, 324] width 125 height 19
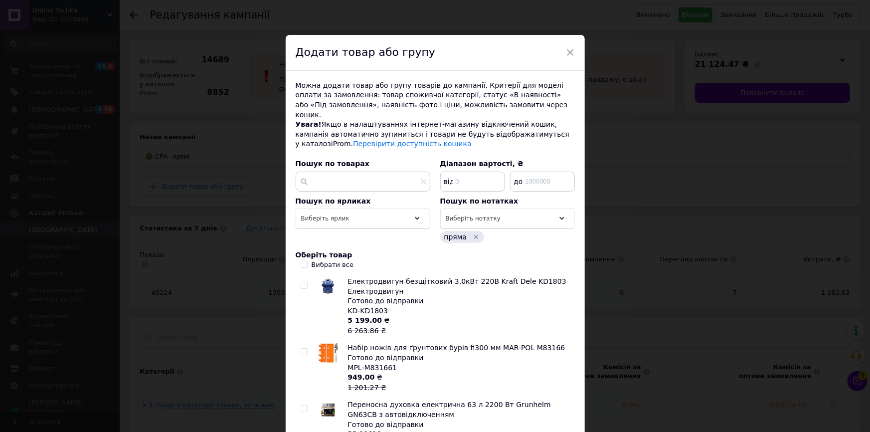
click at [325, 260] on div "Вибрати все" at bounding box center [333, 264] width 42 height 9
click at [307, 261] on input "Вибрати все" at bounding box center [304, 264] width 6 height 6
checkbox input "true"
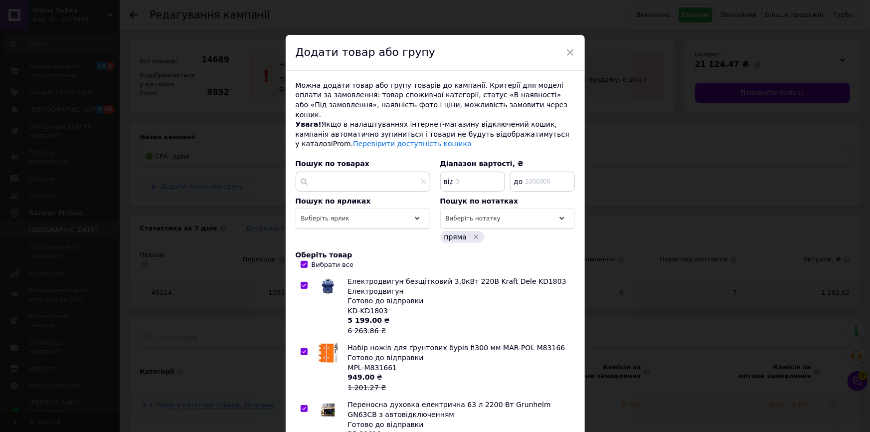
checkbox input "true"
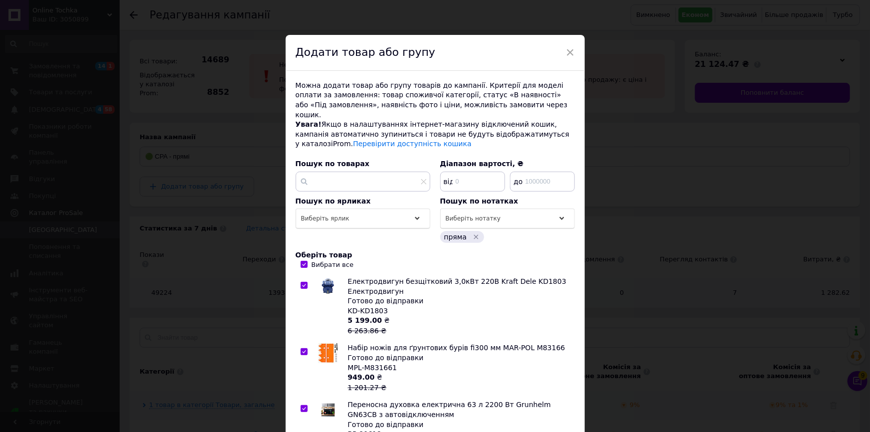
checkbox input "true"
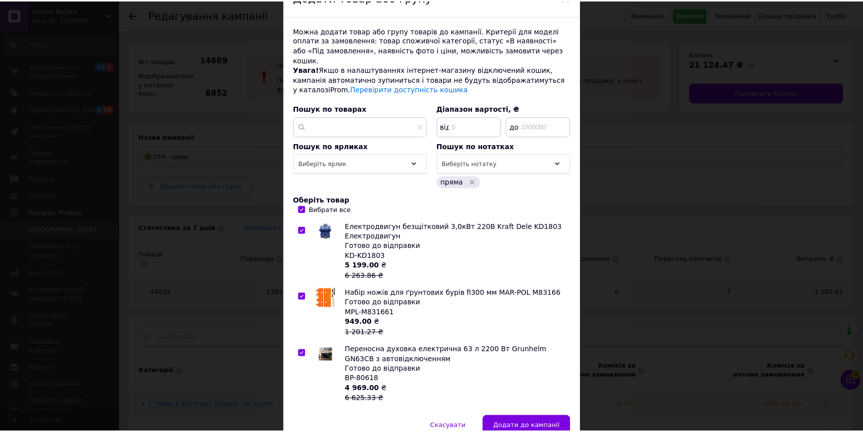
scroll to position [94, 0]
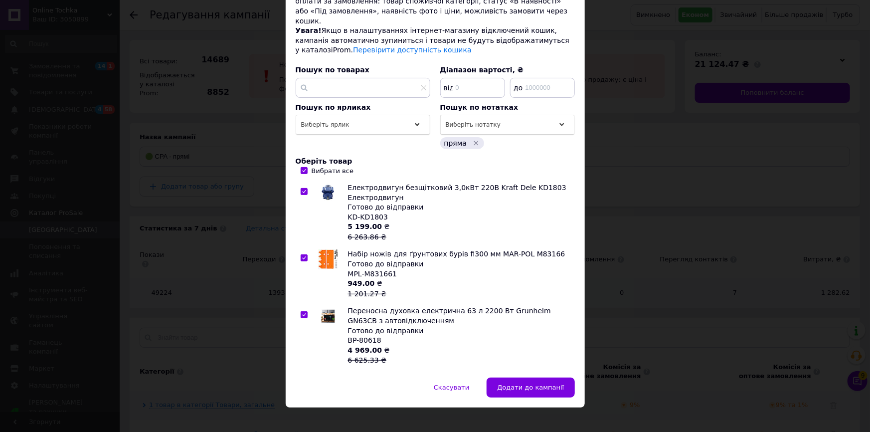
click at [525, 383] on span "Додати до кампанії" at bounding box center [530, 386] width 67 height 7
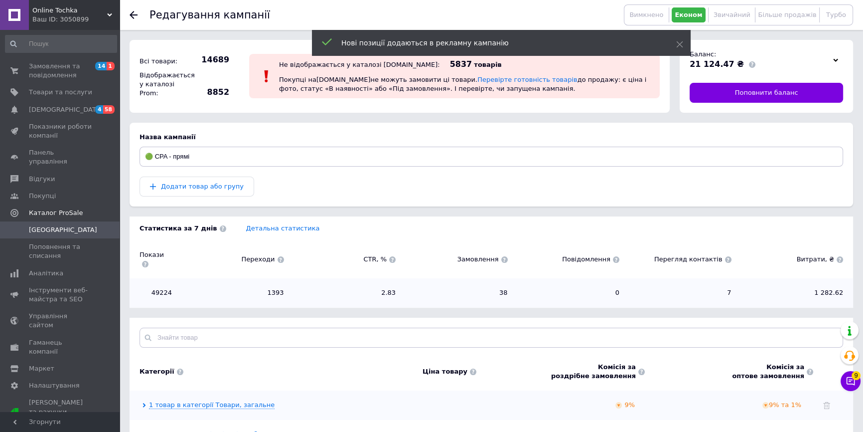
click at [77, 225] on span "[GEOGRAPHIC_DATA]" at bounding box center [60, 229] width 63 height 9
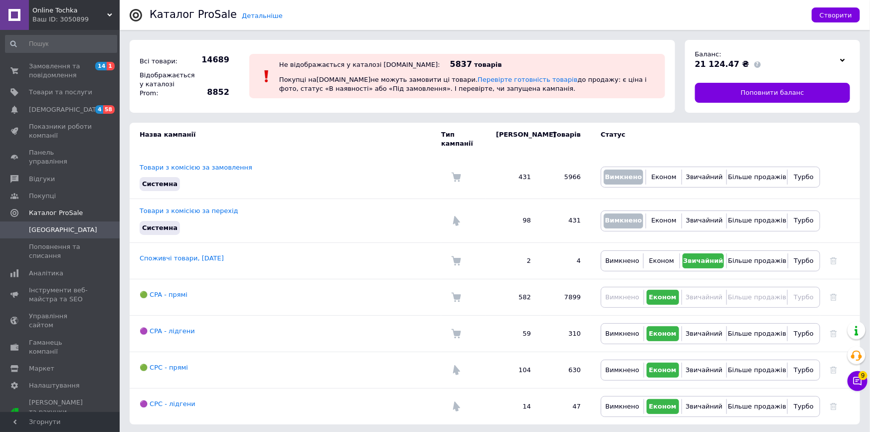
click at [165, 327] on link "🟣 CPA - лідгени" at bounding box center [167, 330] width 55 height 7
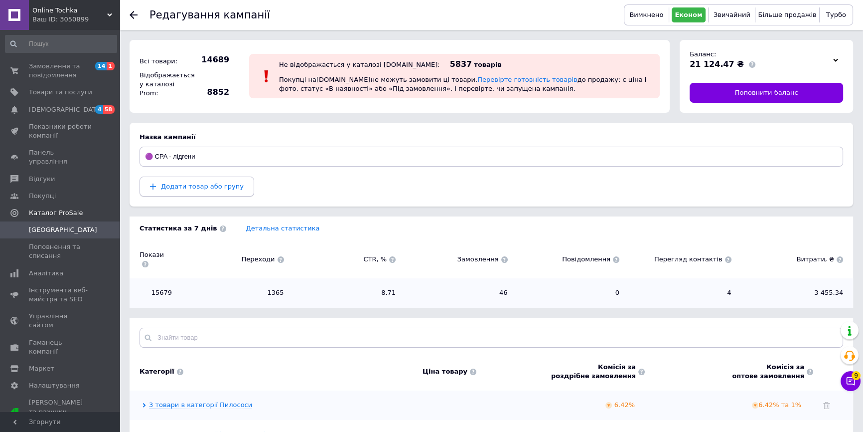
click at [190, 182] on span "Додати товар або групу" at bounding box center [202, 185] width 83 height 7
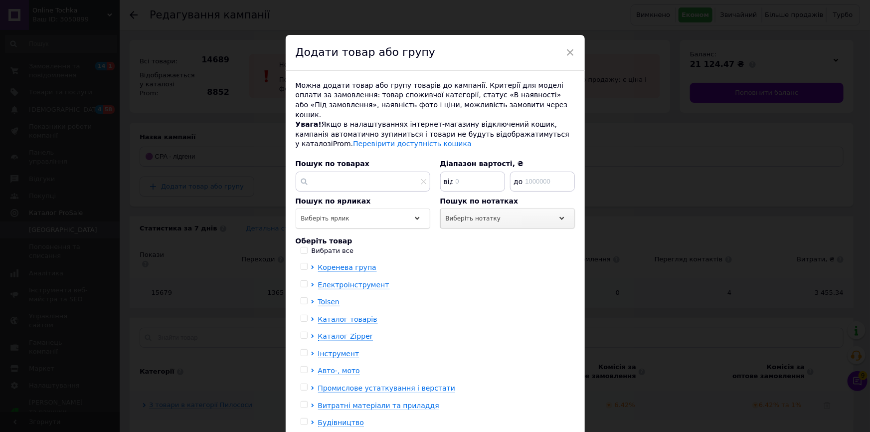
click at [505, 209] on div "Виберіть нотатку" at bounding box center [507, 218] width 135 height 20
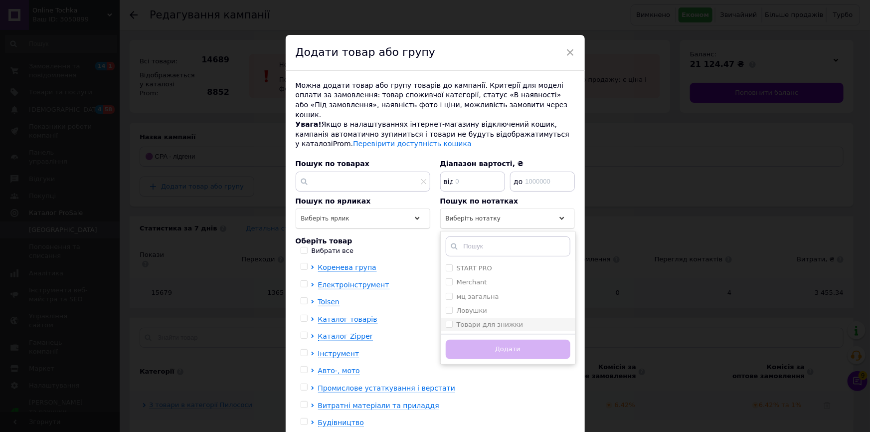
drag, startPoint x: 498, startPoint y: 295, endPoint x: 492, endPoint y: 314, distance: 20.5
click at [497, 304] on li "Ловушки" at bounding box center [508, 311] width 135 height 14
checkbox input "true"
click at [492, 340] on button "Додати" at bounding box center [508, 349] width 125 height 19
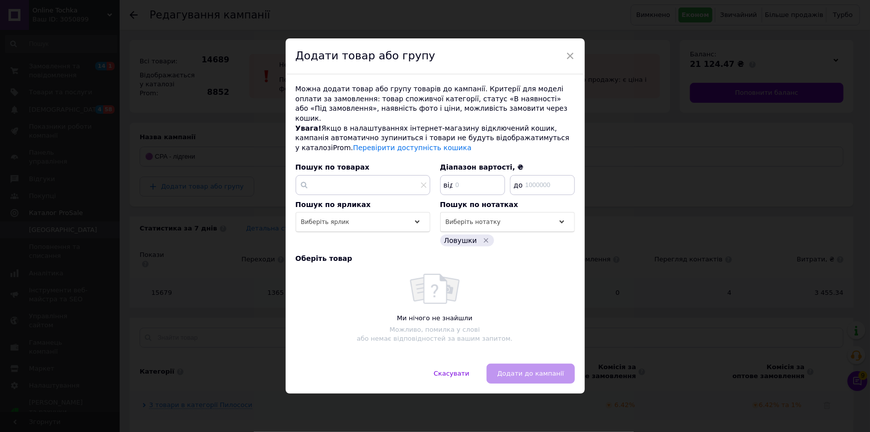
click at [230, 325] on div "× Додати товар або групу Можна додати товар або групу товарів до кампанії. Крит…" at bounding box center [435, 216] width 870 height 432
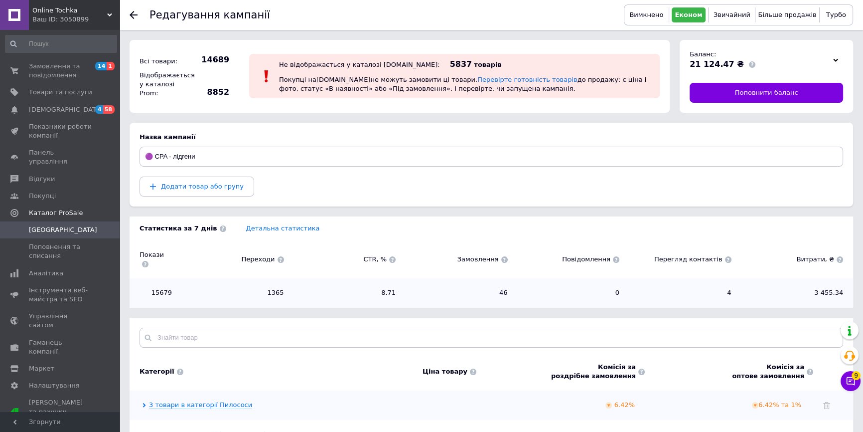
click at [62, 225] on span "[GEOGRAPHIC_DATA]" at bounding box center [60, 229] width 63 height 9
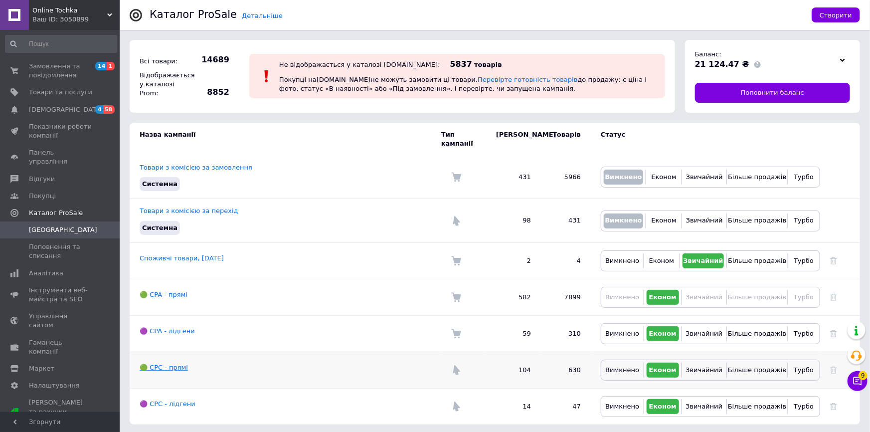
click at [180, 363] on link "🟢 CPC - прямі" at bounding box center [164, 366] width 48 height 7
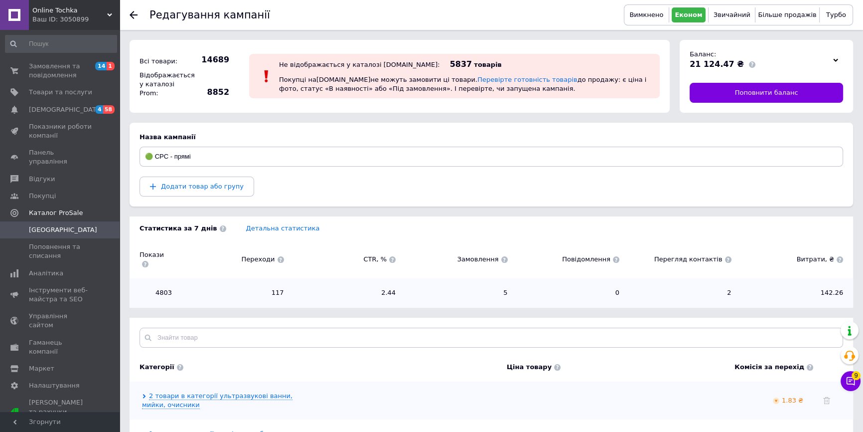
click at [206, 197] on section "Назва кампанії 🟢 CPC - прямі Додати товар або групу" at bounding box center [492, 165] width 724 height 84
click at [206, 192] on button "Додати товар або групу" at bounding box center [197, 186] width 115 height 20
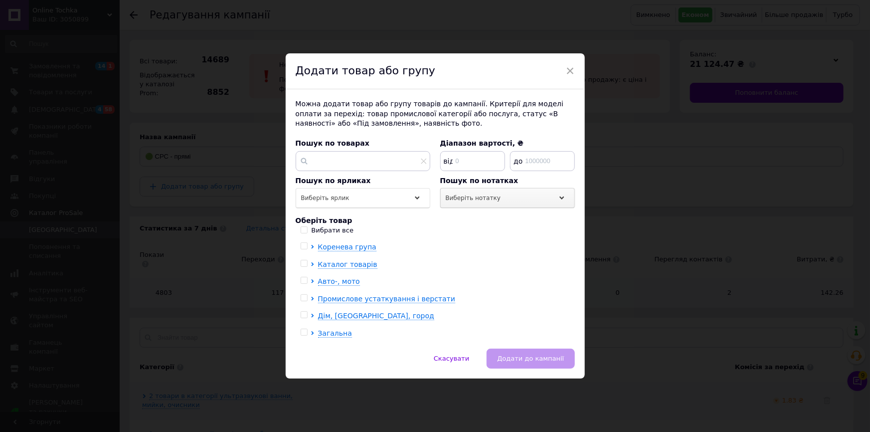
click at [485, 195] on span "Виберіть нотатку" at bounding box center [473, 197] width 55 height 7
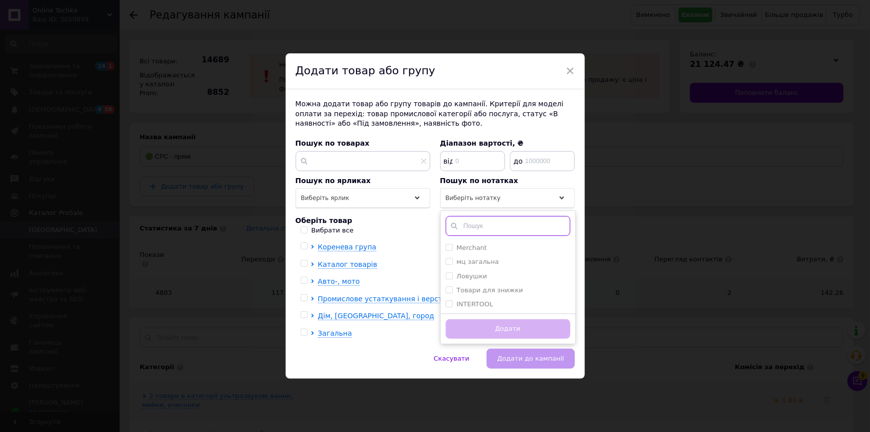
click at [483, 218] on input "text" at bounding box center [508, 226] width 125 height 20
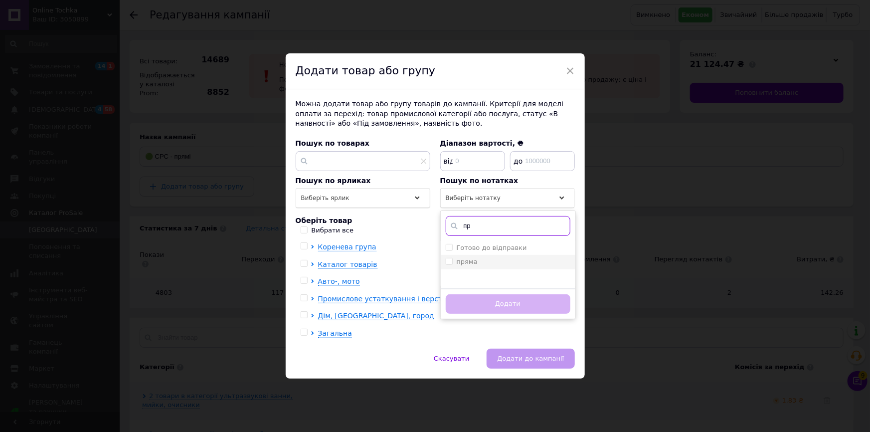
type input "пр"
click at [473, 256] on li "пряма" at bounding box center [508, 262] width 135 height 14
checkbox input "true"
click at [486, 303] on button "Додати" at bounding box center [508, 303] width 125 height 19
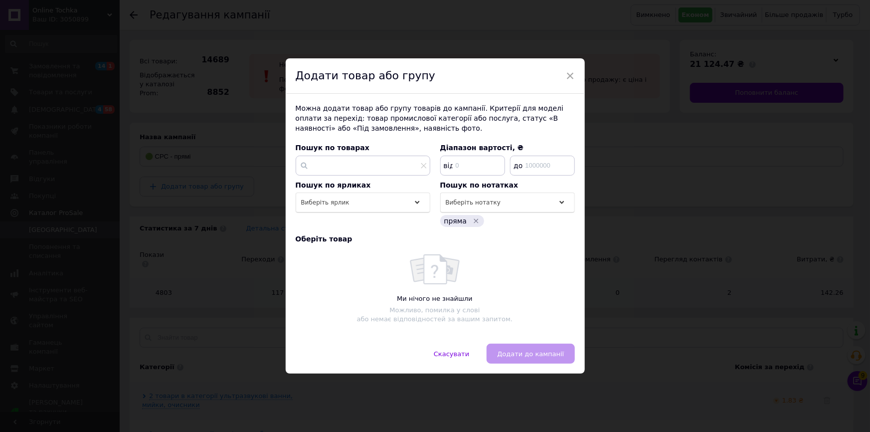
drag, startPoint x: 257, startPoint y: 327, endPoint x: 253, endPoint y: 322, distance: 6.0
click at [256, 327] on div "× Додати товар або групу Можна додати товар або групу товарів до кампанії. Крит…" at bounding box center [435, 216] width 870 height 432
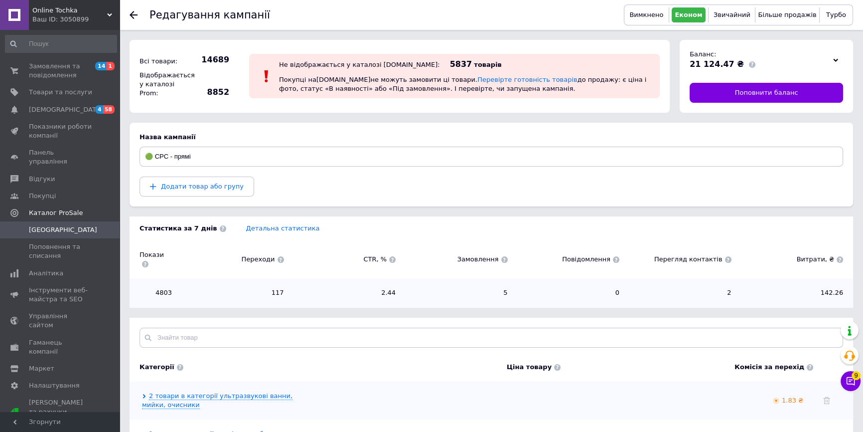
click at [59, 225] on span "[GEOGRAPHIC_DATA]" at bounding box center [60, 229] width 63 height 9
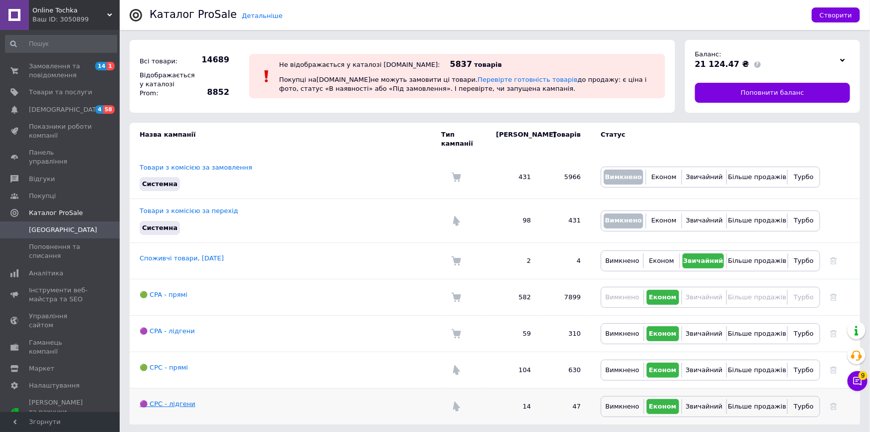
click at [168, 400] on link "🟣 CPC - лідгени" at bounding box center [168, 403] width 56 height 7
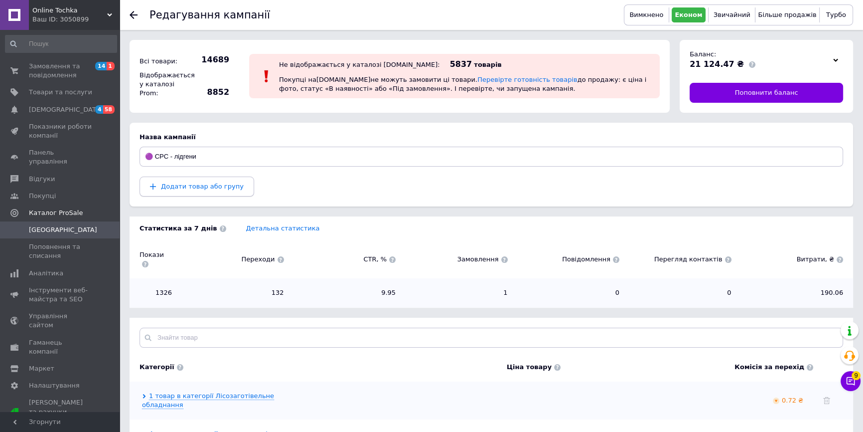
click at [170, 188] on span "Додати товар або групу" at bounding box center [202, 185] width 83 height 7
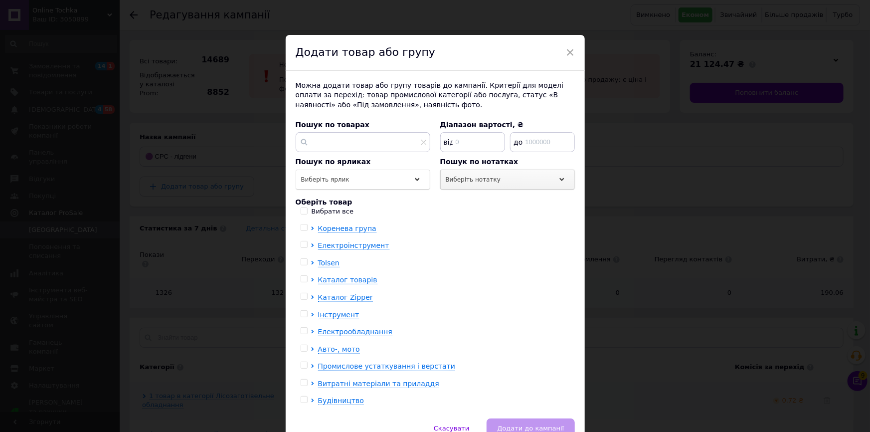
drag, startPoint x: 506, startPoint y: 166, endPoint x: 505, endPoint y: 174, distance: 8.0
click at [505, 170] on div "Пошук по нотатках Виберіть нотатку" at bounding box center [507, 173] width 135 height 33
click at [506, 186] on div "Виберіть нотатку" at bounding box center [507, 180] width 135 height 20
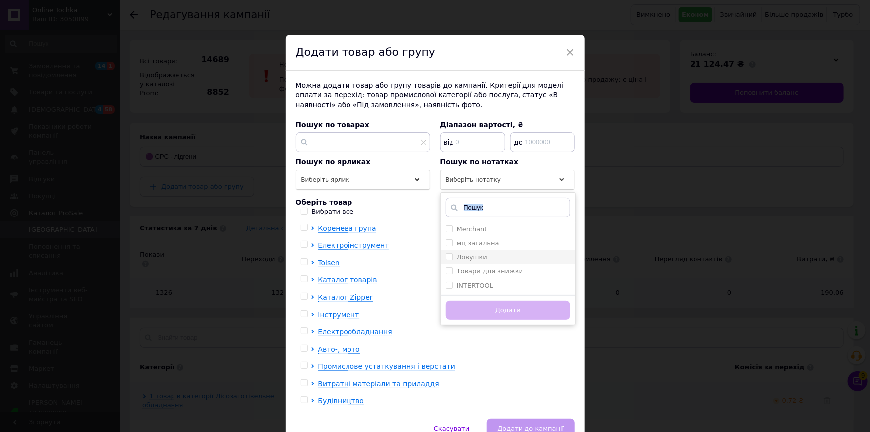
drag, startPoint x: 495, startPoint y: 251, endPoint x: 490, endPoint y: 301, distance: 49.6
click at [494, 252] on li "Ловушки" at bounding box center [508, 257] width 135 height 14
checkbox input "true"
click at [488, 307] on button "Додати" at bounding box center [508, 310] width 125 height 19
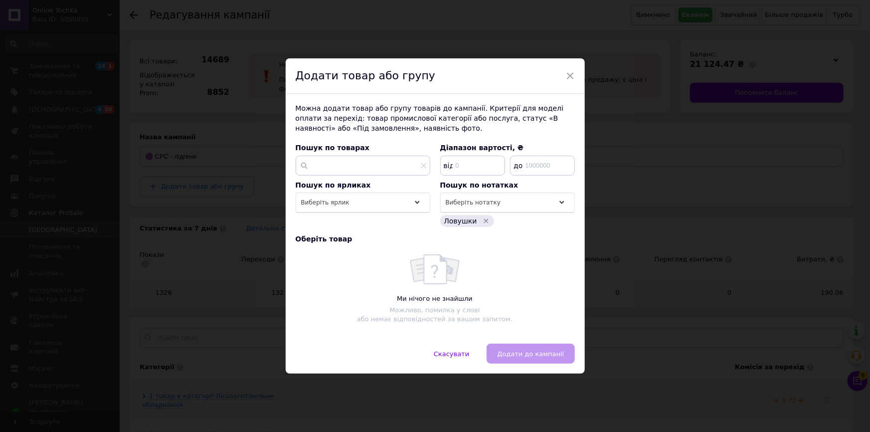
click at [219, 322] on div "× Додати товар або групу Можна додати товар або групу товарів до кампанії. Крит…" at bounding box center [435, 216] width 870 height 432
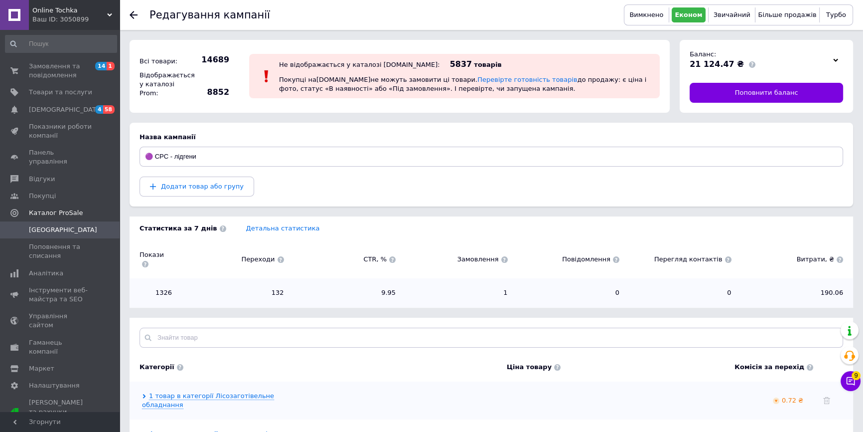
click at [90, 16] on div "Ваш ID: 3050899" at bounding box center [75, 19] width 87 height 9
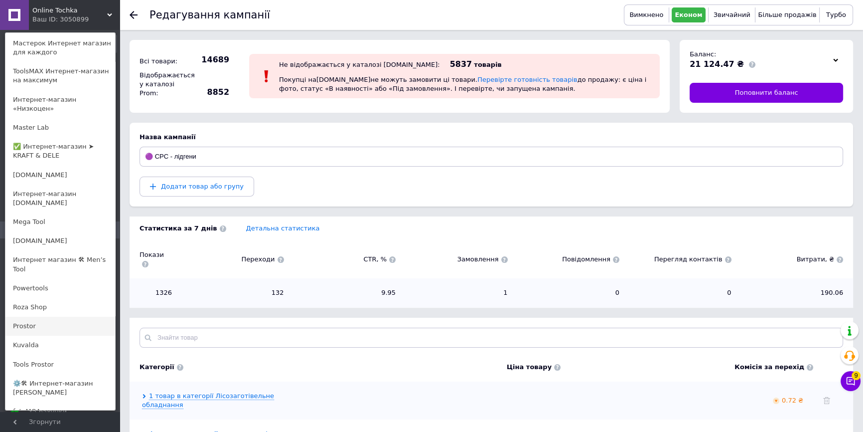
scroll to position [493, 0]
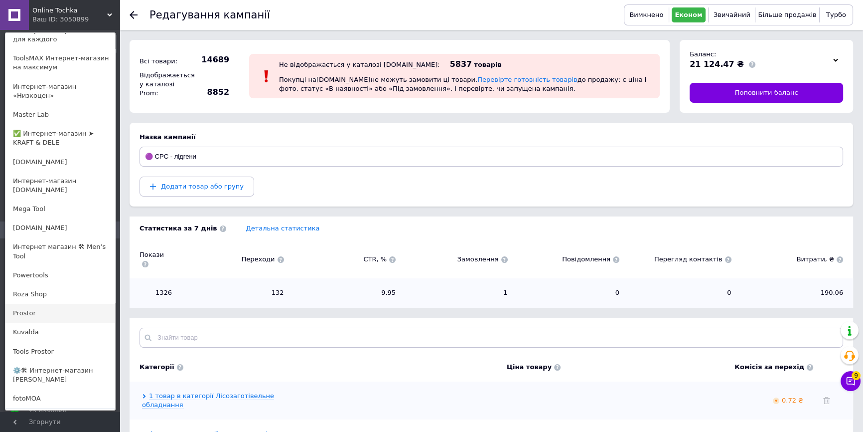
click at [71, 304] on link "Prostor" at bounding box center [60, 313] width 110 height 19
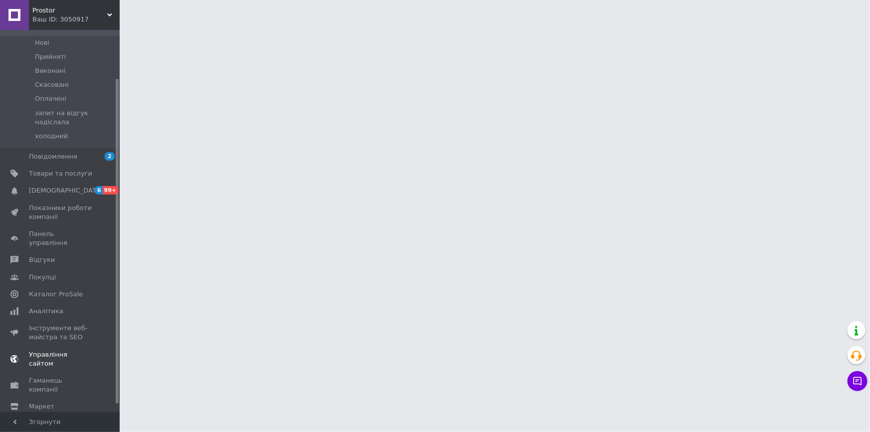
scroll to position [66, 0]
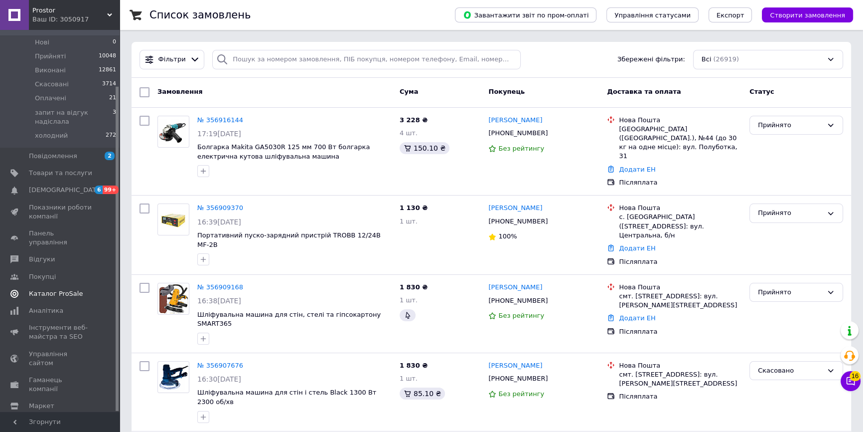
click at [54, 289] on span "Каталог ProSale" at bounding box center [56, 293] width 54 height 9
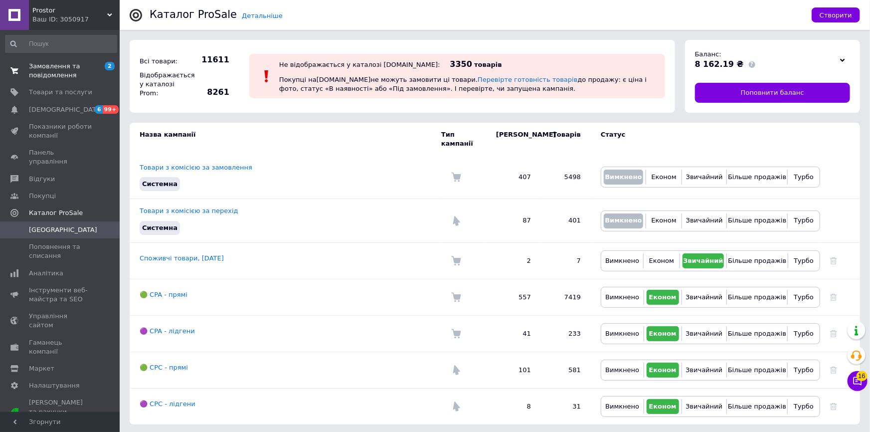
click at [51, 73] on span "Замовлення та повідомлення" at bounding box center [60, 71] width 63 height 18
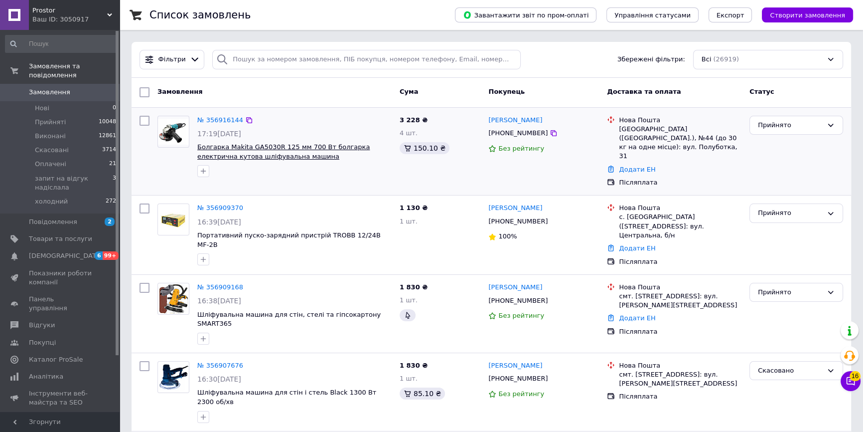
click at [256, 150] on span "Болгарка Makita GA5030R 125 мм 700 Вт болгарка електрична кутова шліфувальна ма…" at bounding box center [283, 151] width 172 height 17
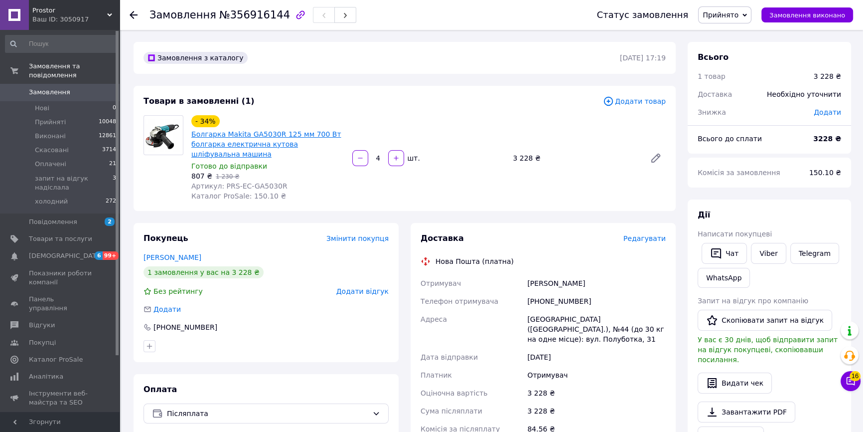
click at [228, 135] on link "Болгарка Makita GA5030R 125 мм 700 Вт болгарка електрична кутова шліфувальна ма…" at bounding box center [266, 144] width 150 height 28
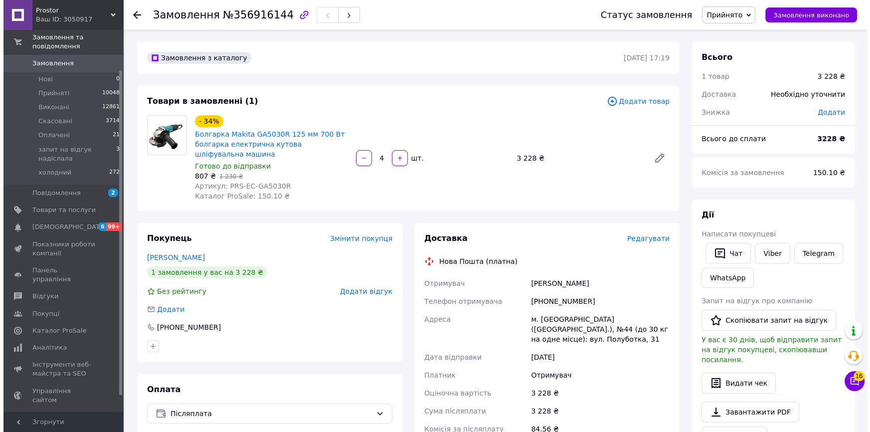
scroll to position [66, 0]
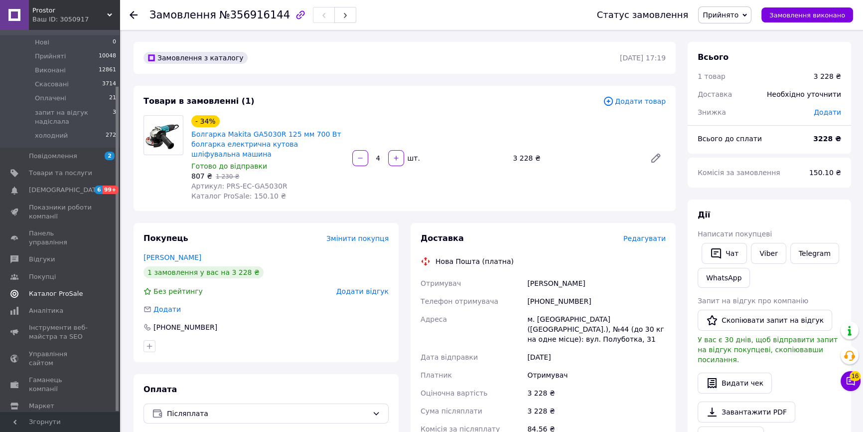
click at [48, 285] on link "Каталог ProSale" at bounding box center [61, 293] width 122 height 17
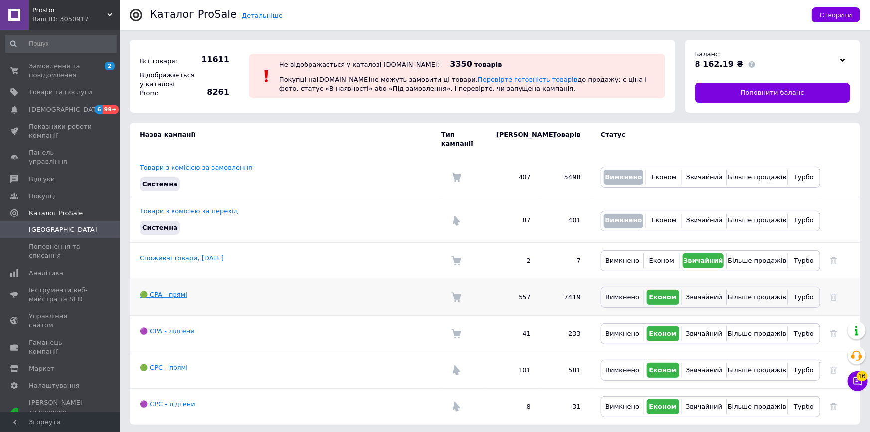
click at [174, 291] on link "🟢 CPA - прямі" at bounding box center [164, 294] width 48 height 7
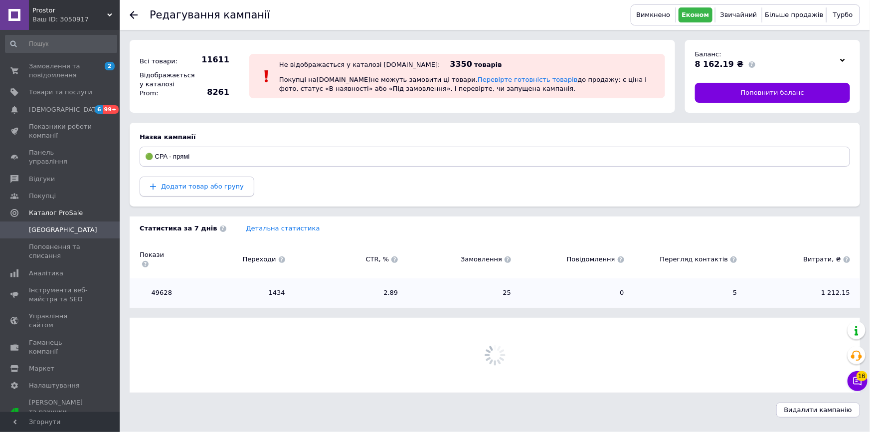
click at [198, 178] on button "Додати товар або групу" at bounding box center [197, 186] width 115 height 20
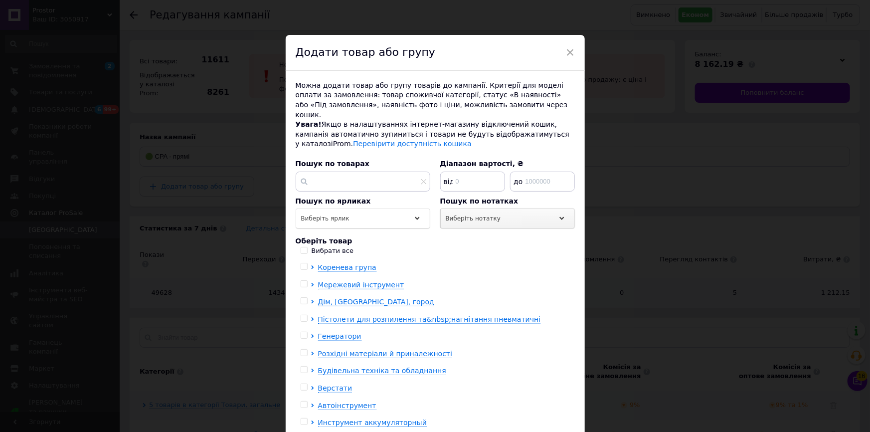
click at [511, 212] on div "Виберіть нотатку" at bounding box center [507, 218] width 135 height 20
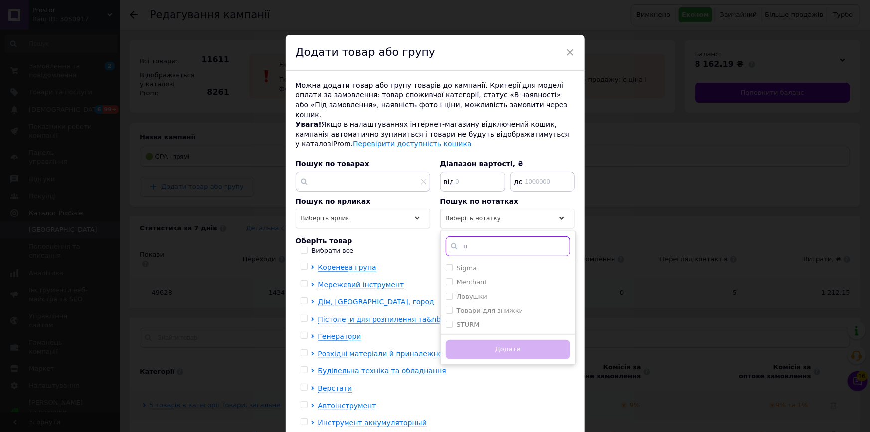
click at [511, 240] on input "п" at bounding box center [508, 246] width 125 height 20
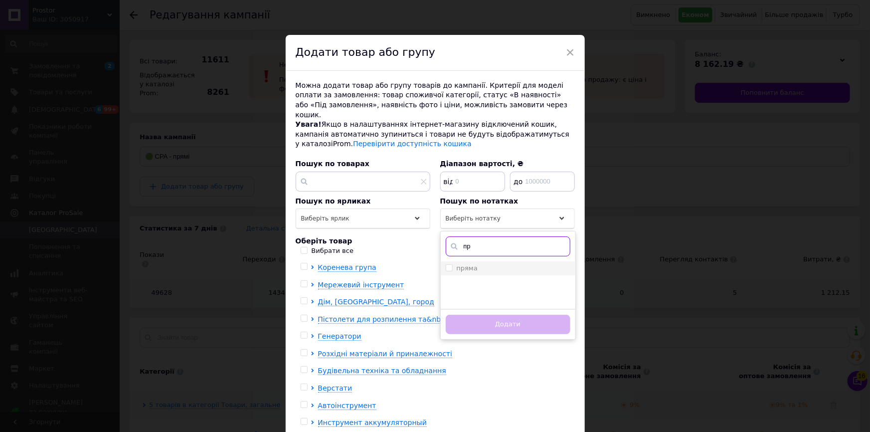
type input "пр"
click at [496, 264] on div "пряма" at bounding box center [508, 268] width 125 height 9
checkbox input "true"
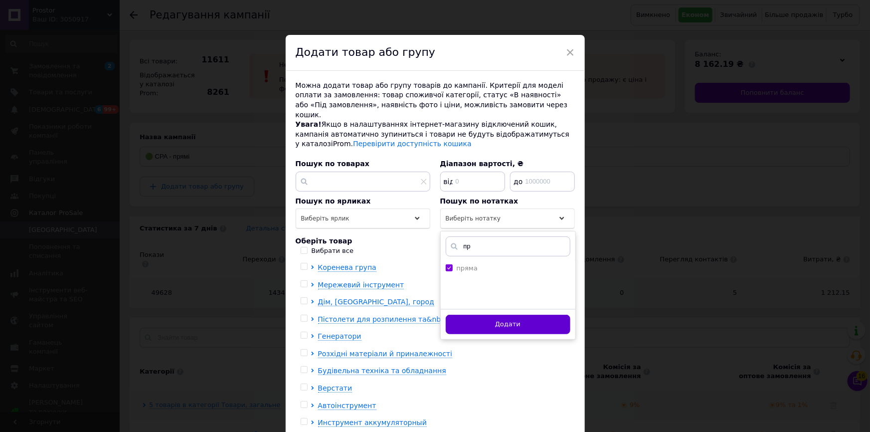
click at [496, 317] on button "Додати" at bounding box center [508, 324] width 125 height 19
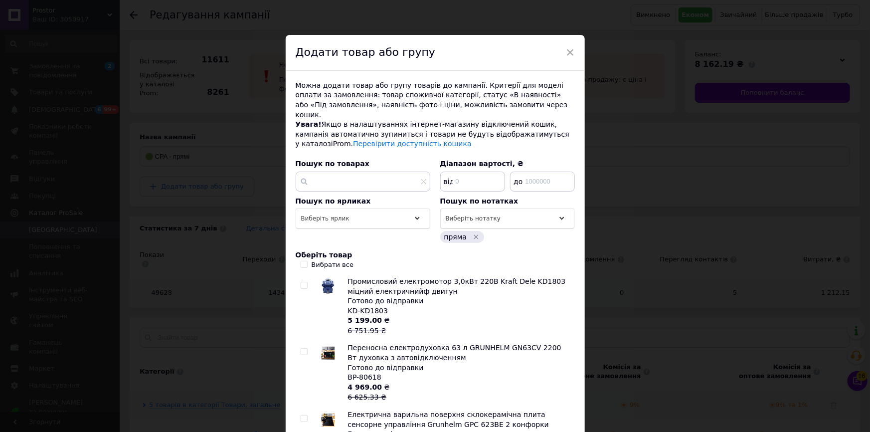
drag, startPoint x: 330, startPoint y: 255, endPoint x: 393, endPoint y: 240, distance: 65.2
click at [331, 260] on div "Вибрати все" at bounding box center [333, 264] width 42 height 9
click at [307, 261] on input "Вибрати все" at bounding box center [304, 264] width 6 height 6
checkbox input "true"
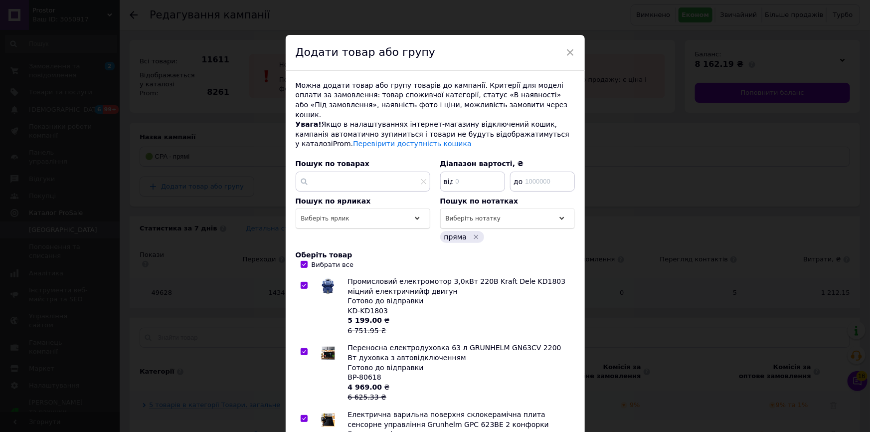
checkbox input "true"
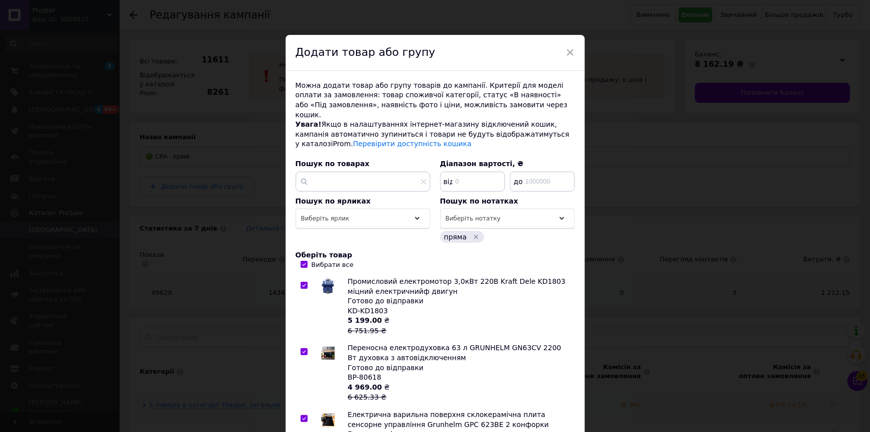
checkbox input "true"
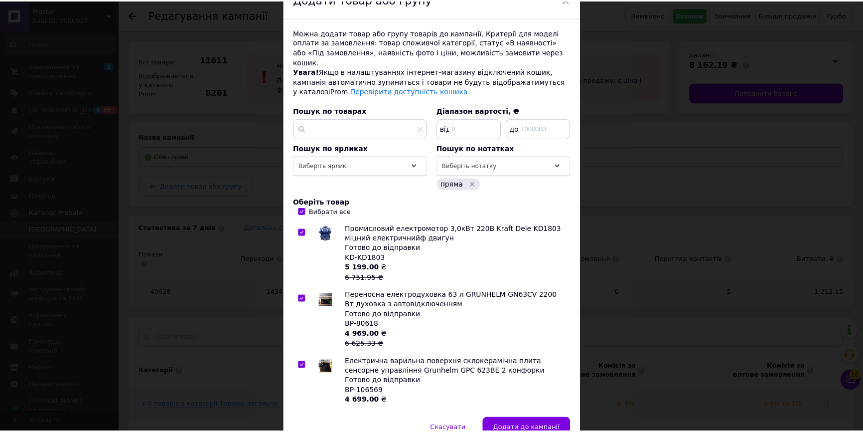
scroll to position [94, 0]
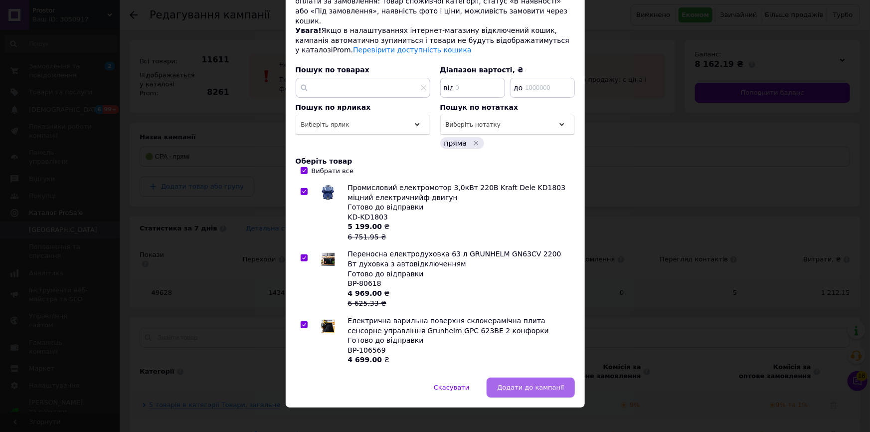
click at [534, 377] on button "Додати до кампанії" at bounding box center [531, 387] width 88 height 20
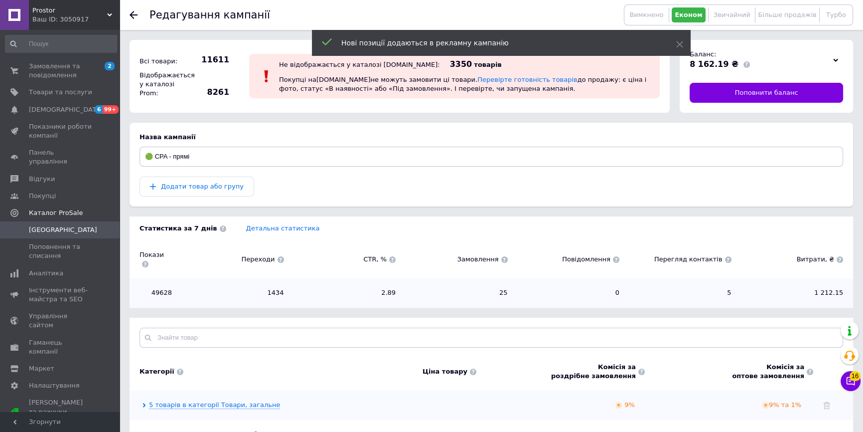
click at [73, 221] on link "[GEOGRAPHIC_DATA]" at bounding box center [61, 229] width 122 height 17
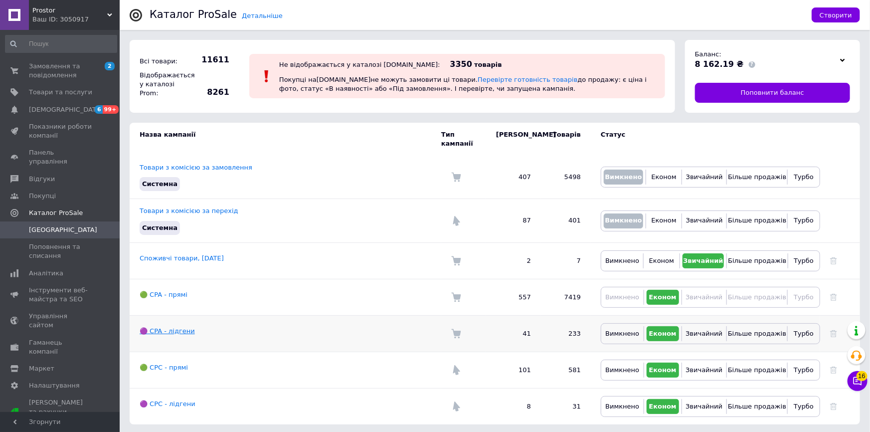
click at [165, 327] on link "🟣 CPA - лідгени" at bounding box center [167, 330] width 55 height 7
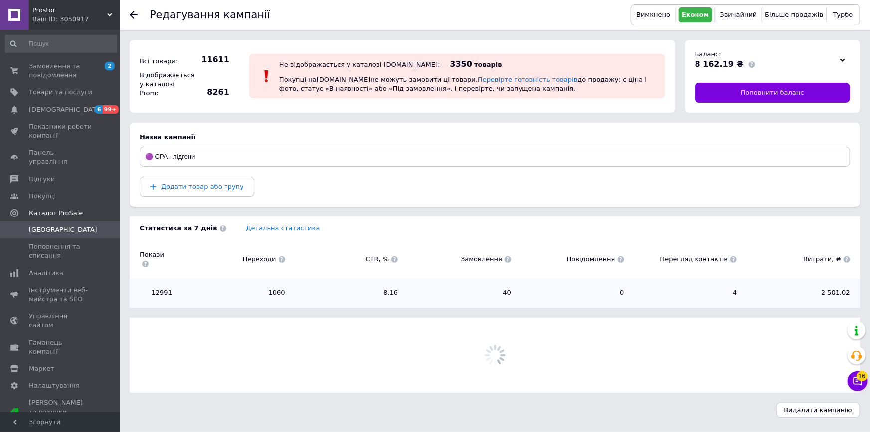
click at [174, 188] on span "Додати товар або групу" at bounding box center [202, 185] width 83 height 7
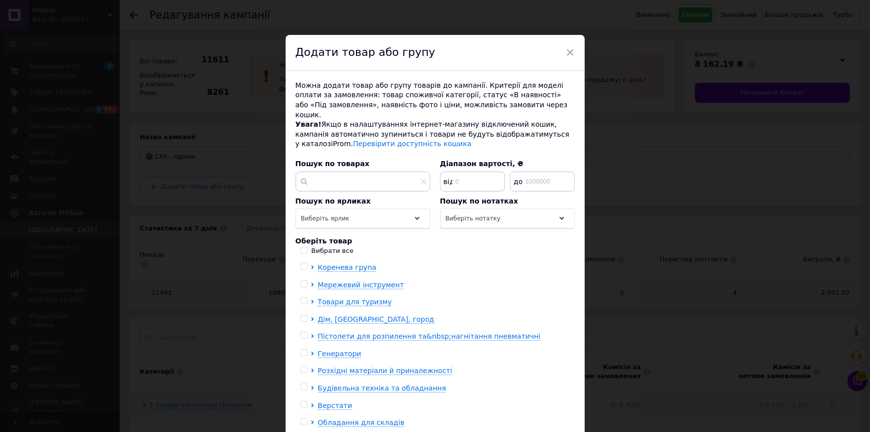
click at [483, 196] on div "Пошук по нотатках Виберіть нотатку" at bounding box center [507, 212] width 135 height 33
drag, startPoint x: 485, startPoint y: 205, endPoint x: 482, endPoint y: 214, distance: 9.3
click at [485, 215] on span "Виберіть нотатку" at bounding box center [473, 218] width 55 height 7
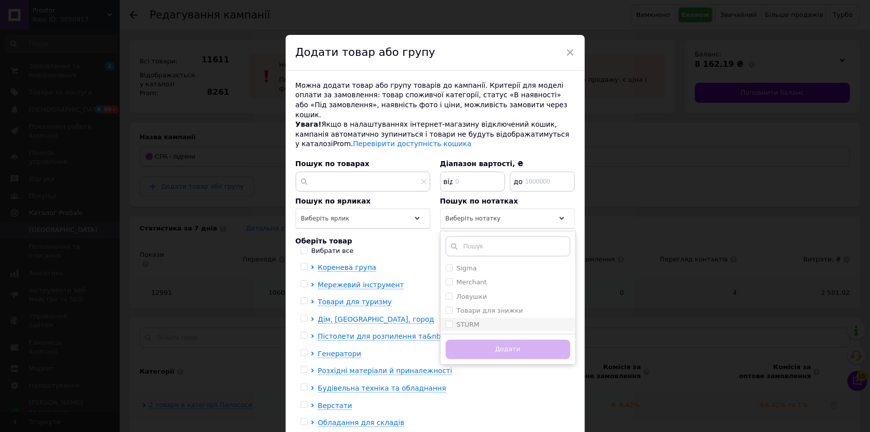
drag, startPoint x: 508, startPoint y: 290, endPoint x: 508, endPoint y: 310, distance: 19.9
click at [508, 291] on li "Ловушки" at bounding box center [508, 297] width 135 height 14
checkbox input "true"
click at [512, 340] on button "Додати" at bounding box center [508, 349] width 125 height 19
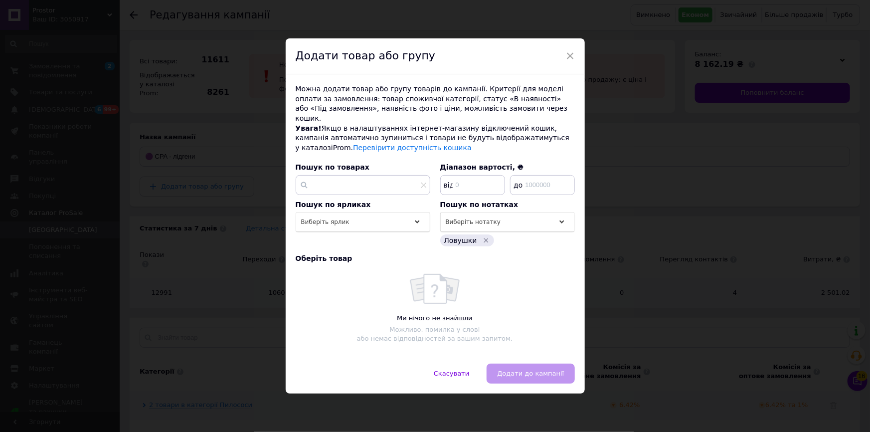
drag, startPoint x: 232, startPoint y: 324, endPoint x: 227, endPoint y: 320, distance: 6.4
click at [229, 324] on div "× Додати товар або групу Можна додати товар або групу товарів до кампанії. Крит…" at bounding box center [435, 216] width 870 height 432
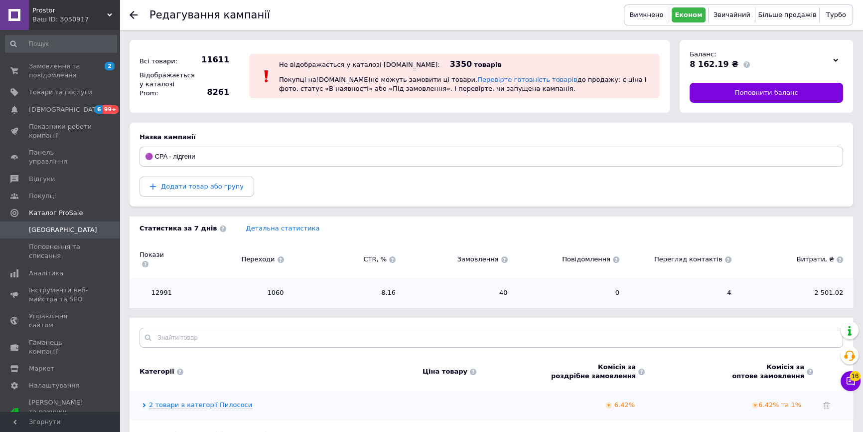
click at [45, 225] on span "[GEOGRAPHIC_DATA]" at bounding box center [63, 229] width 68 height 9
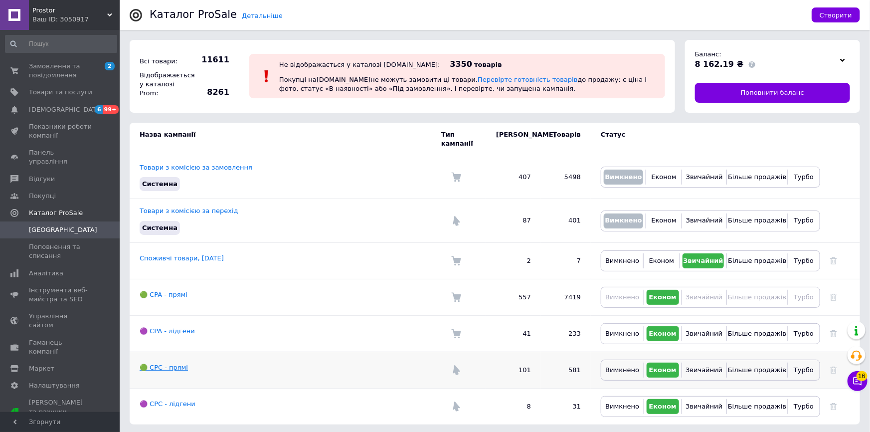
click at [173, 363] on link "🟢 CPC - прямі" at bounding box center [164, 366] width 48 height 7
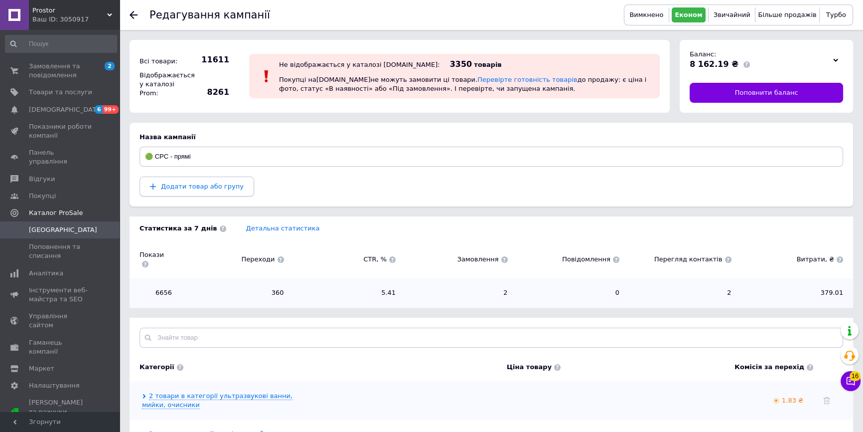
click at [183, 187] on span "Додати товар або групу" at bounding box center [202, 185] width 83 height 7
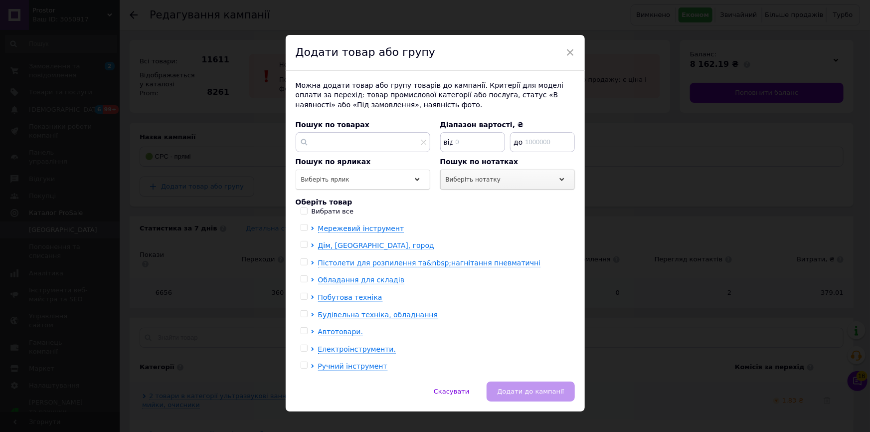
click at [492, 179] on div "Виберіть нотатку" at bounding box center [507, 180] width 135 height 20
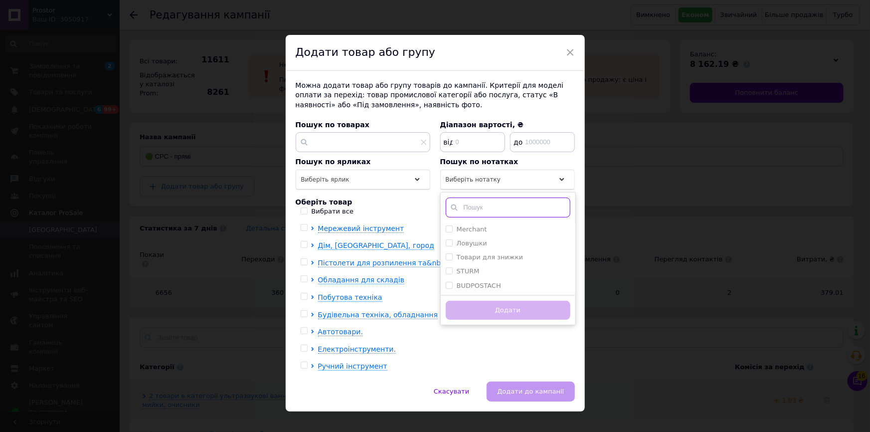
click at [503, 204] on input "text" at bounding box center [508, 207] width 125 height 20
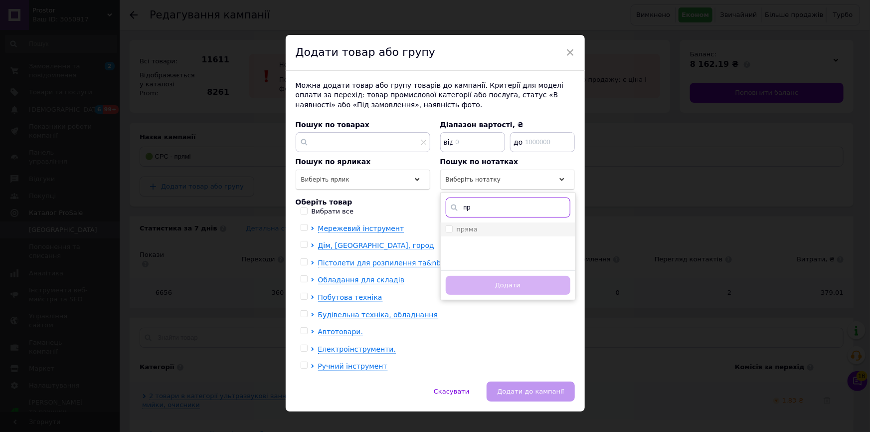
type input "пр"
click at [499, 229] on div "пряма" at bounding box center [508, 229] width 125 height 9
checkbox input "true"
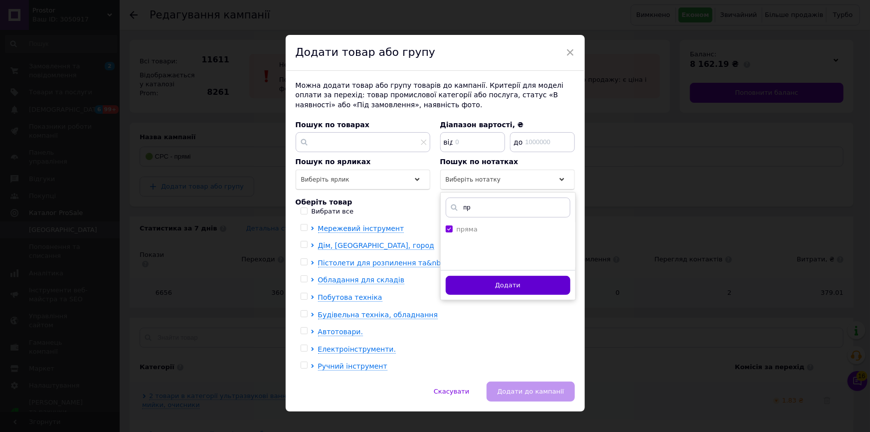
click at [498, 286] on button "Додати" at bounding box center [508, 285] width 125 height 19
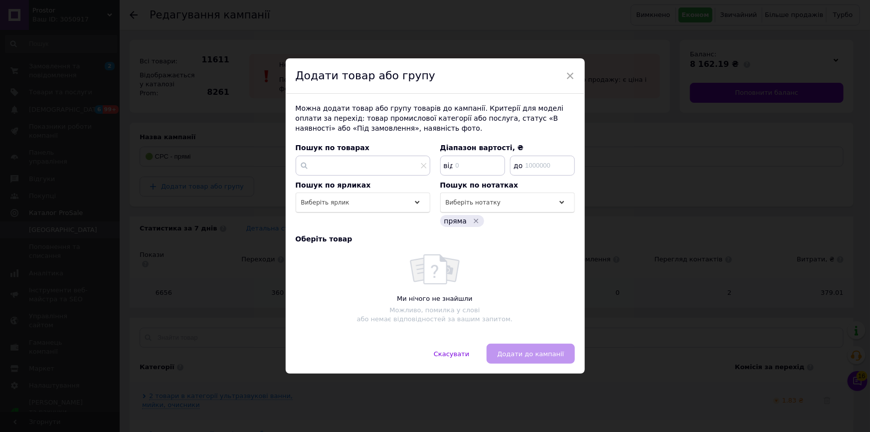
click at [195, 331] on div "× Додати товар або групу Можна додати товар або групу товарів до кампанії. Крит…" at bounding box center [435, 216] width 870 height 432
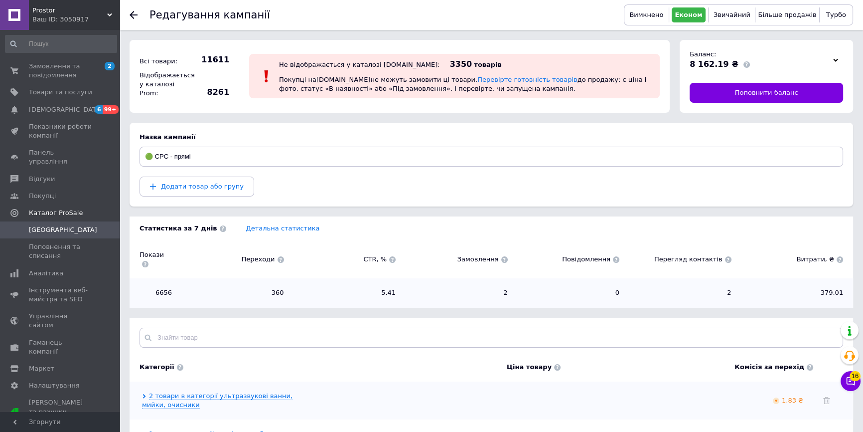
click at [87, 225] on span "[GEOGRAPHIC_DATA]" at bounding box center [60, 229] width 63 height 9
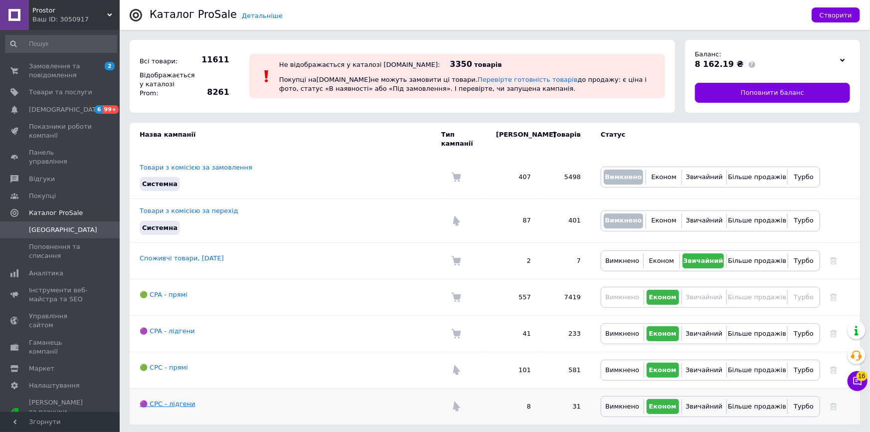
click at [166, 400] on link "🟣 CPC - лідгени" at bounding box center [168, 403] width 56 height 7
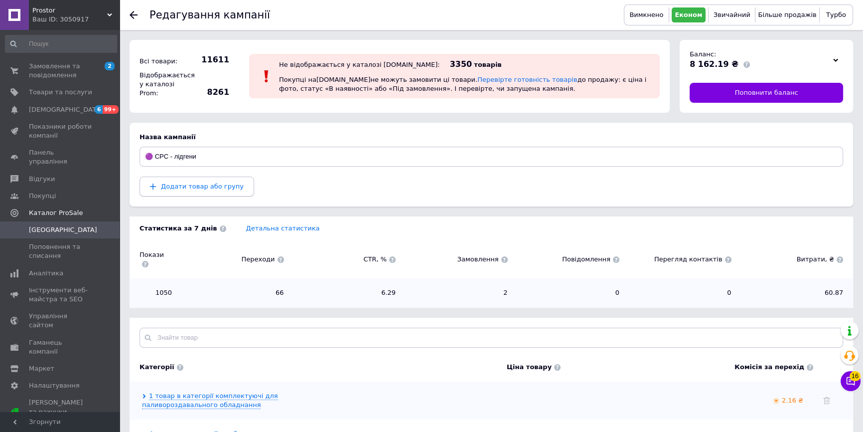
click at [173, 189] on span "Додати товар або групу" at bounding box center [202, 185] width 83 height 7
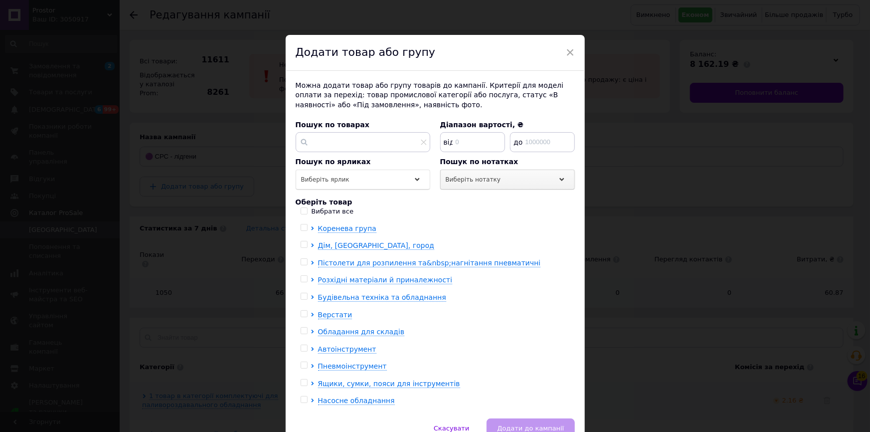
click at [500, 181] on div "Виберіть нотатку" at bounding box center [507, 180] width 135 height 20
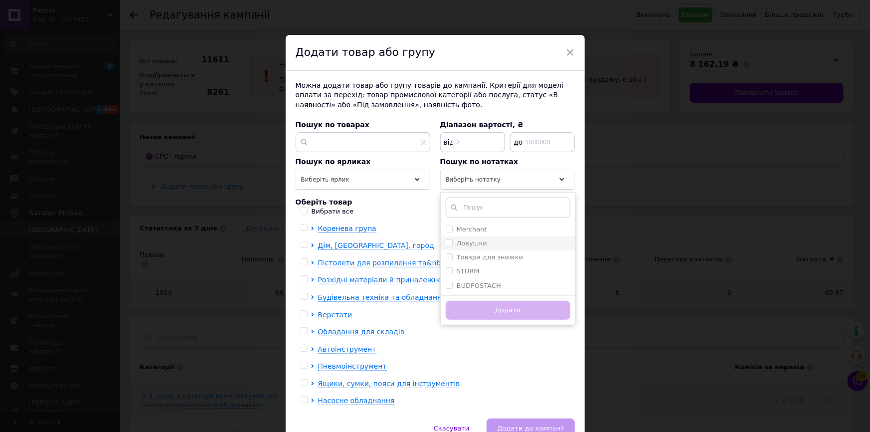
click at [485, 240] on div "Ловушки" at bounding box center [508, 243] width 125 height 9
checkbox input "true"
click at [480, 309] on button "Додати" at bounding box center [508, 310] width 125 height 19
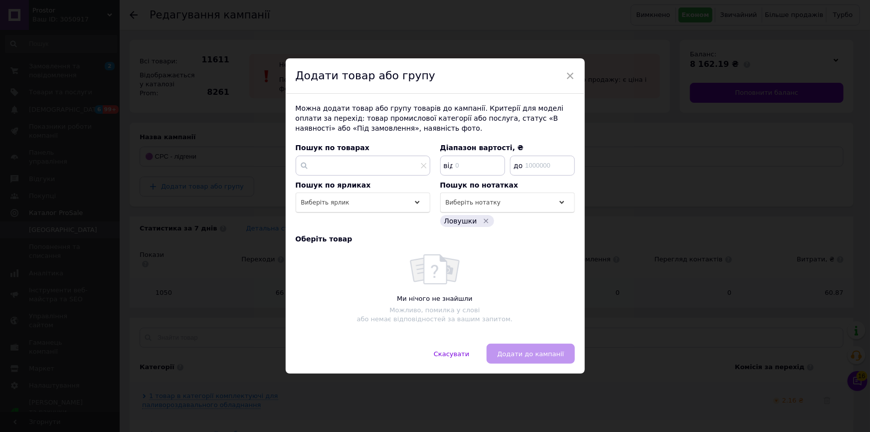
drag, startPoint x: 225, startPoint y: 333, endPoint x: 214, endPoint y: 329, distance: 11.4
click at [221, 333] on div "× Додати товар або групу Можна додати товар або групу товарів до кампанії. Крит…" at bounding box center [435, 216] width 870 height 432
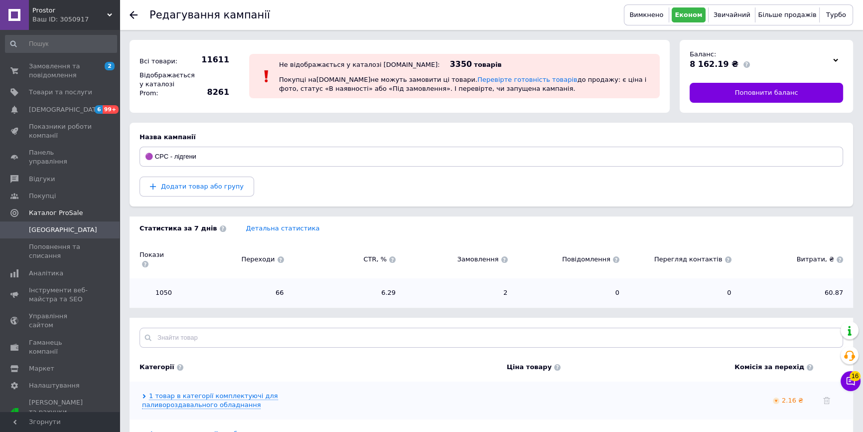
click at [64, 6] on span "Prostor" at bounding box center [69, 10] width 75 height 9
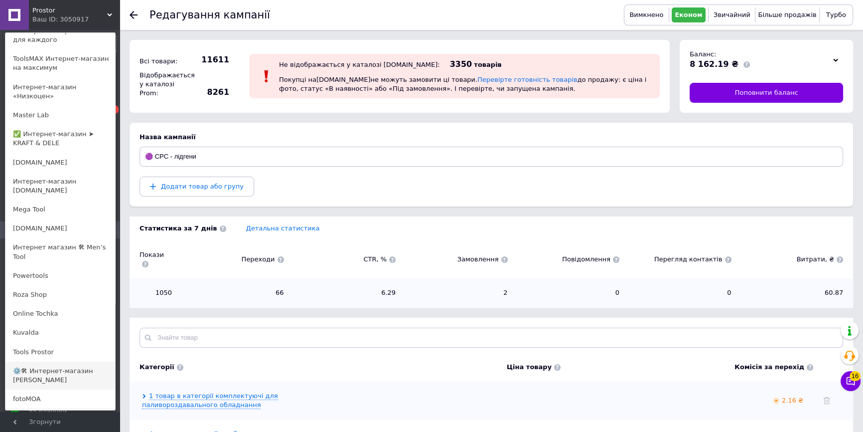
scroll to position [493, 0]
click at [26, 323] on link "Kuvalda" at bounding box center [60, 332] width 110 height 19
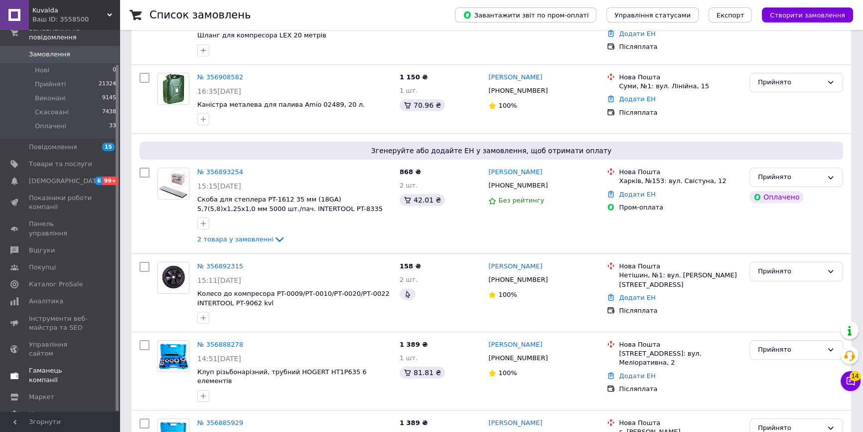
scroll to position [317, 0]
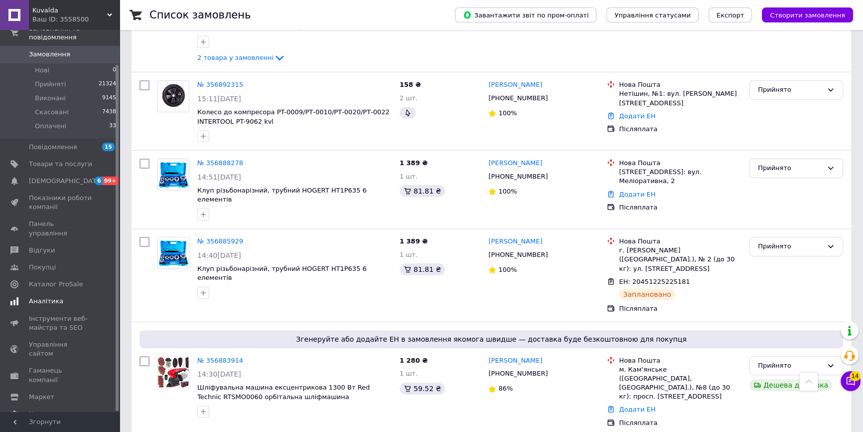
click at [40, 280] on span "Каталог ProSale" at bounding box center [56, 284] width 54 height 9
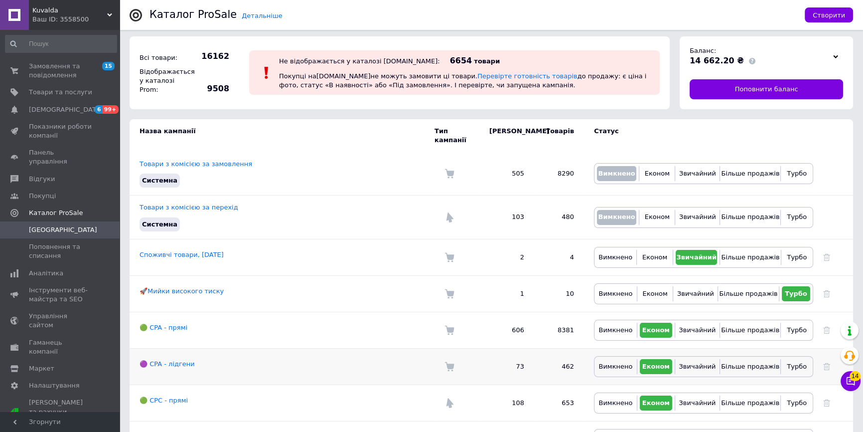
scroll to position [28, 0]
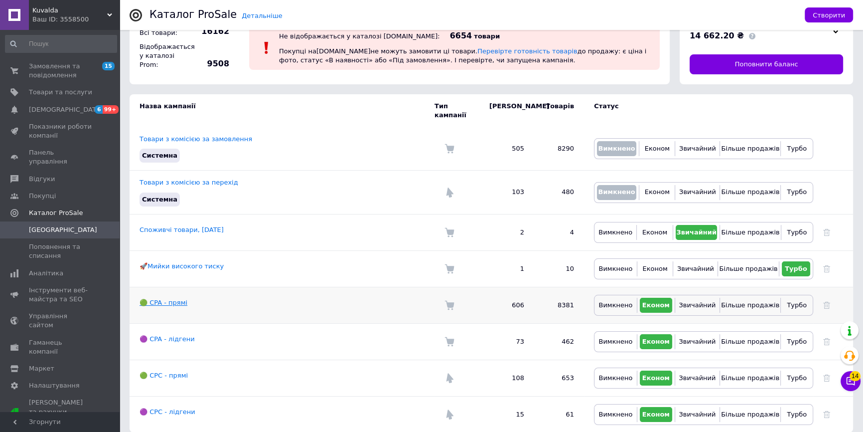
click at [155, 299] on link "🟢 CPA - прямі" at bounding box center [164, 302] width 48 height 7
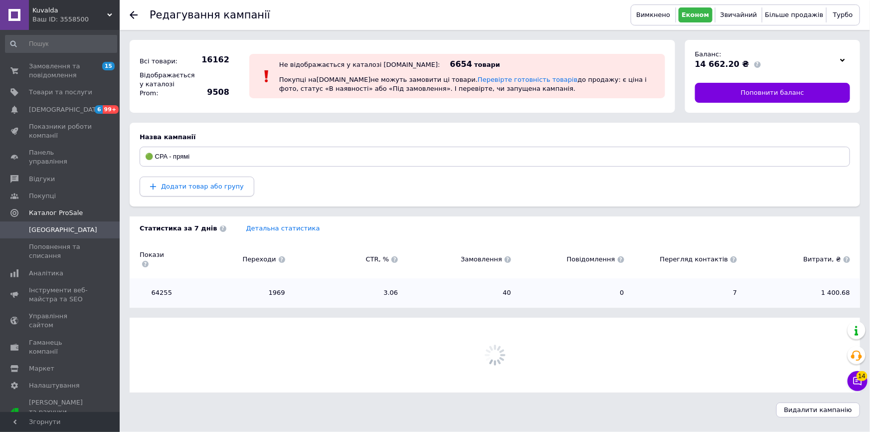
click at [206, 189] on span "Додати товар або групу" at bounding box center [202, 185] width 83 height 7
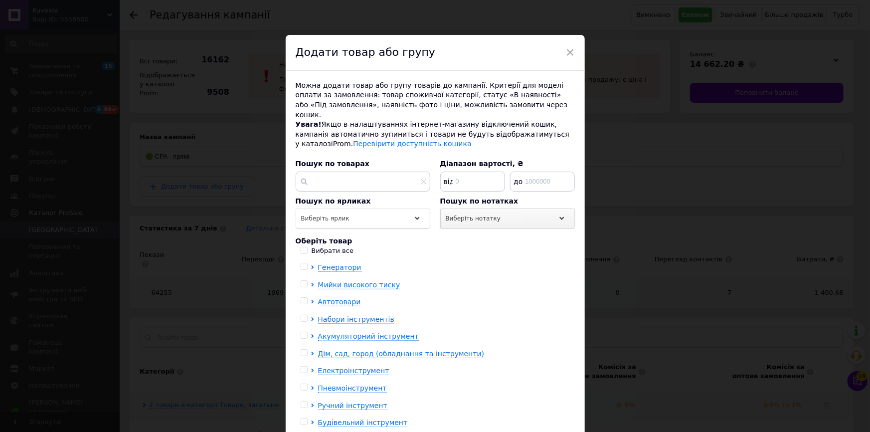
click at [490, 213] on div "Виберіть нотатку" at bounding box center [507, 218] width 135 height 20
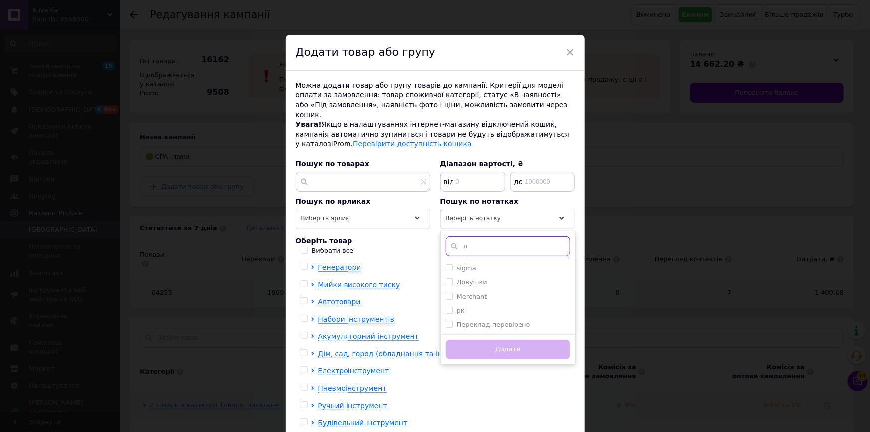
click at [490, 236] on input "п" at bounding box center [508, 246] width 125 height 20
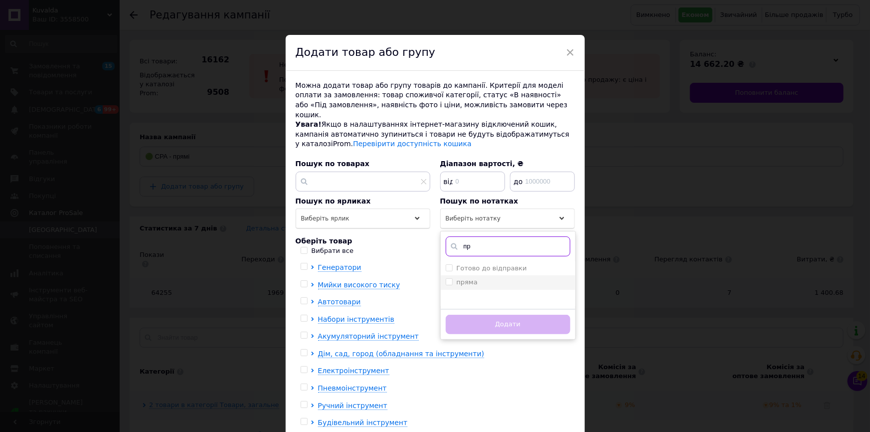
type input "пр"
drag, startPoint x: 488, startPoint y: 274, endPoint x: 498, endPoint y: 299, distance: 27.0
click at [488, 278] on div "пряма" at bounding box center [508, 282] width 125 height 9
checkbox input "true"
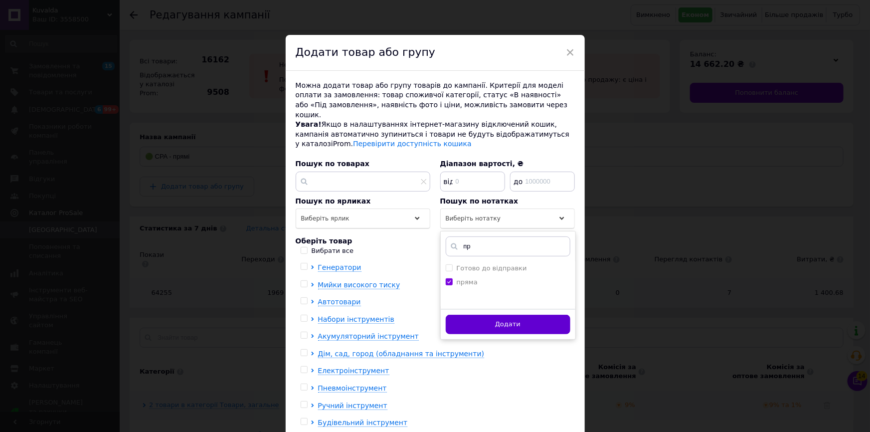
click at [507, 320] on button "Додати" at bounding box center [508, 324] width 125 height 19
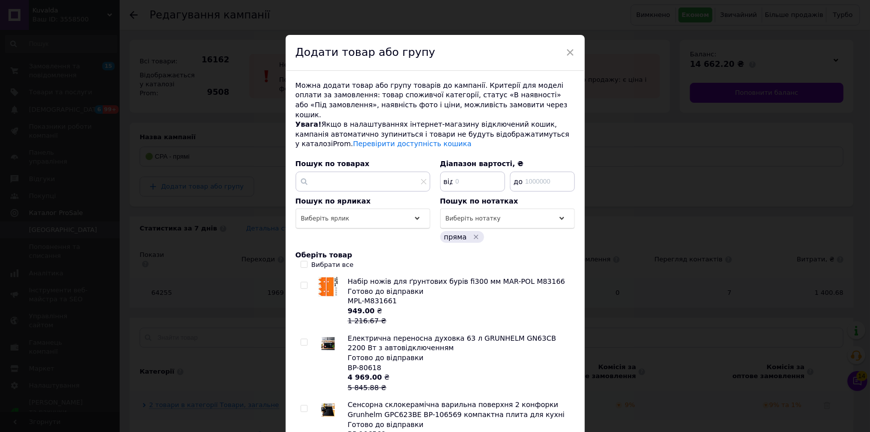
click at [320, 260] on div "Вибрати все" at bounding box center [333, 264] width 42 height 9
click at [307, 261] on input "Вибрати все" at bounding box center [304, 264] width 6 height 6
checkbox input "true"
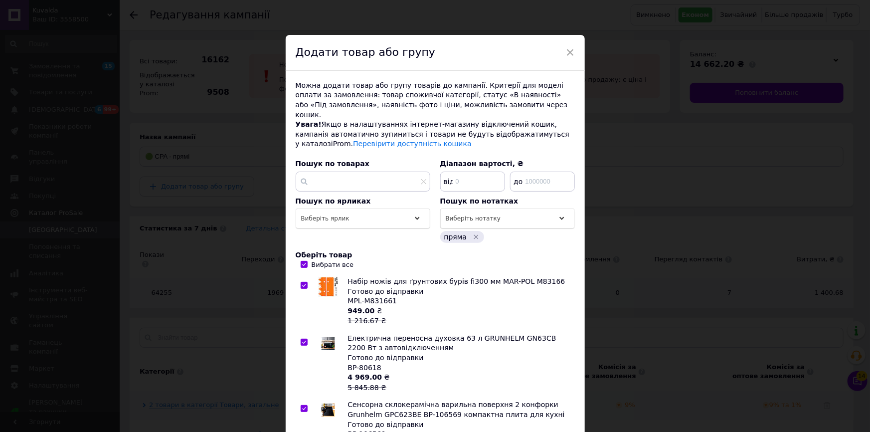
checkbox input "true"
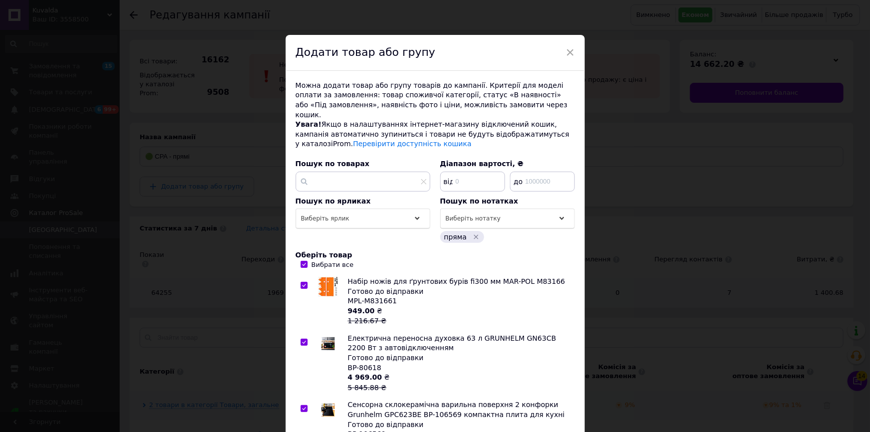
checkbox input "true"
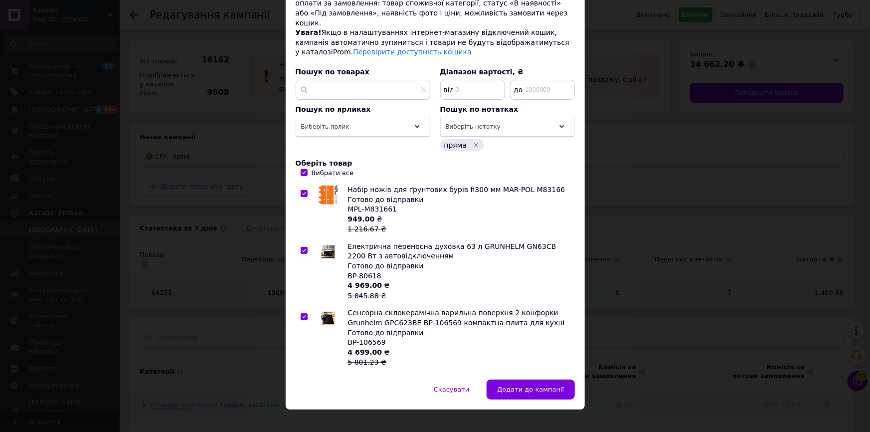
scroll to position [94, 0]
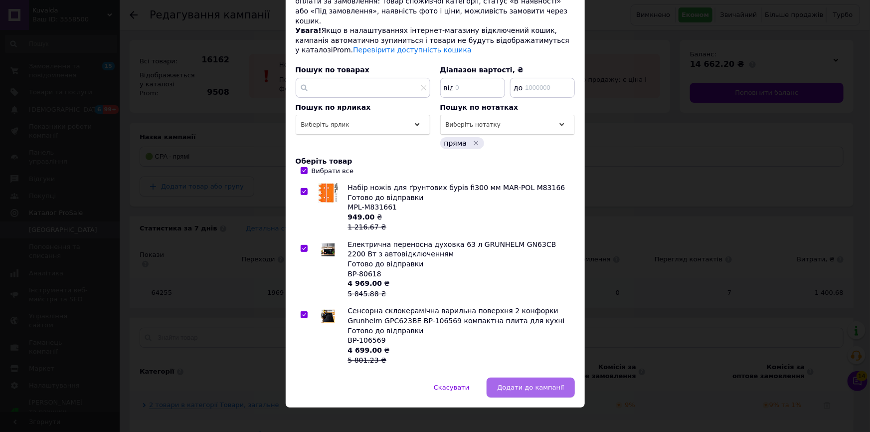
click at [538, 383] on span "Додати до кампанії" at bounding box center [530, 386] width 67 height 7
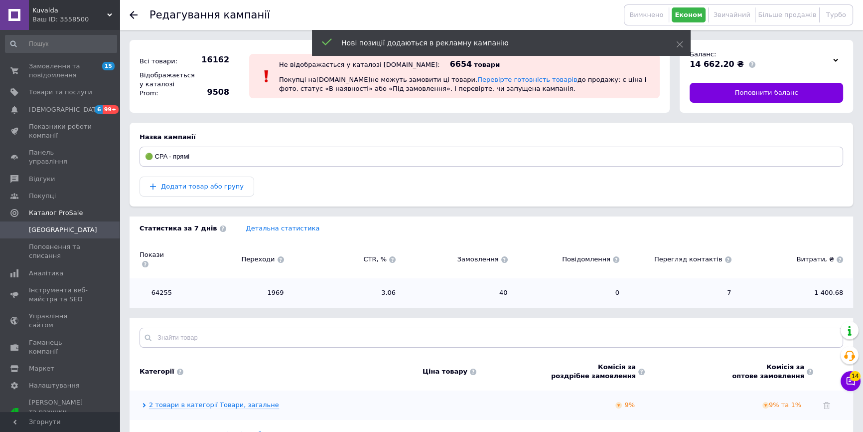
click at [68, 225] on span "Кампанії" at bounding box center [60, 229] width 63 height 9
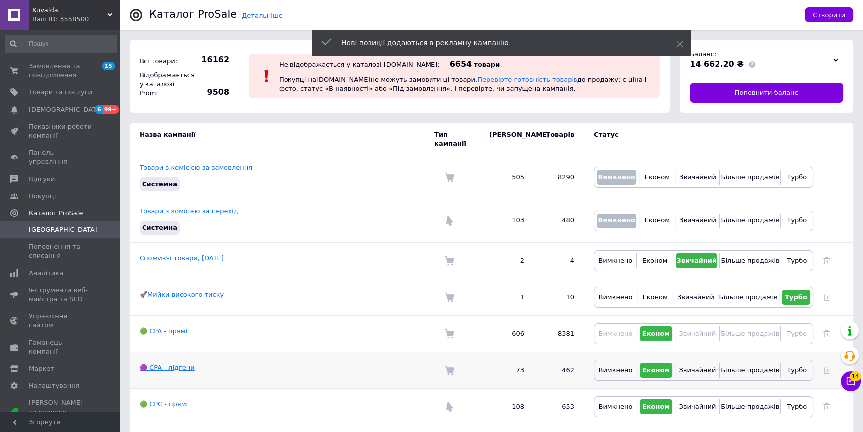
click at [170, 363] on link "🟣 CPA - лідгени" at bounding box center [167, 366] width 55 height 7
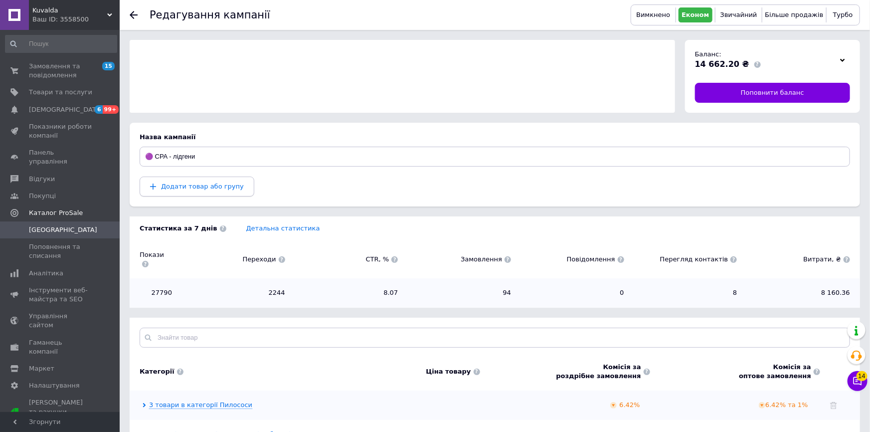
click at [200, 192] on button "Додати товар або групу" at bounding box center [197, 186] width 115 height 20
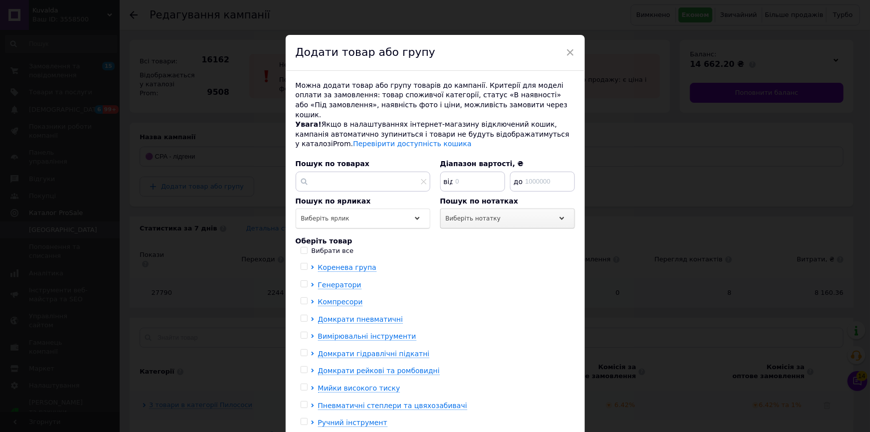
click at [486, 215] on span "Виберіть нотатку" at bounding box center [473, 218] width 55 height 7
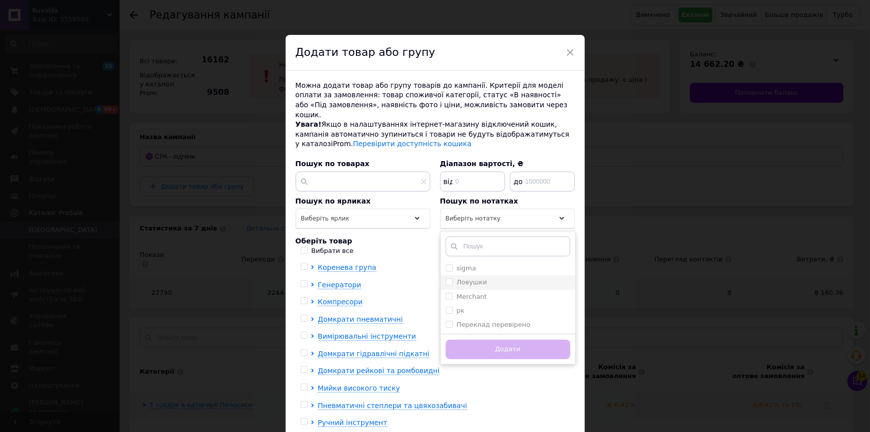
click at [513, 278] on div "Ловушки" at bounding box center [508, 282] width 125 height 9
checkbox input "true"
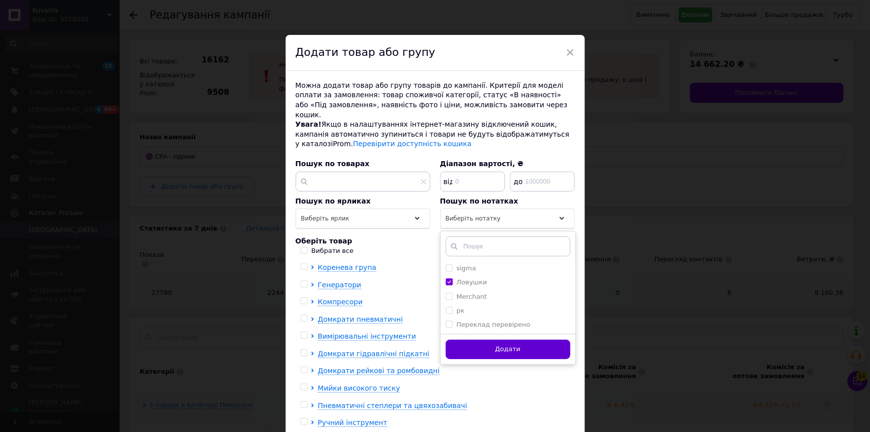
click at [523, 340] on button "Додати" at bounding box center [508, 349] width 125 height 19
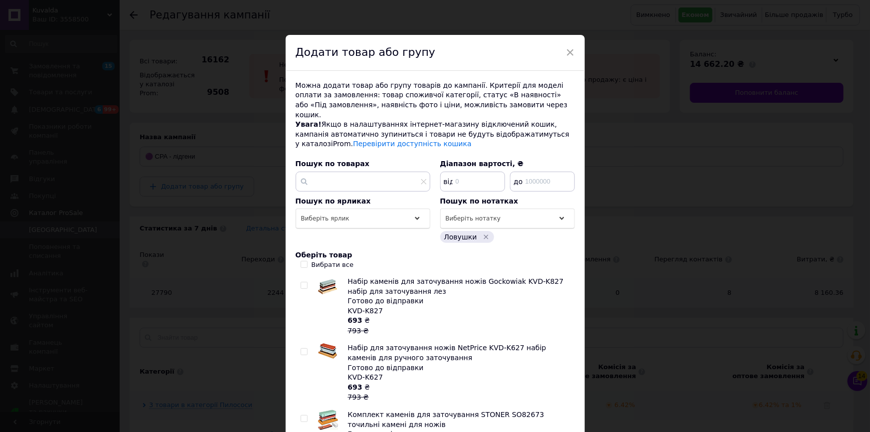
click at [321, 260] on div "Вибрати все" at bounding box center [333, 264] width 42 height 9
click at [307, 261] on input "Вибрати все" at bounding box center [304, 264] width 6 height 6
checkbox input "true"
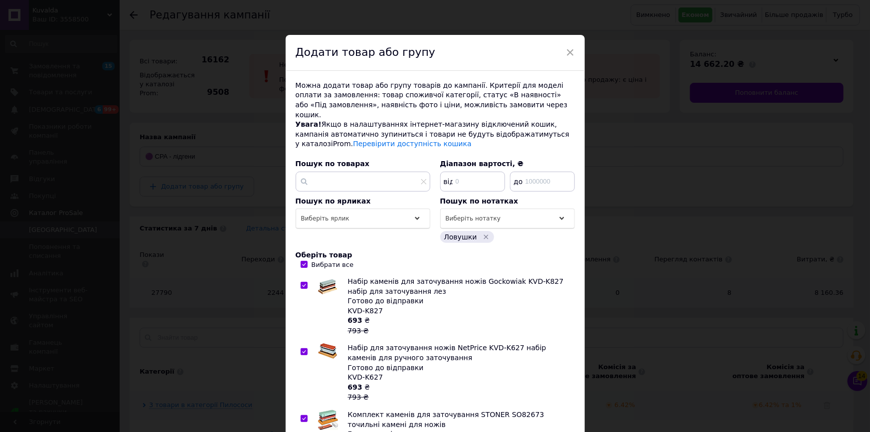
checkbox input "true"
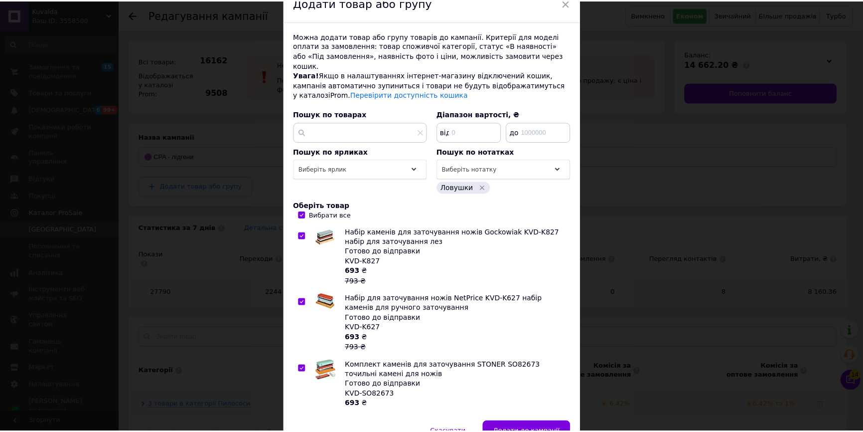
scroll to position [94, 0]
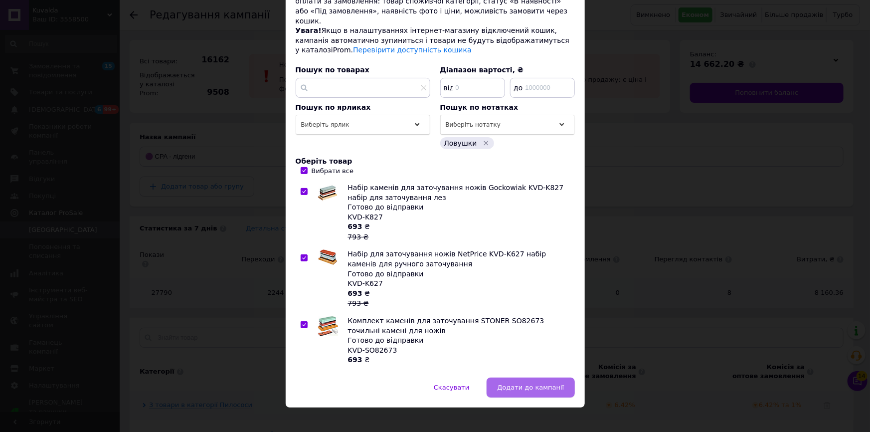
click at [525, 383] on span "Додати до кампанії" at bounding box center [530, 386] width 67 height 7
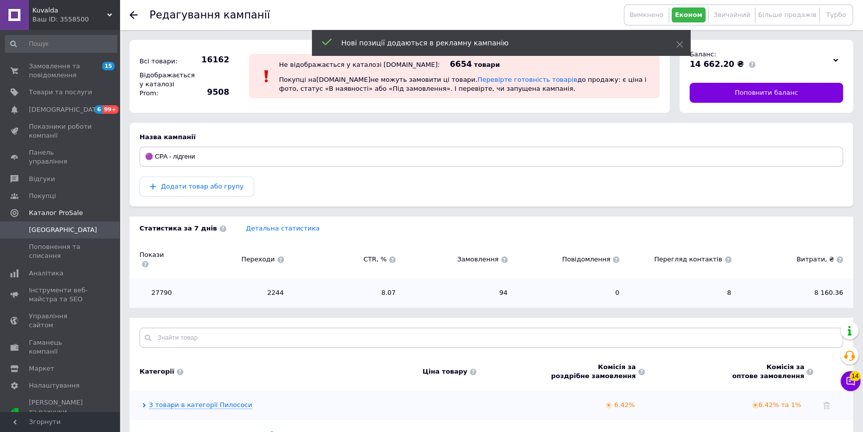
click at [65, 225] on span "Кампанії" at bounding box center [60, 229] width 63 height 9
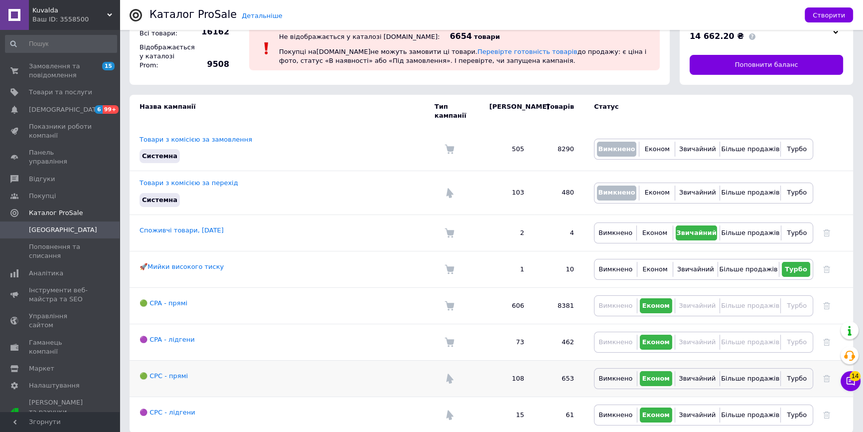
scroll to position [28, 0]
click at [169, 371] on link "🟢 CPC - прямі" at bounding box center [164, 374] width 48 height 7
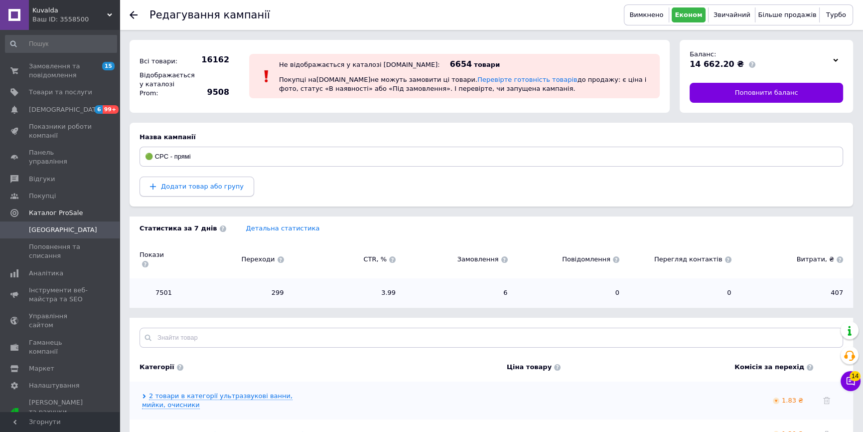
click at [198, 184] on span "Додати товар або групу" at bounding box center [202, 185] width 83 height 7
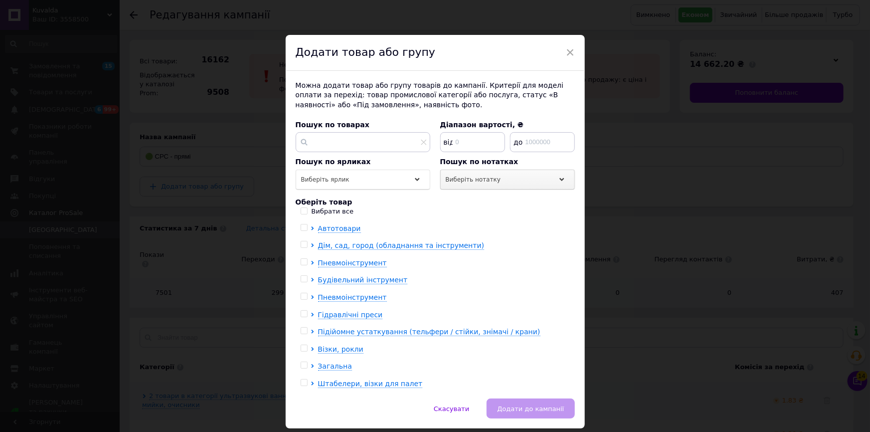
click at [501, 184] on div "Виберіть нотатку" at bounding box center [507, 180] width 135 height 20
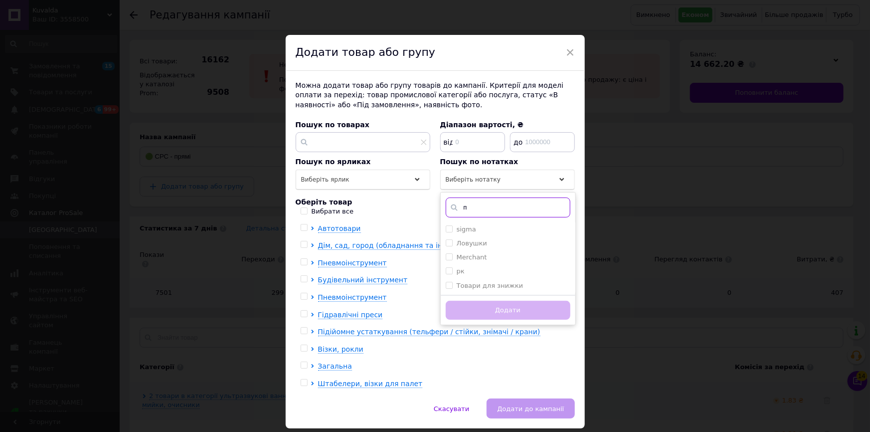
click at [508, 210] on input "п" at bounding box center [508, 207] width 125 height 20
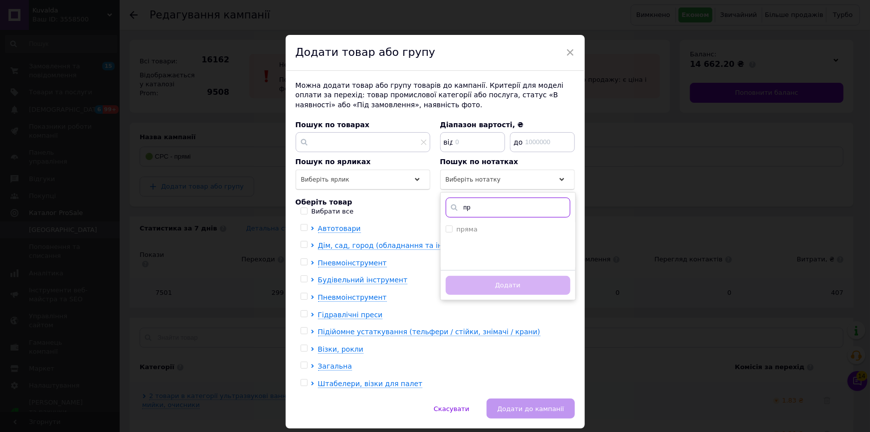
type input "пр"
click at [524, 222] on li "пряма" at bounding box center [508, 229] width 135 height 14
checkbox input "true"
click at [514, 283] on button "Додати" at bounding box center [508, 285] width 125 height 19
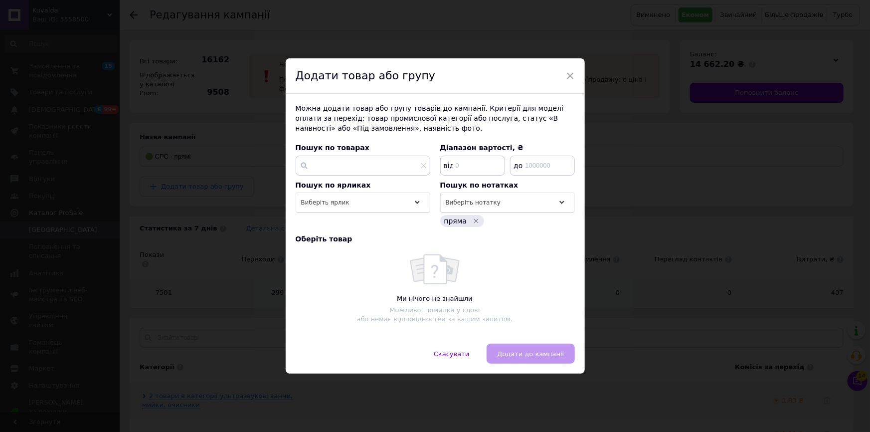
click at [702, 137] on div "× Додати товар або групу Можна додати товар або групу товарів до кампанії. Крит…" at bounding box center [435, 216] width 870 height 432
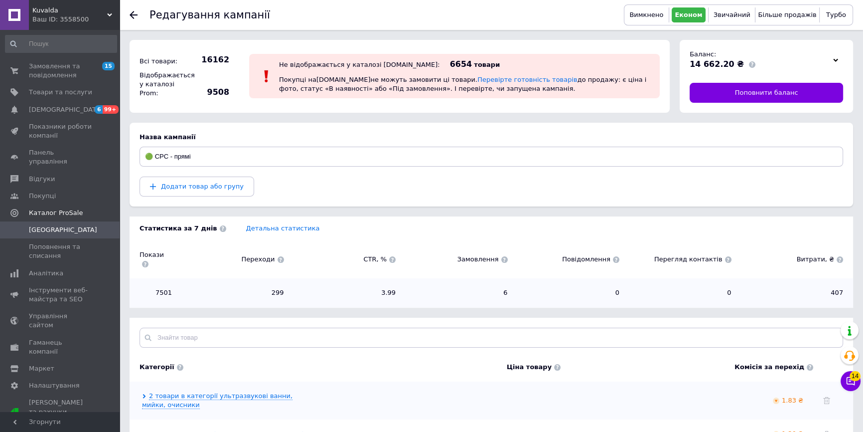
click at [87, 221] on link "Кампанії" at bounding box center [61, 229] width 122 height 17
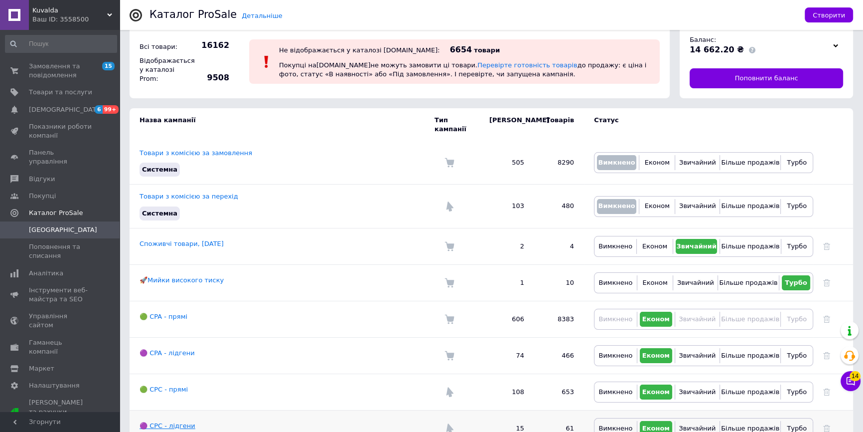
scroll to position [28, 0]
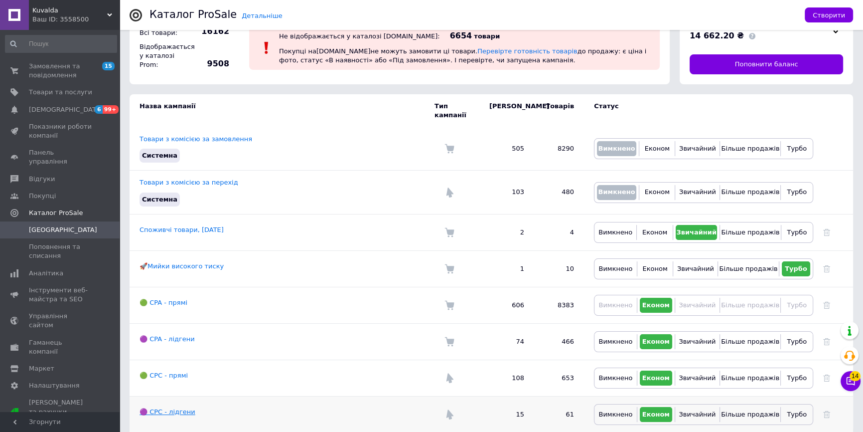
click at [172, 408] on link "🟣 CPC - лідгени" at bounding box center [168, 411] width 56 height 7
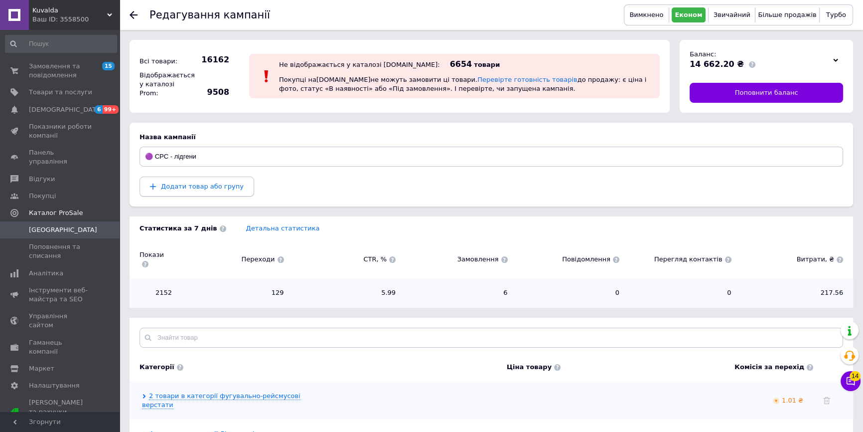
click at [210, 187] on span "Додати товар або групу" at bounding box center [202, 185] width 83 height 7
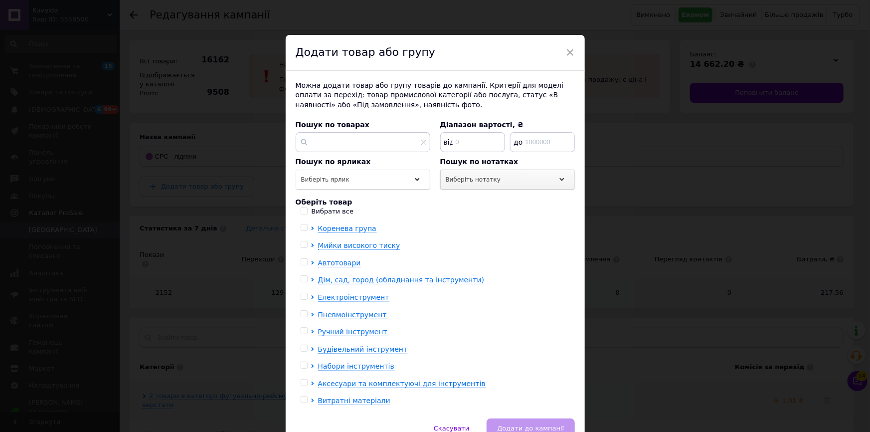
click at [489, 177] on div "Виберіть нотатку" at bounding box center [507, 180] width 135 height 20
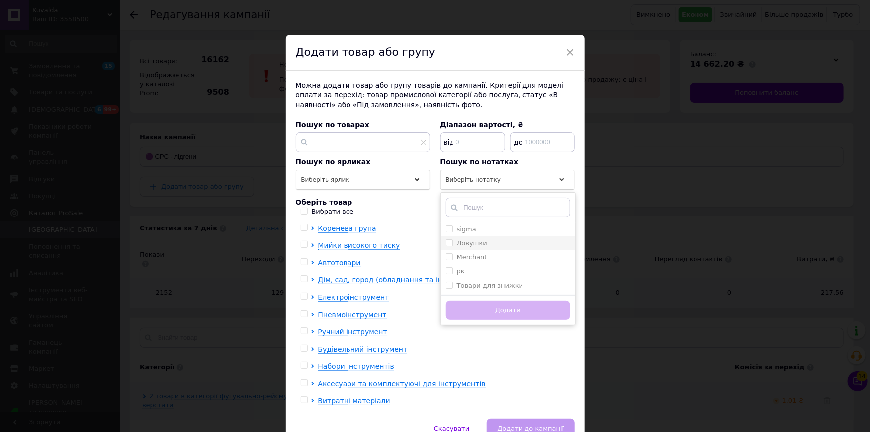
click at [497, 244] on div "Ловушки" at bounding box center [508, 243] width 125 height 9
checkbox input "true"
click at [509, 311] on button "Додати" at bounding box center [508, 310] width 125 height 19
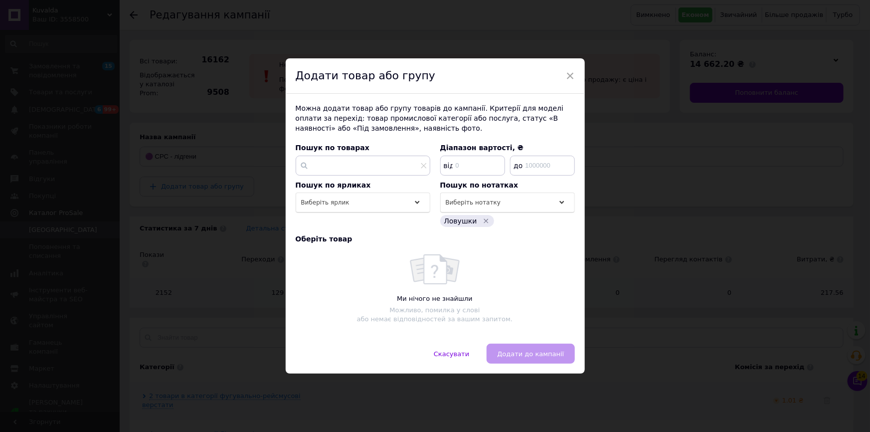
click at [200, 325] on div "× Додати товар або групу Можна додати товар або групу товарів до кампанії. Крит…" at bounding box center [435, 216] width 870 height 432
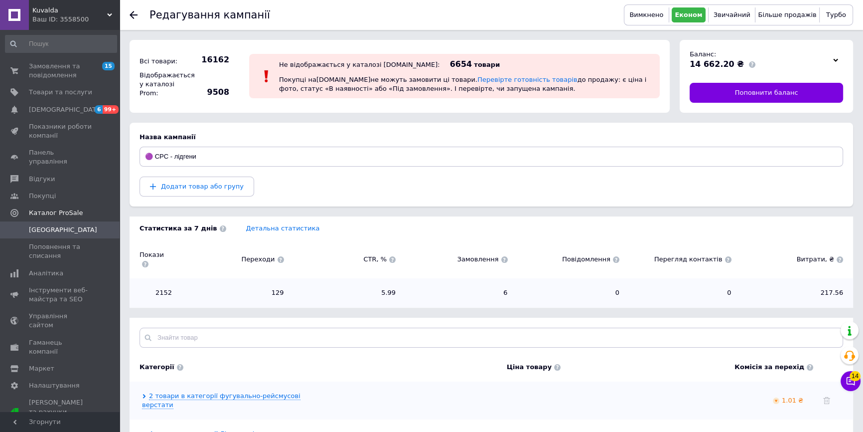
drag, startPoint x: 68, startPoint y: 11, endPoint x: 66, endPoint y: 32, distance: 21.0
click at [67, 12] on span "Kuvalda" at bounding box center [69, 10] width 75 height 9
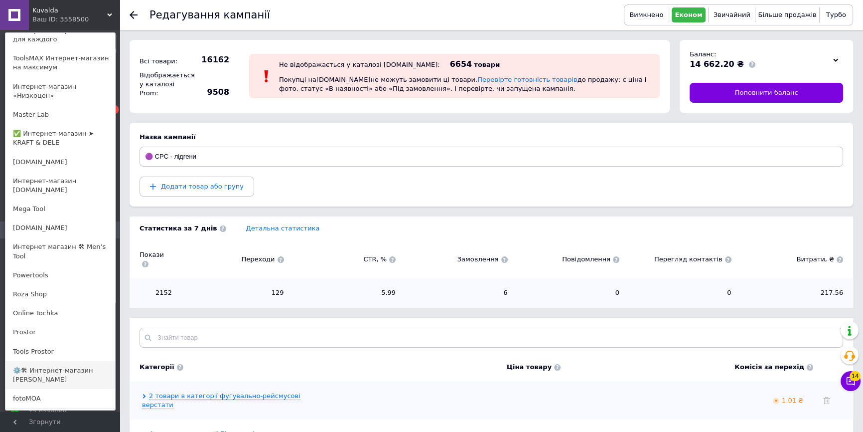
scroll to position [45, 0]
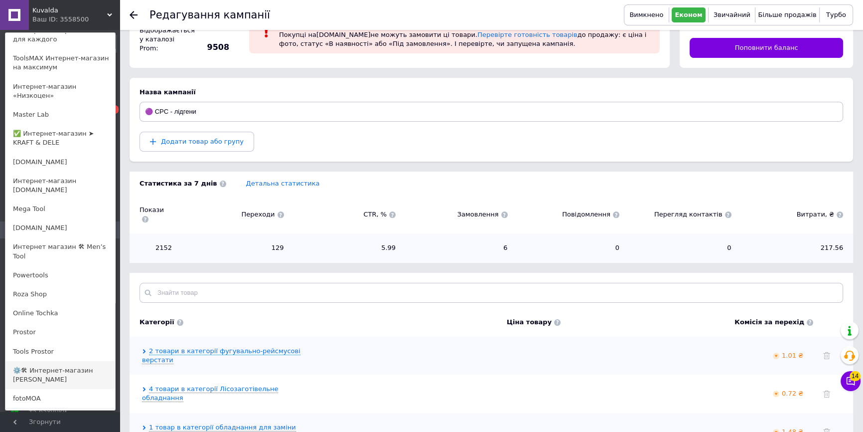
click at [72, 361] on link "⚙️🛠 Интернет-магазин [MEDICAL_DATA]" at bounding box center [60, 375] width 110 height 28
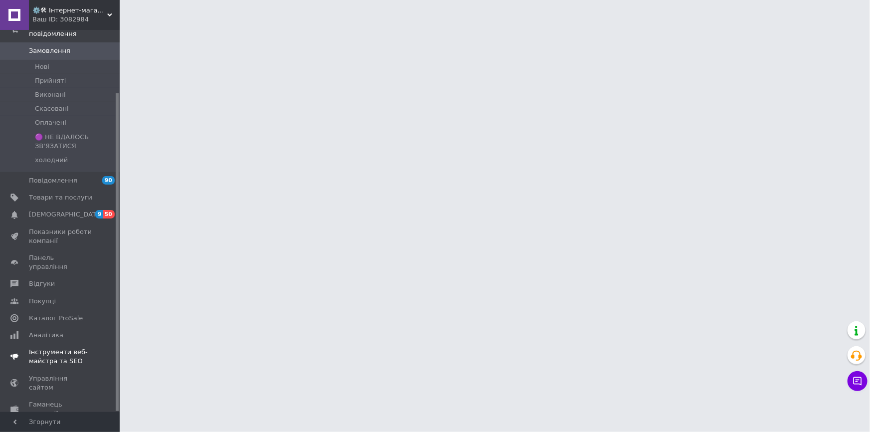
scroll to position [75, 0]
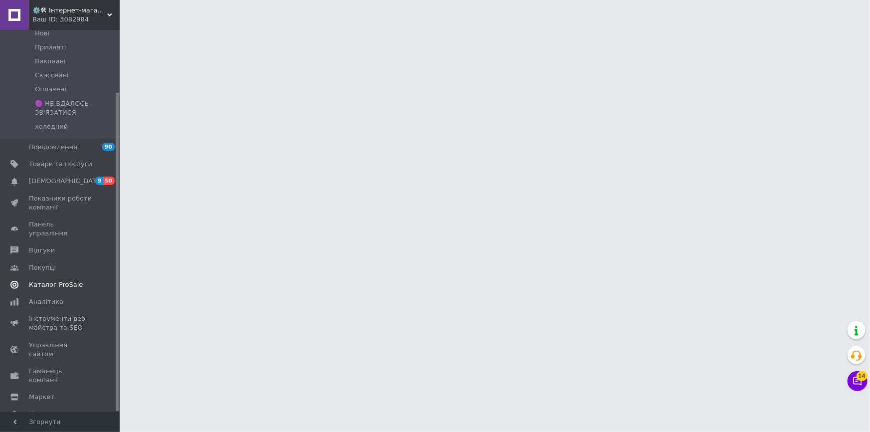
click at [67, 280] on span "Каталог ProSale" at bounding box center [56, 284] width 54 height 9
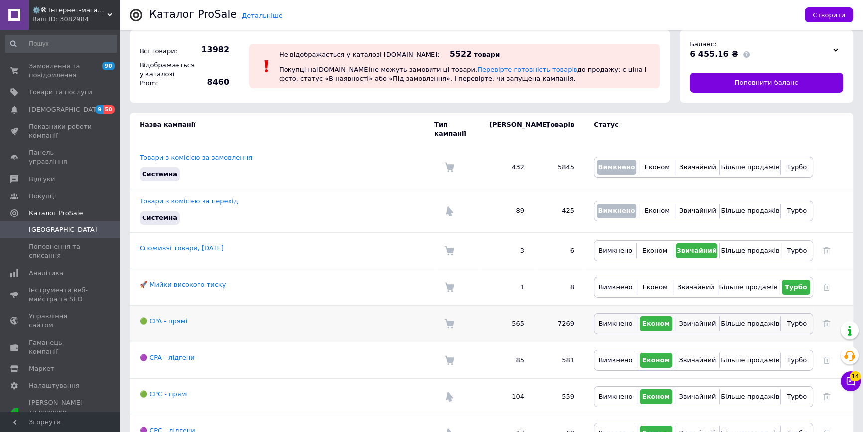
scroll to position [28, 0]
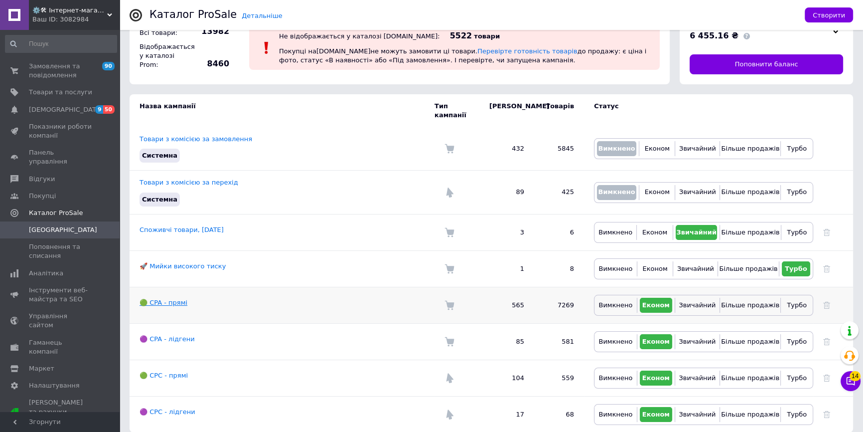
click at [167, 299] on link "🟢 CPA - прямі" at bounding box center [164, 302] width 48 height 7
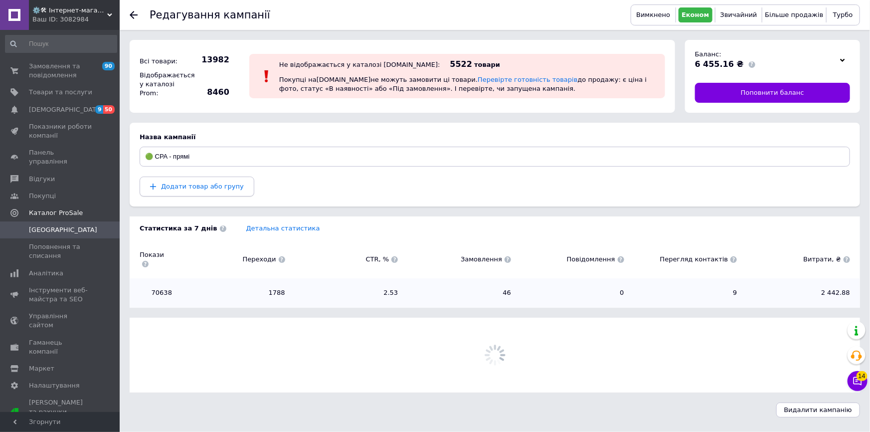
click at [204, 184] on span "Додати товар або групу" at bounding box center [202, 185] width 83 height 7
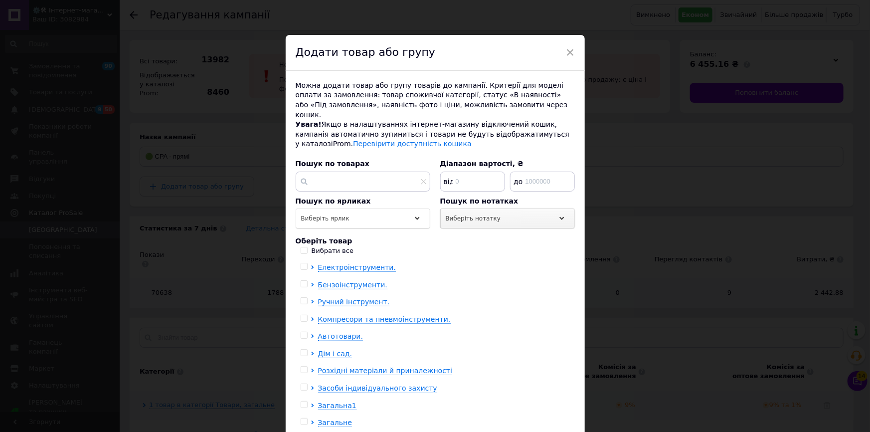
click at [498, 213] on div "Виберіть нотатку" at bounding box center [507, 218] width 135 height 20
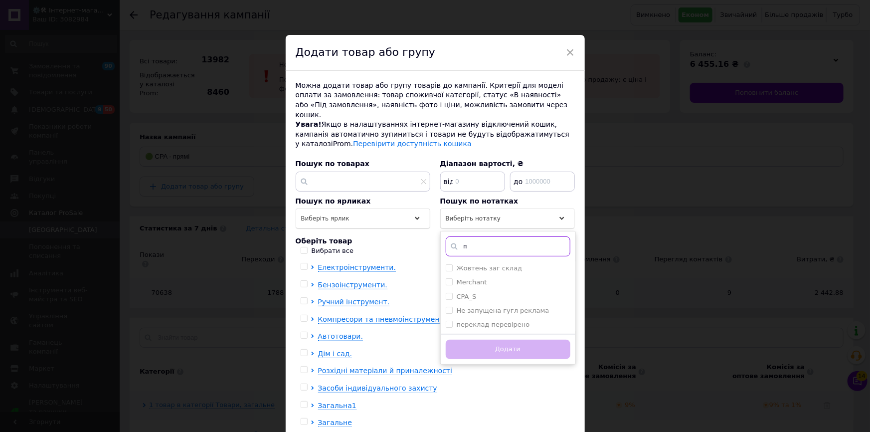
click at [496, 238] on input "п" at bounding box center [508, 246] width 125 height 20
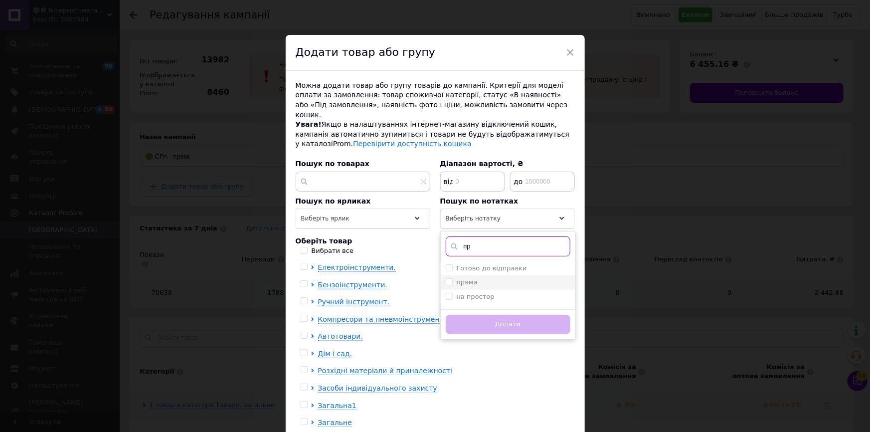
type input "пр"
click at [485, 278] on div "пряма" at bounding box center [508, 282] width 125 height 9
checkbox input "true"
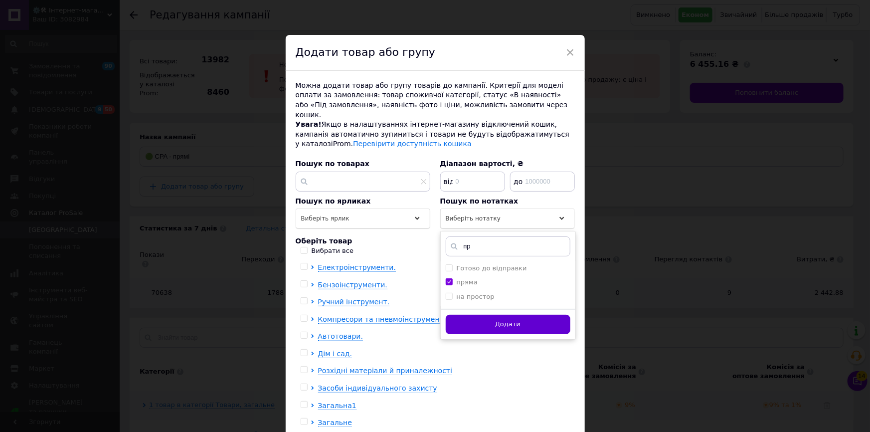
click at [477, 315] on button "Додати" at bounding box center [508, 324] width 125 height 19
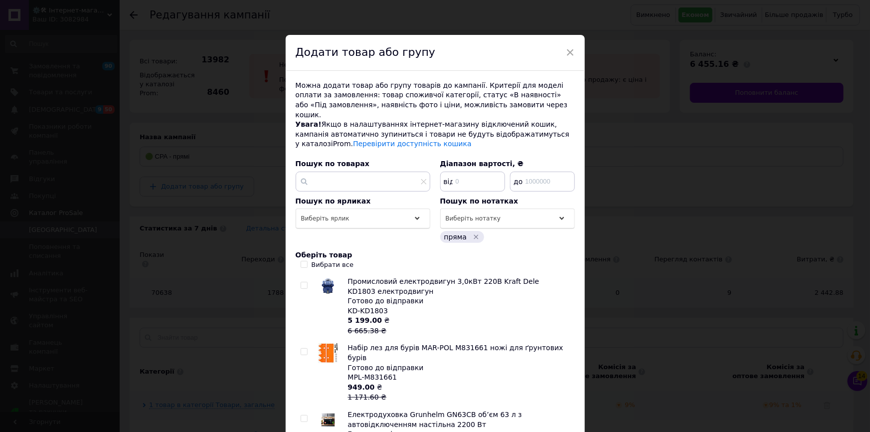
click at [330, 260] on div "Вибрати все" at bounding box center [333, 264] width 42 height 9
click at [307, 261] on input "Вибрати все" at bounding box center [304, 264] width 6 height 6
checkbox input "true"
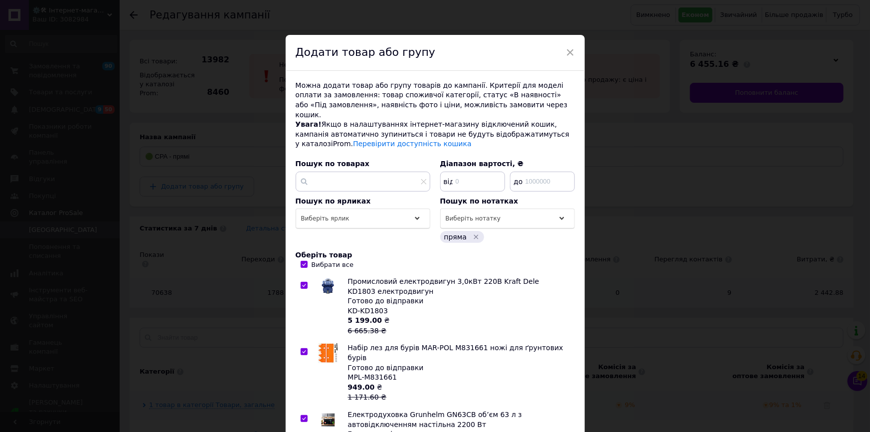
checkbox input "true"
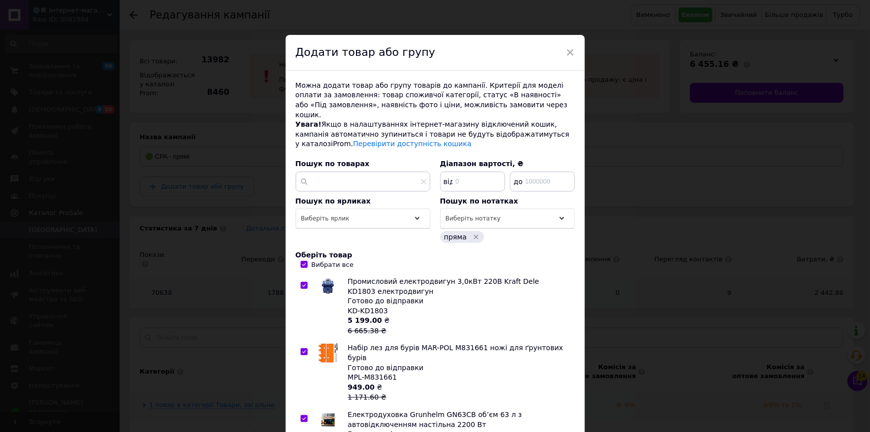
checkbox input "true"
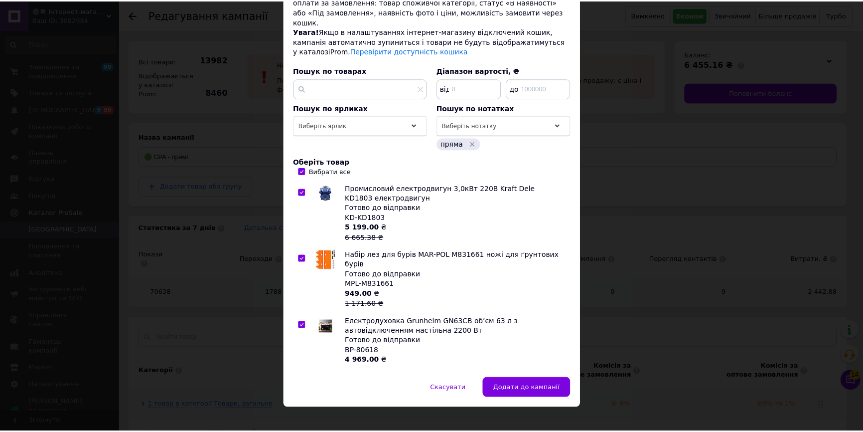
scroll to position [94, 0]
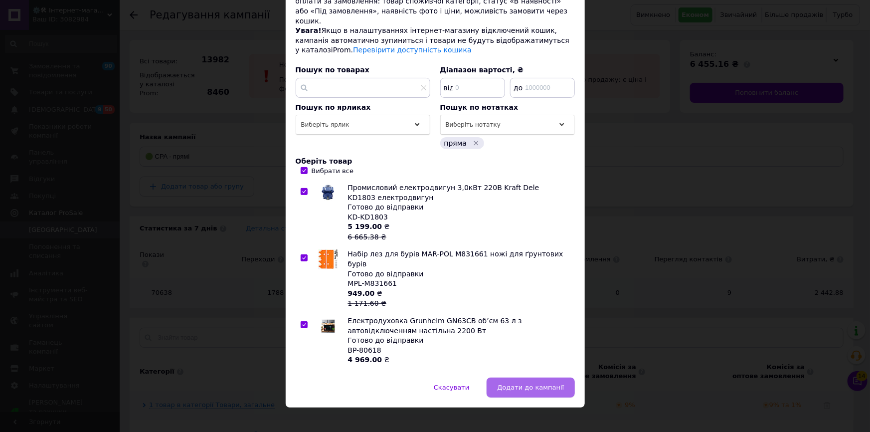
click at [540, 383] on span "Додати до кампанії" at bounding box center [530, 386] width 67 height 7
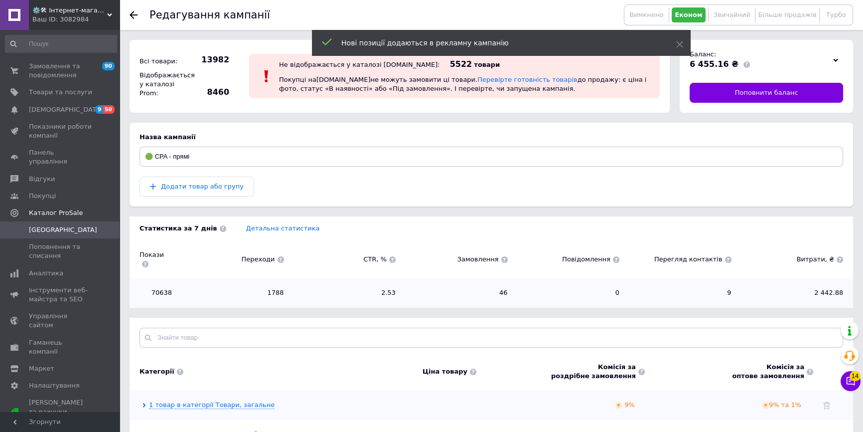
click at [64, 225] on span "Кампанії" at bounding box center [60, 229] width 63 height 9
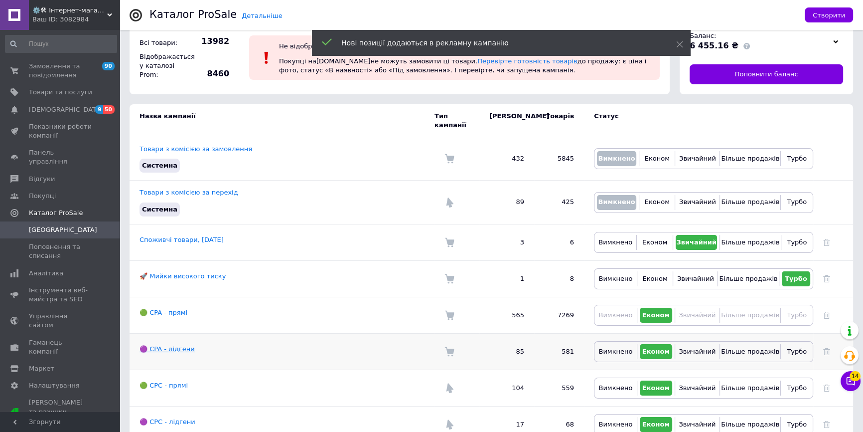
scroll to position [28, 0]
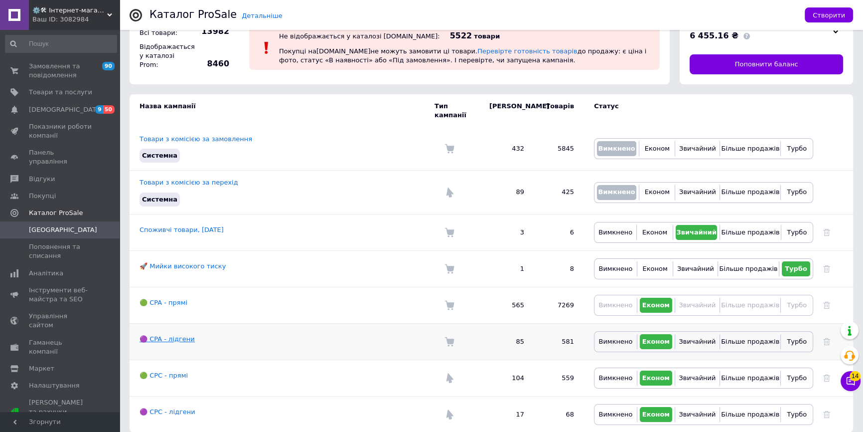
click at [157, 335] on link "🟣 CPA - лідгени" at bounding box center [167, 338] width 55 height 7
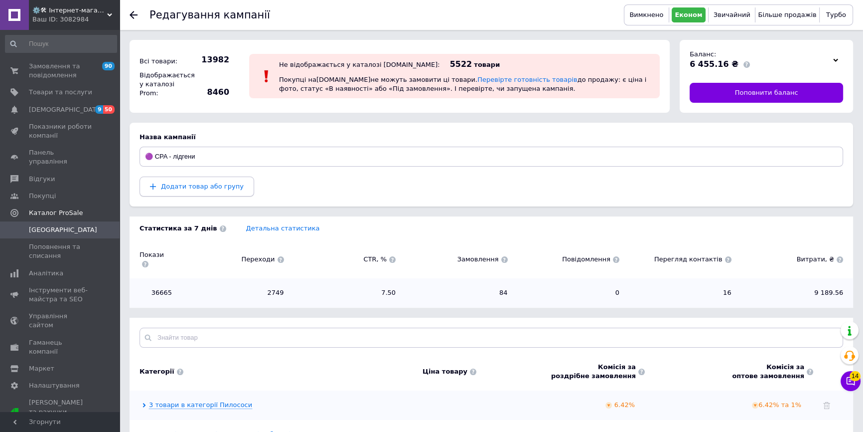
click at [183, 189] on span "Додати товар або групу" at bounding box center [202, 185] width 83 height 7
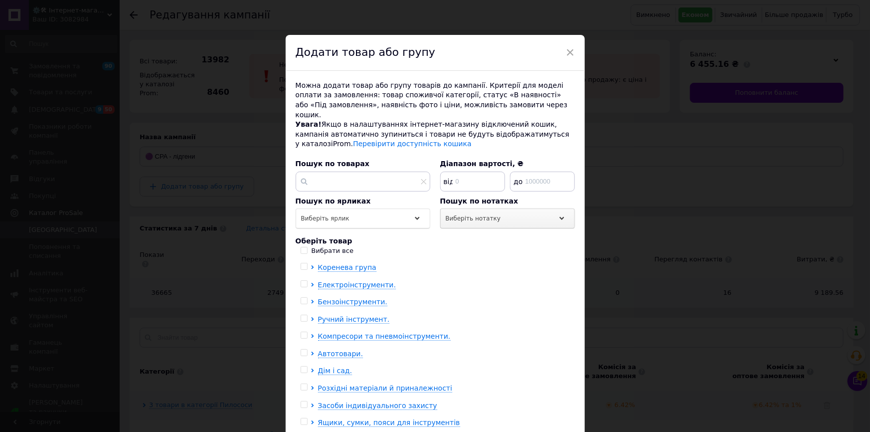
click at [486, 215] on span "Виберіть нотатку" at bounding box center [473, 218] width 55 height 7
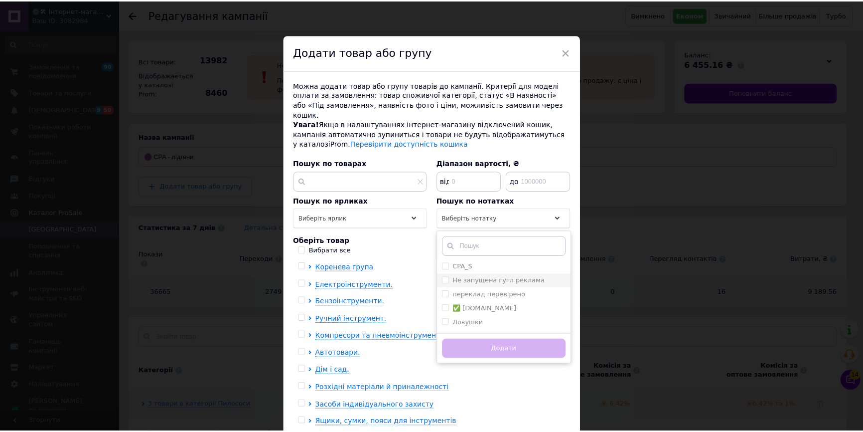
scroll to position [45, 0]
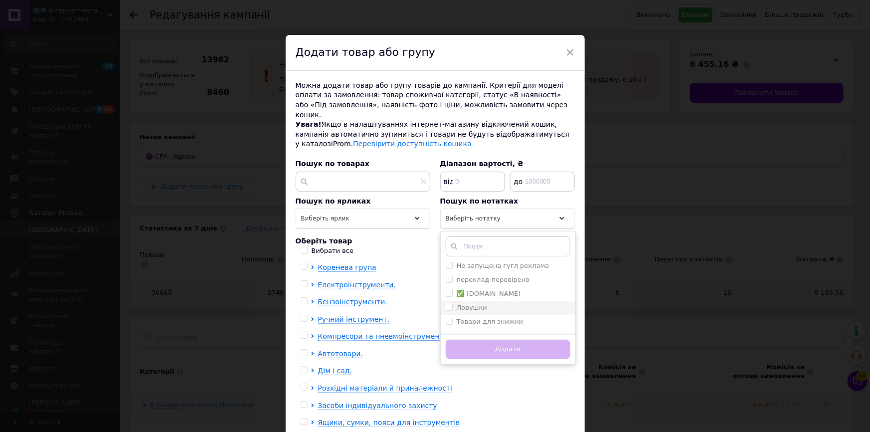
click at [487, 303] on div "Ловушки" at bounding box center [508, 307] width 125 height 9
checkbox input "true"
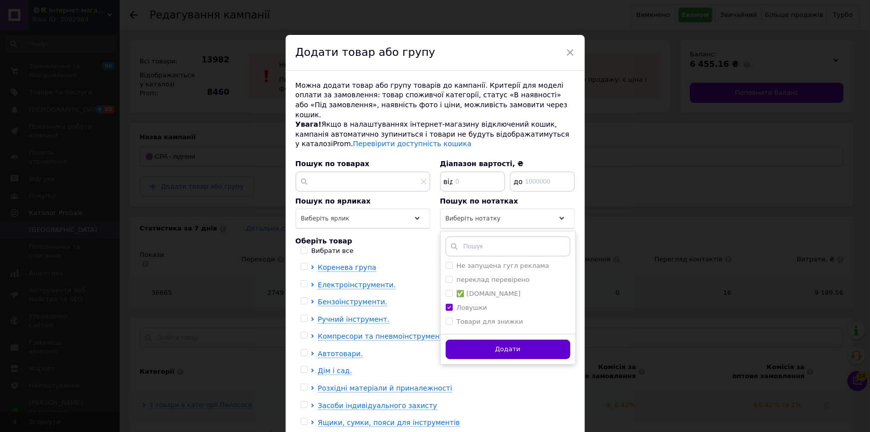
click at [484, 340] on button "Додати" at bounding box center [508, 349] width 125 height 19
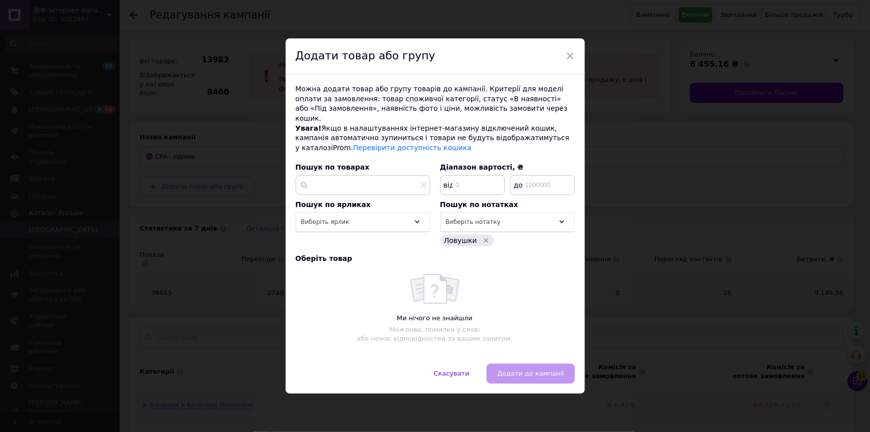
click at [211, 269] on div "× Додати товар або групу Можна додати товар або групу товарів до кампанії. Крит…" at bounding box center [435, 216] width 870 height 432
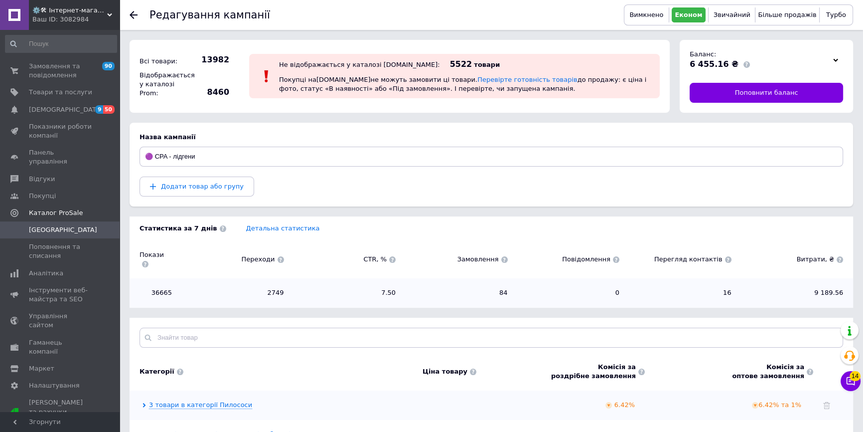
click at [45, 221] on link "Кампанії" at bounding box center [61, 229] width 122 height 17
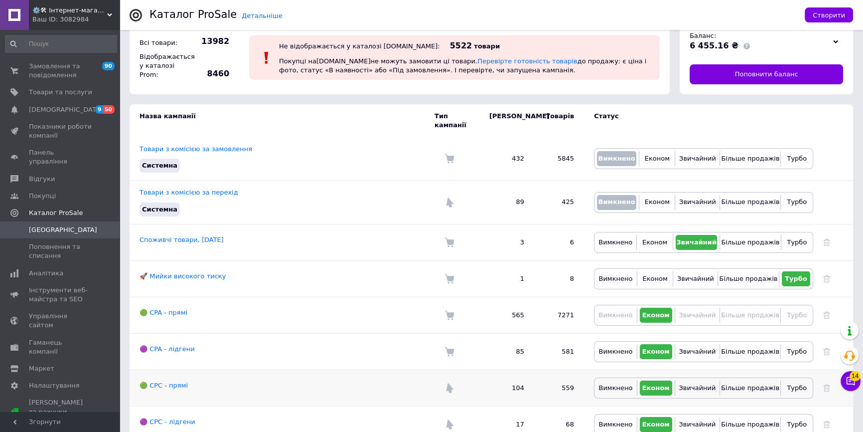
scroll to position [28, 0]
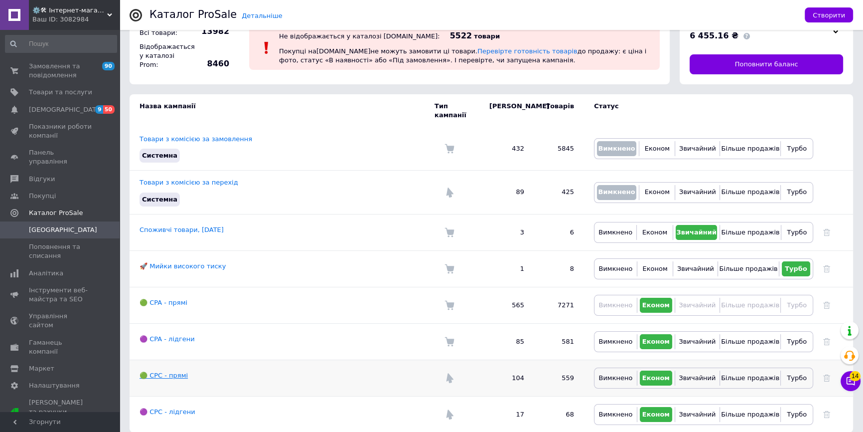
click at [171, 371] on link "🟢 CPC - прямі" at bounding box center [164, 374] width 48 height 7
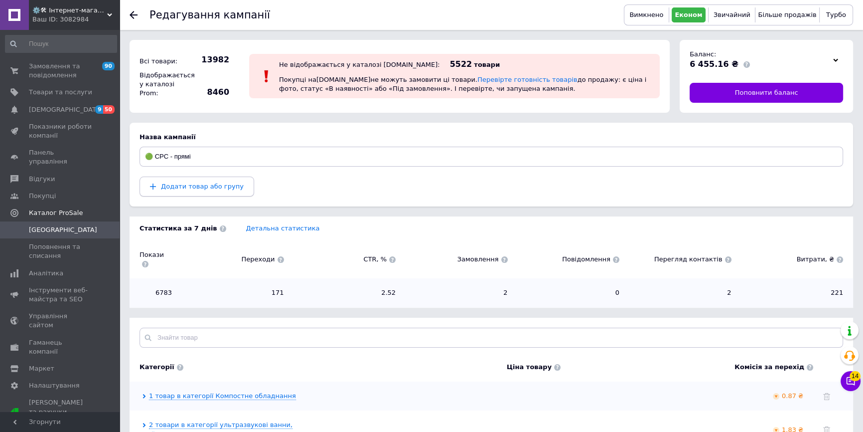
click at [196, 187] on span "Додати товар або групу" at bounding box center [202, 185] width 83 height 7
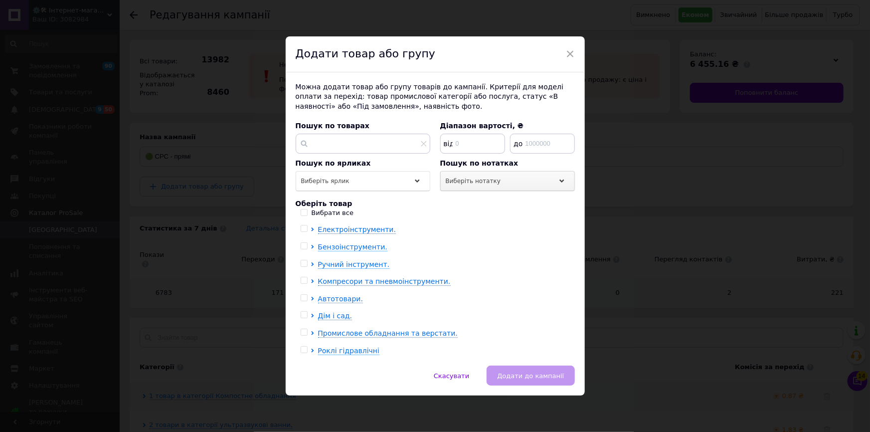
click at [493, 184] on div "Виберіть нотатку" at bounding box center [507, 181] width 135 height 20
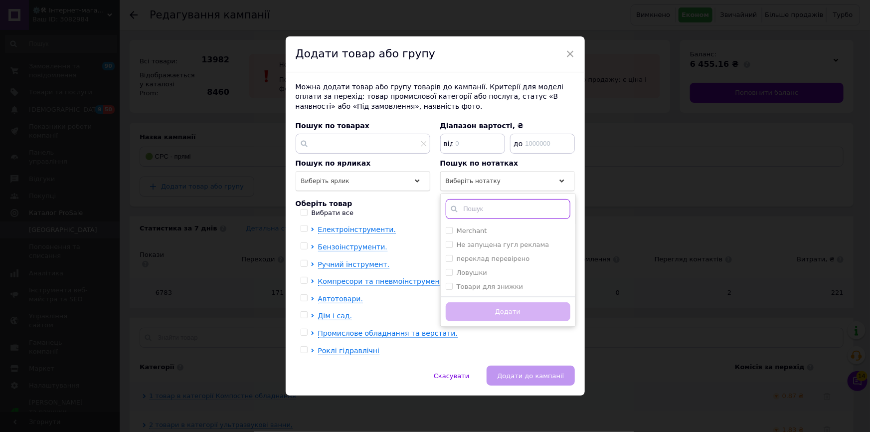
click at [499, 208] on input "text" at bounding box center [508, 209] width 125 height 20
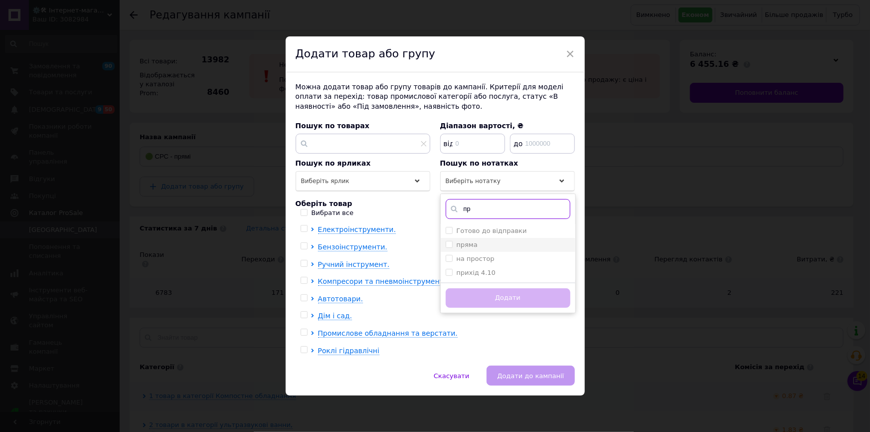
type input "пр"
click at [476, 243] on div "пряма" at bounding box center [508, 244] width 125 height 9
checkbox input "true"
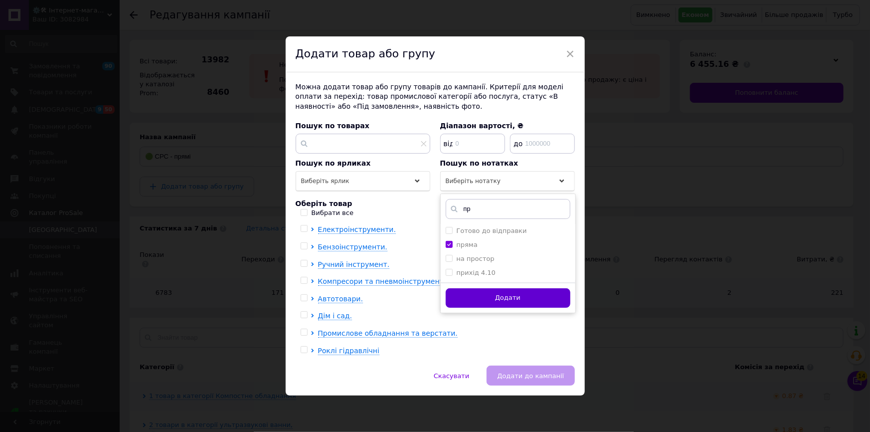
click at [489, 293] on button "Додати" at bounding box center [508, 297] width 125 height 19
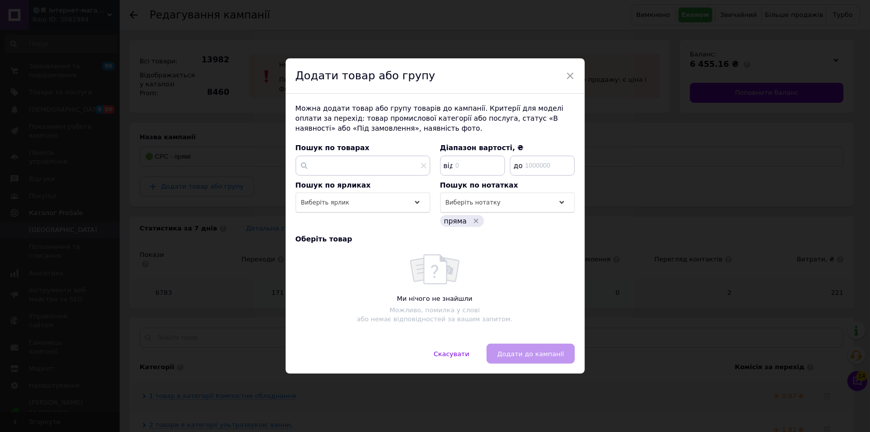
drag, startPoint x: 215, startPoint y: 255, endPoint x: 130, endPoint y: 251, distance: 84.8
click at [209, 254] on div "× Додати товар або групу Можна додати товар або групу товарів до кампанії. Крит…" at bounding box center [435, 216] width 870 height 432
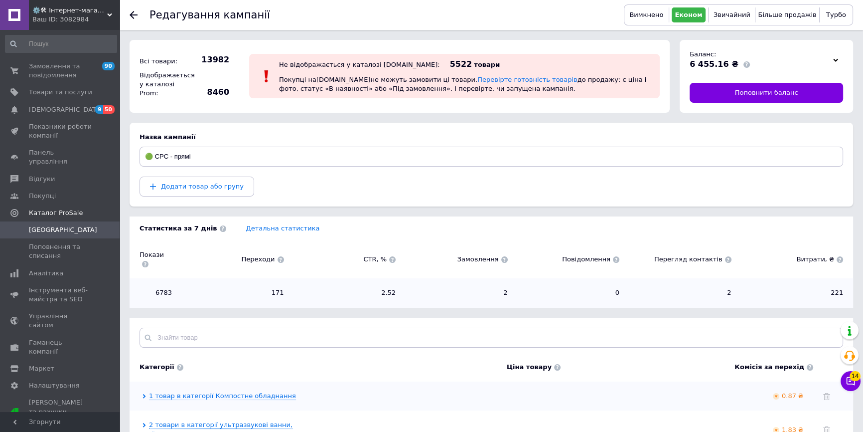
click at [53, 225] on span "Кампанії" at bounding box center [63, 229] width 68 height 9
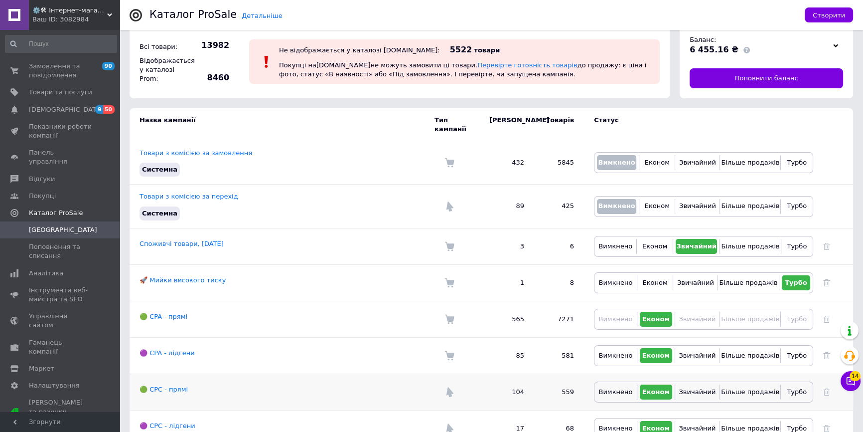
scroll to position [28, 0]
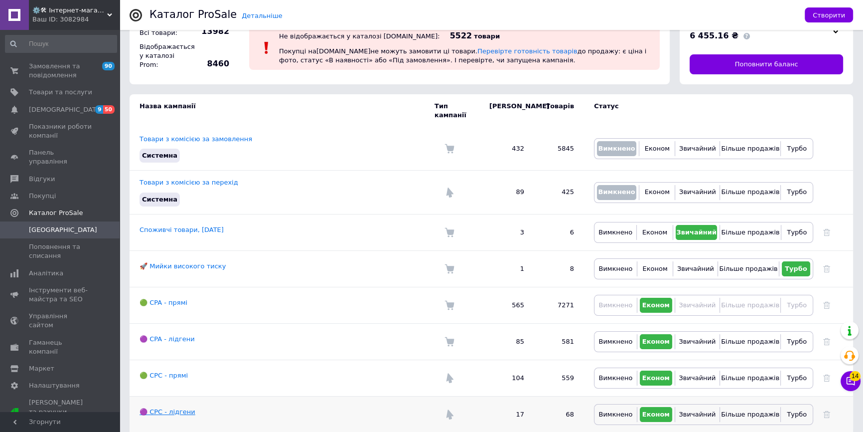
click at [172, 408] on link "🟣 CPC - лідгени" at bounding box center [168, 411] width 56 height 7
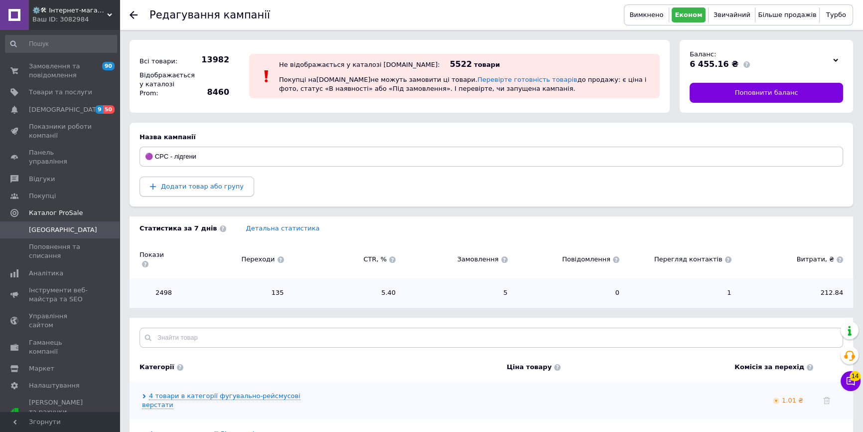
click at [181, 187] on span "Додати товар або групу" at bounding box center [202, 185] width 83 height 7
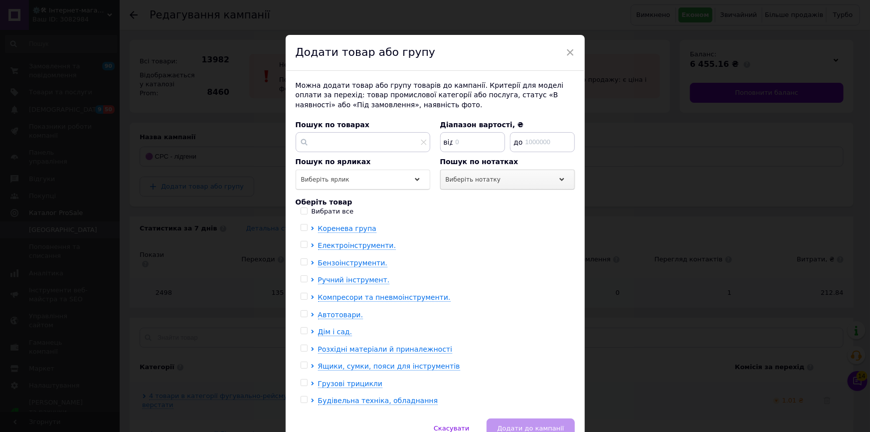
click at [480, 178] on span "Виберіть нотатку" at bounding box center [473, 179] width 55 height 7
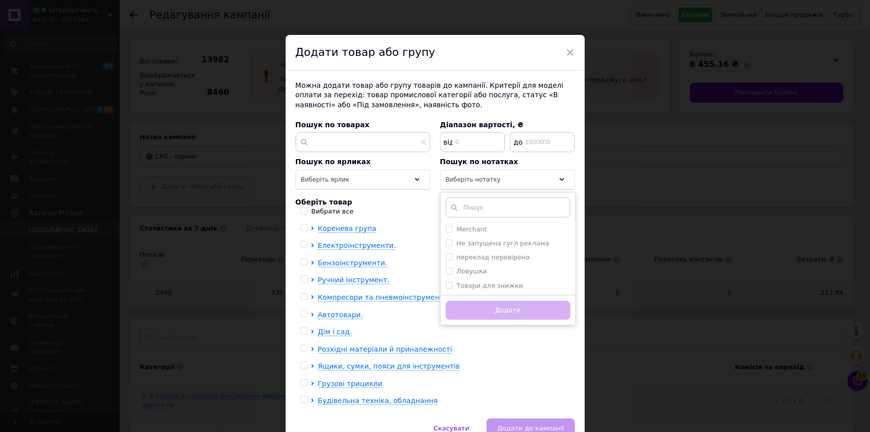
drag, startPoint x: 491, startPoint y: 276, endPoint x: 491, endPoint y: 314, distance: 37.9
click at [491, 277] on li "Ловушки" at bounding box center [508, 271] width 135 height 14
checkbox input "true"
drag, startPoint x: 491, startPoint y: 322, endPoint x: 492, endPoint y: 315, distance: 7.6
click at [491, 321] on div "Додати" at bounding box center [508, 310] width 135 height 30
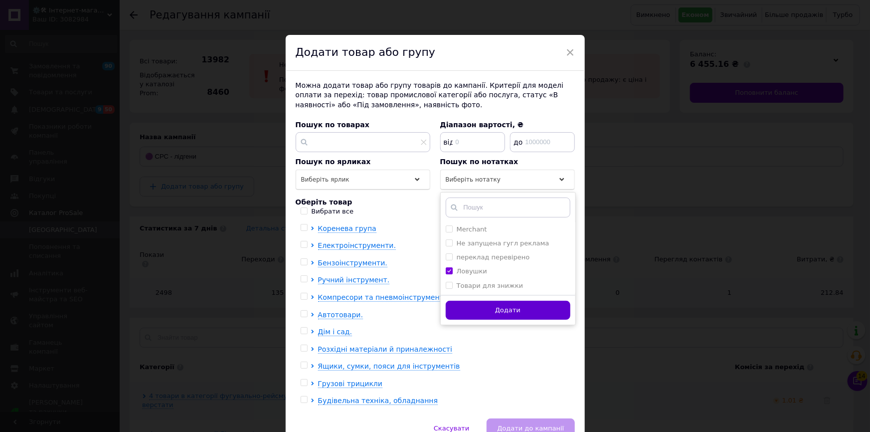
click at [493, 312] on button "Додати" at bounding box center [508, 310] width 125 height 19
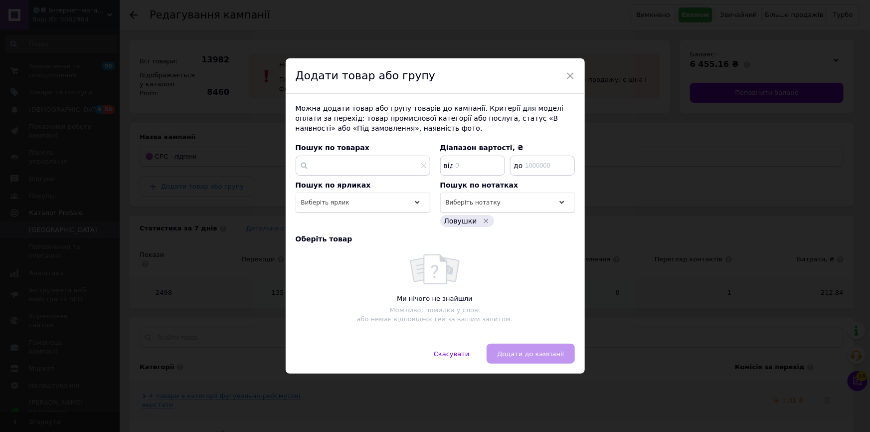
click at [195, 268] on div "× Додати товар або групу Можна додати товар або групу товарів до кампанії. Крит…" at bounding box center [435, 216] width 870 height 432
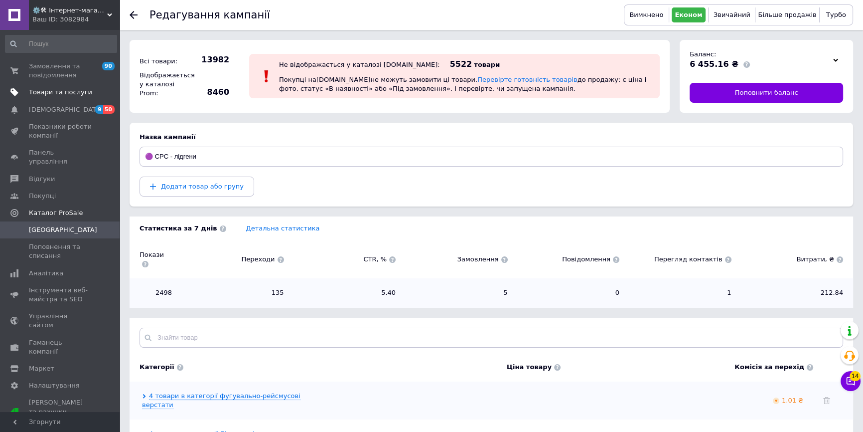
click at [55, 90] on span "Товари та послуги" at bounding box center [60, 92] width 63 height 9
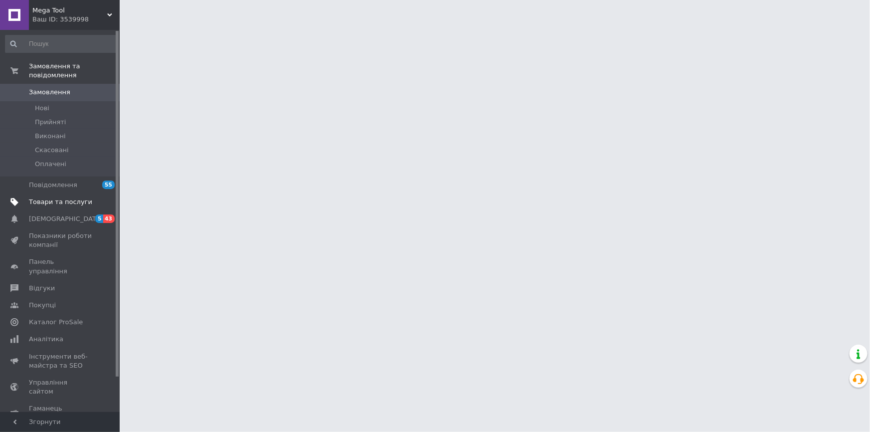
click at [55, 197] on span "Товари та послуги" at bounding box center [60, 201] width 63 height 9
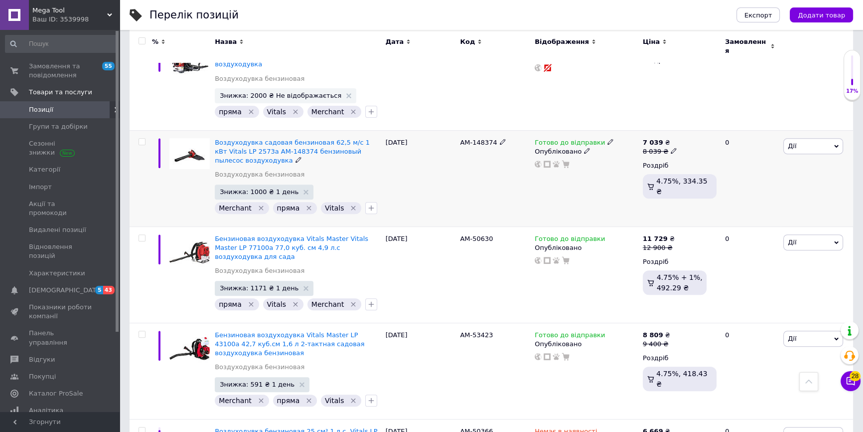
scroll to position [589, 0]
